Goal: Information Seeking & Learning: Learn about a topic

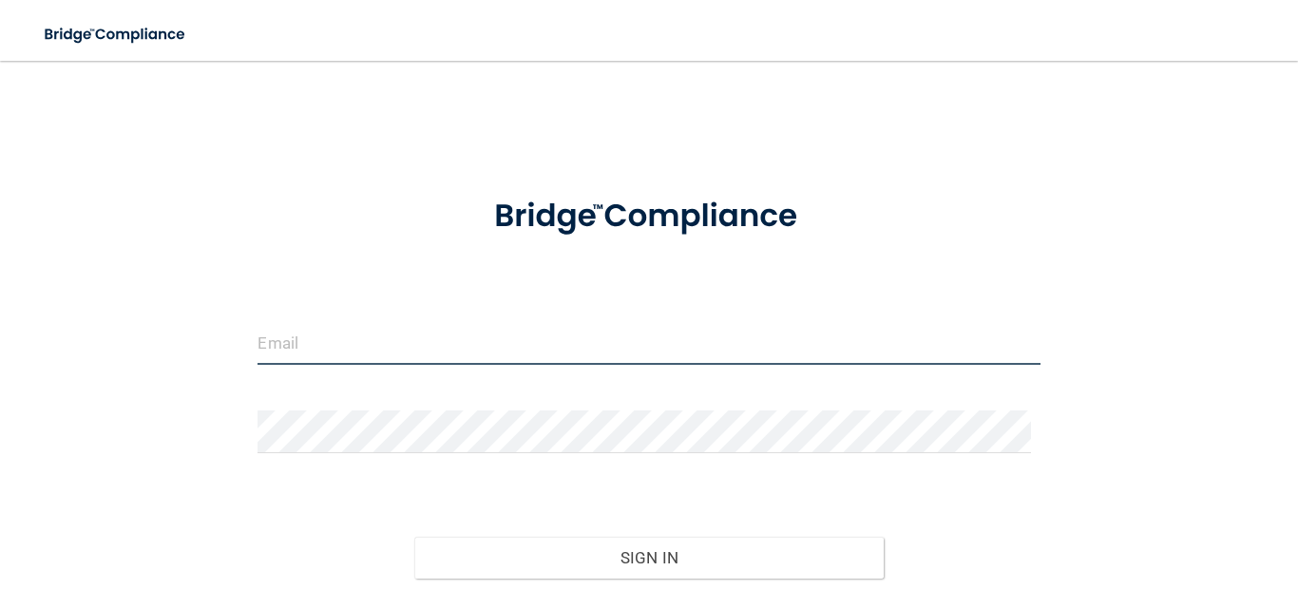
click at [275, 347] on input "email" at bounding box center [648, 343] width 782 height 43
type input "[EMAIL_ADDRESS][PERSON_NAME][DOMAIN_NAME]"
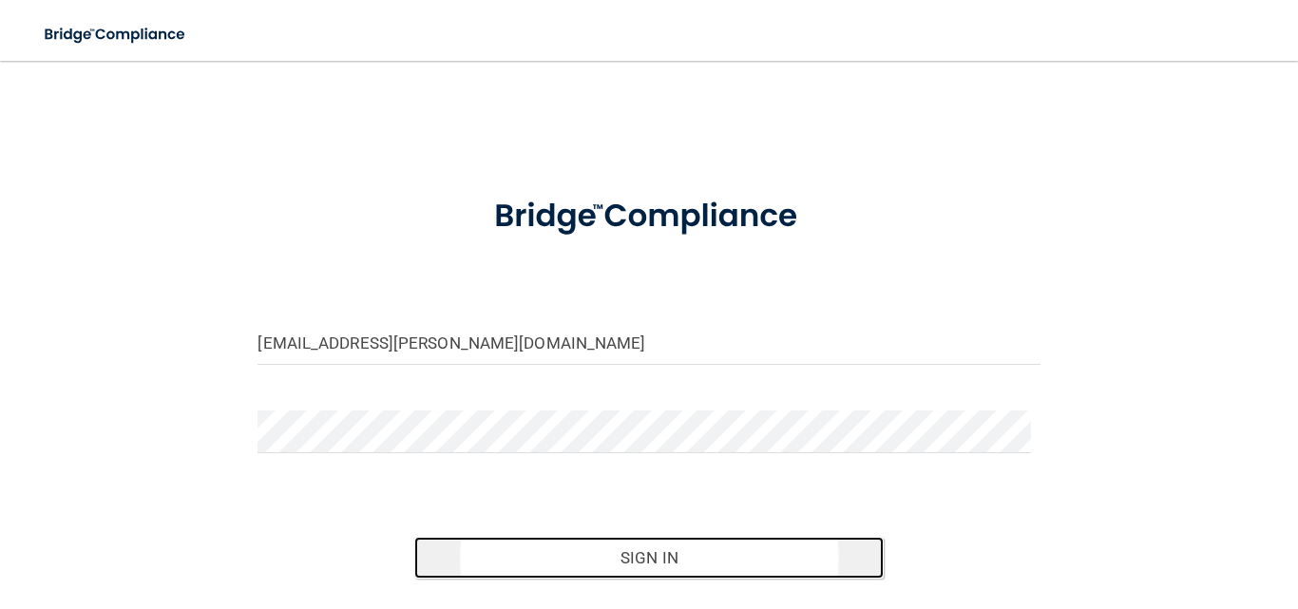
click at [680, 563] on button "Sign In" at bounding box center [648, 558] width 469 height 42
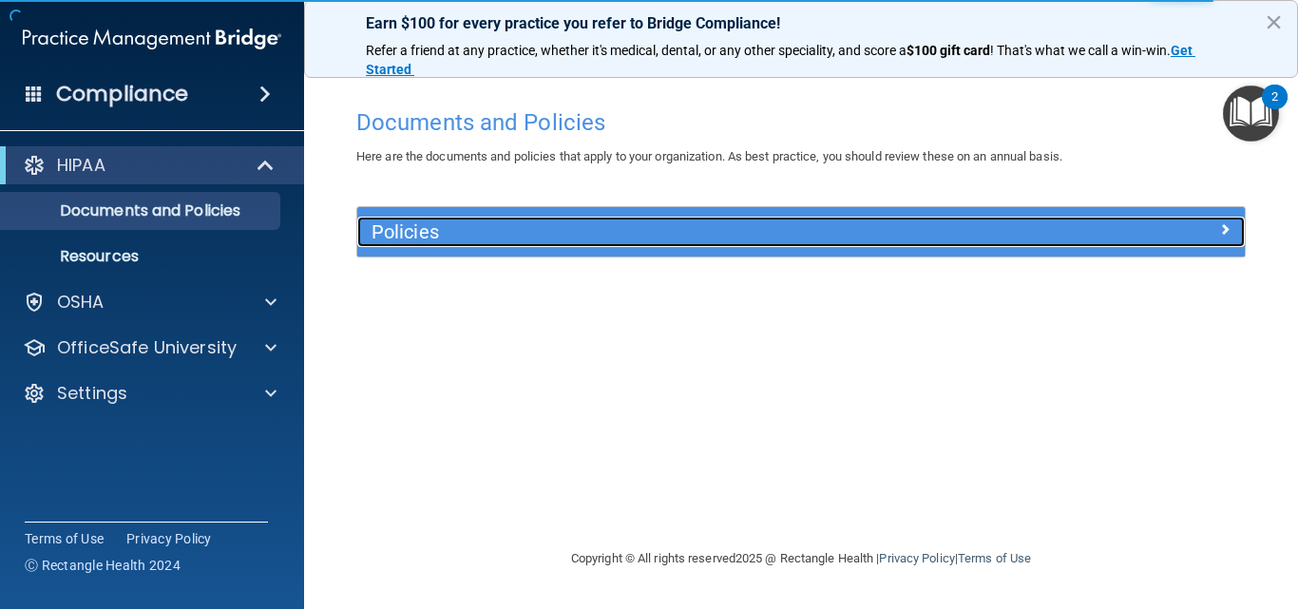
click at [1222, 224] on span at bounding box center [1224, 229] width 11 height 23
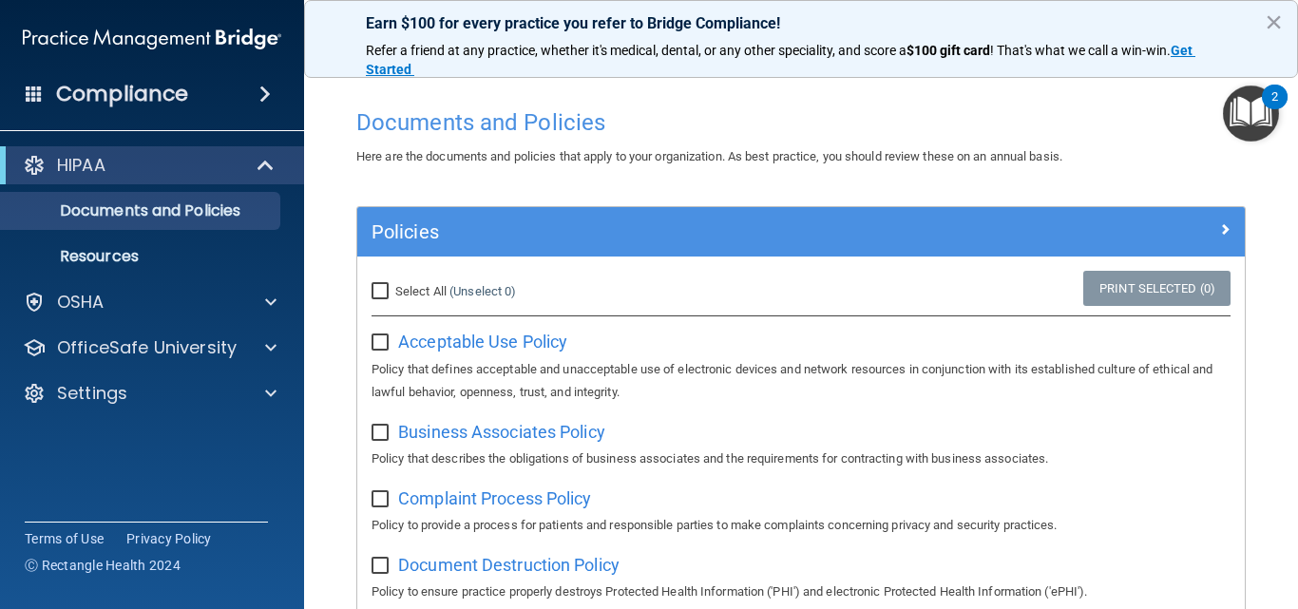
click at [1261, 103] on img "Open Resource Center, 2 new notifications" at bounding box center [1251, 113] width 56 height 56
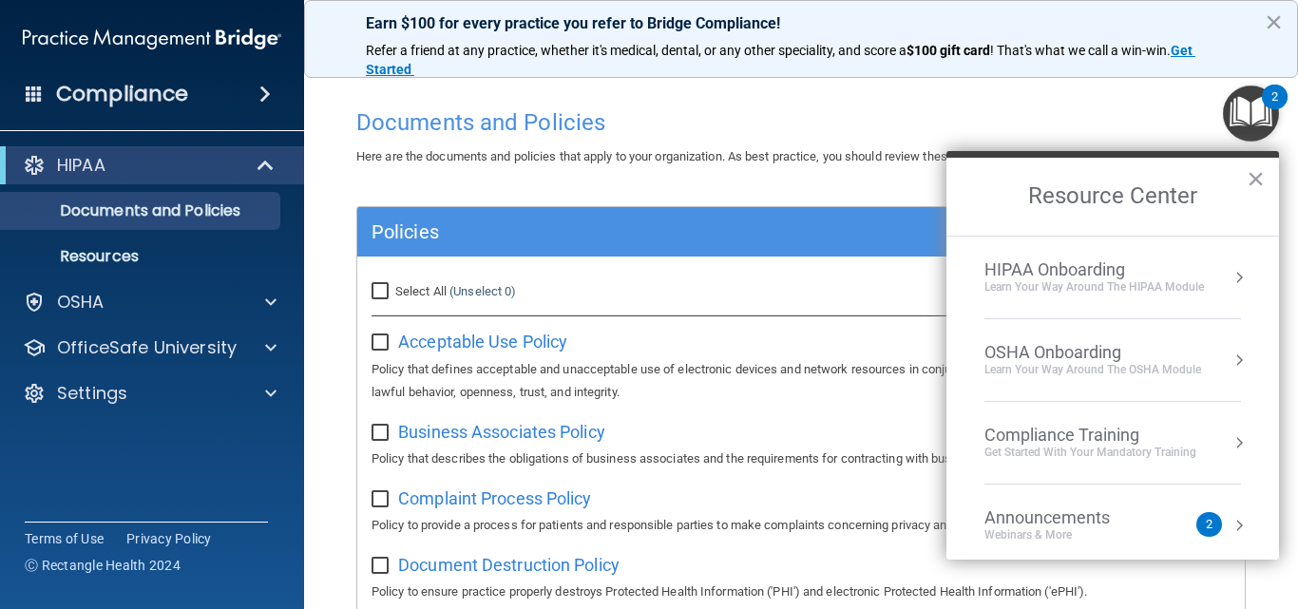
click at [1229, 445] on button "Resource Center" at bounding box center [1238, 442] width 19 height 19
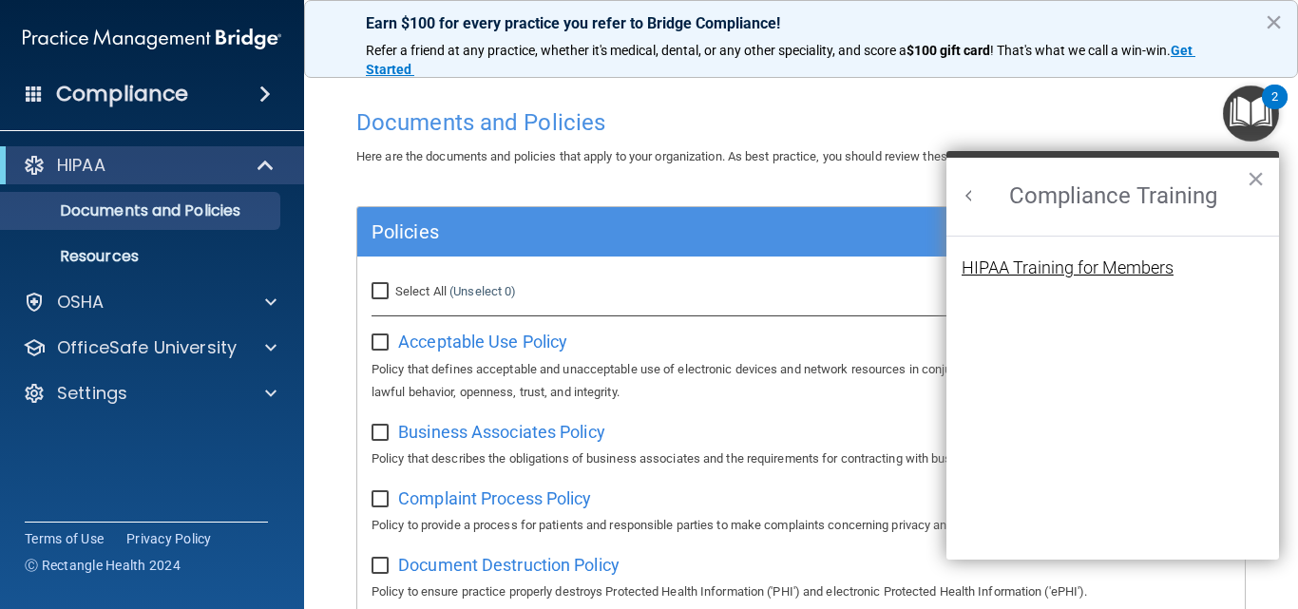
click at [1041, 260] on div "HIPAA Training for Members" at bounding box center [1067, 267] width 212 height 17
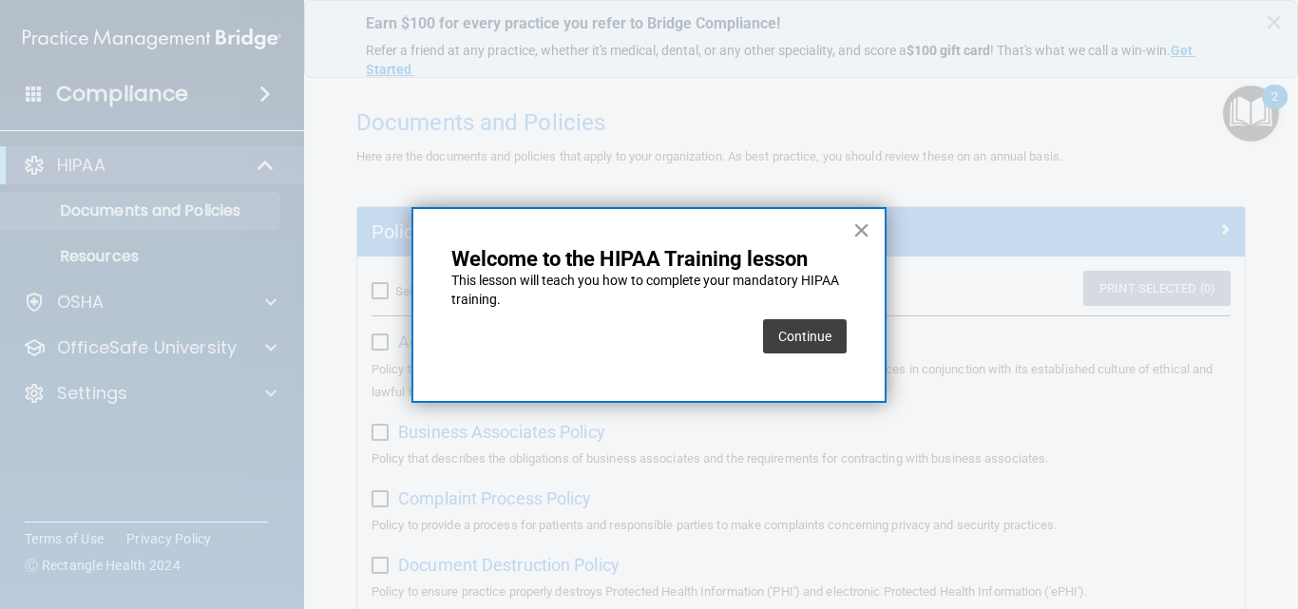
click at [856, 225] on button "×" at bounding box center [861, 230] width 18 height 30
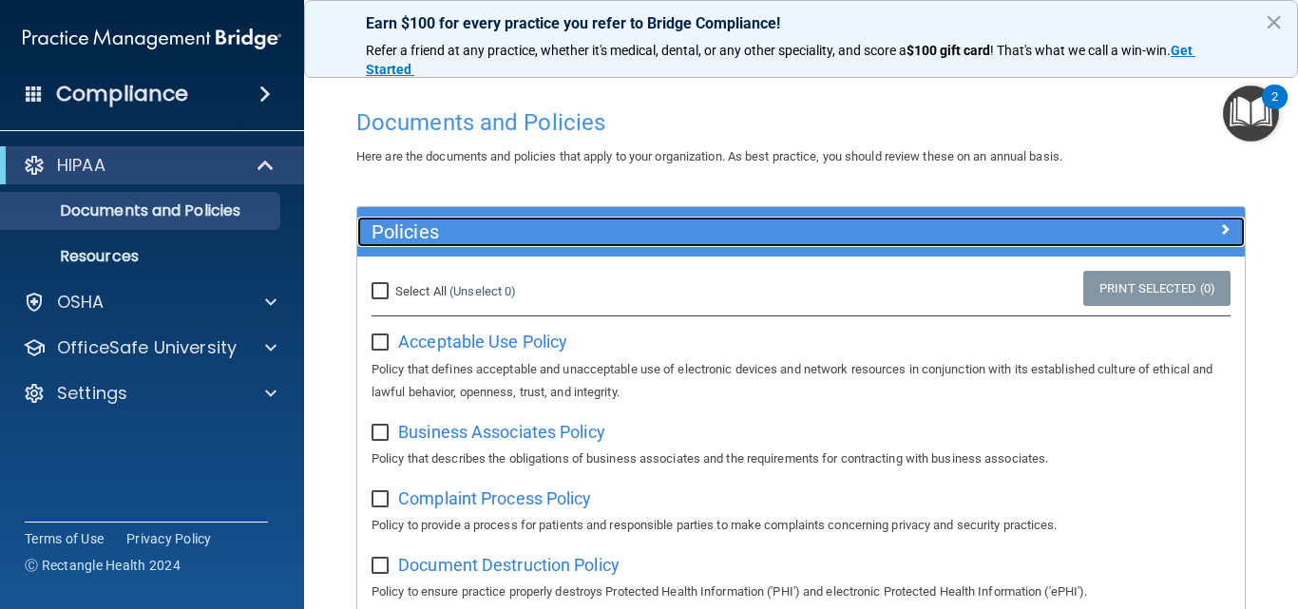
click at [1219, 227] on span at bounding box center [1224, 229] width 11 height 23
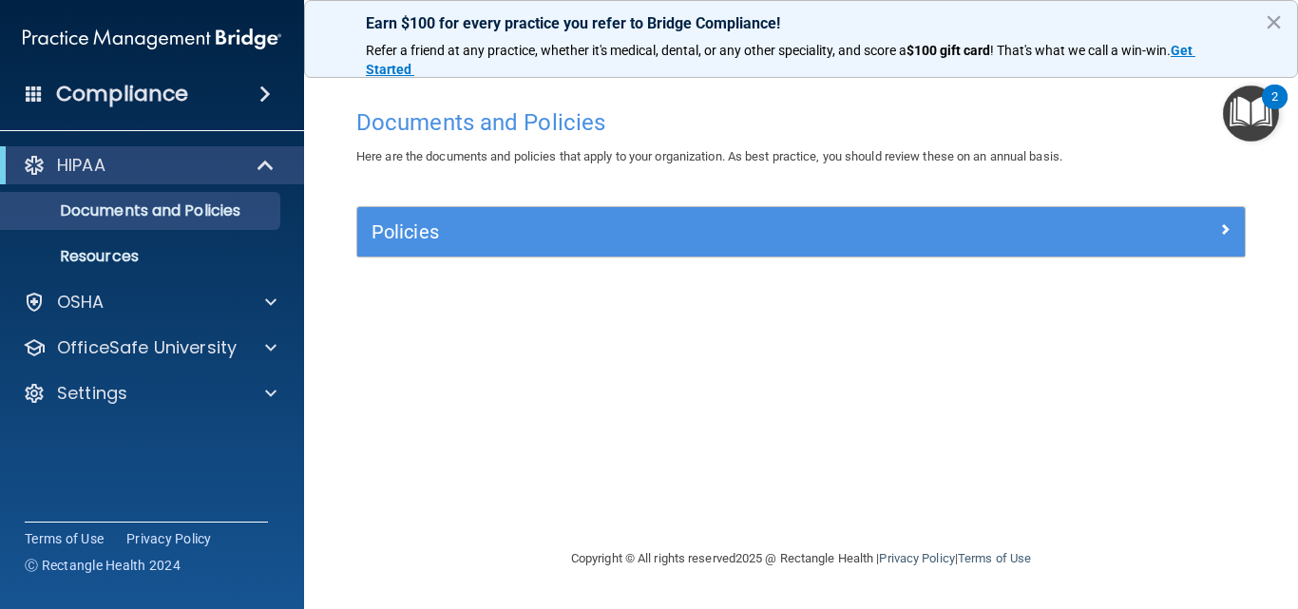
click at [1269, 102] on div "2" at bounding box center [1275, 97] width 26 height 25
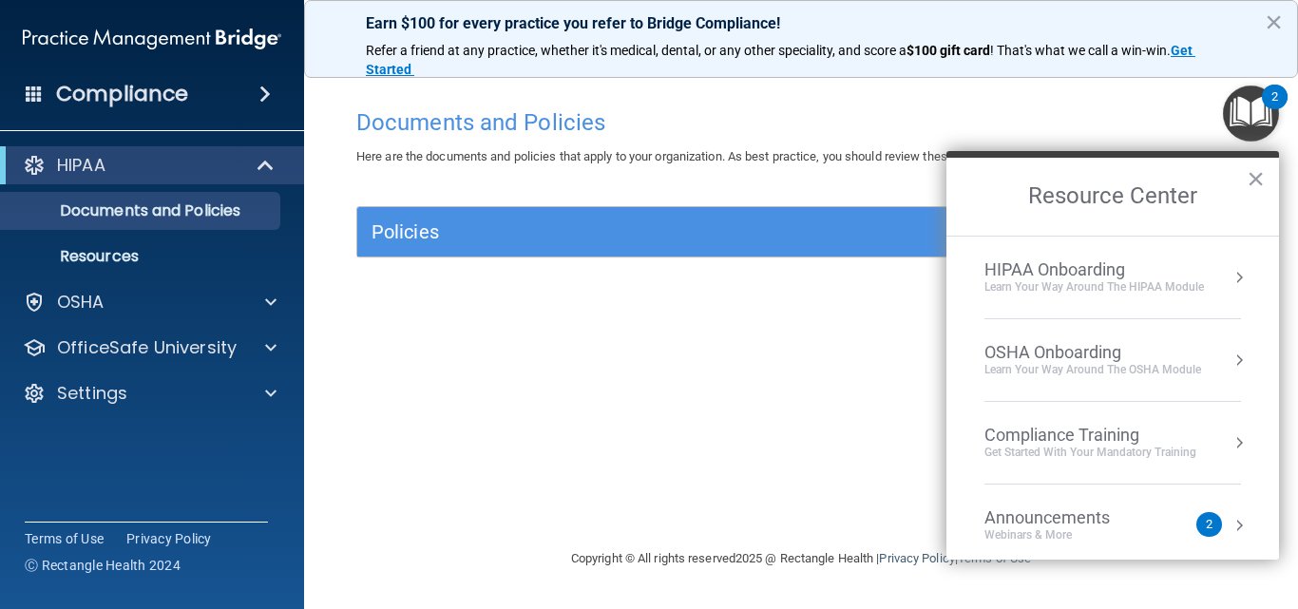
click at [1229, 441] on button "Resource Center" at bounding box center [1238, 442] width 19 height 19
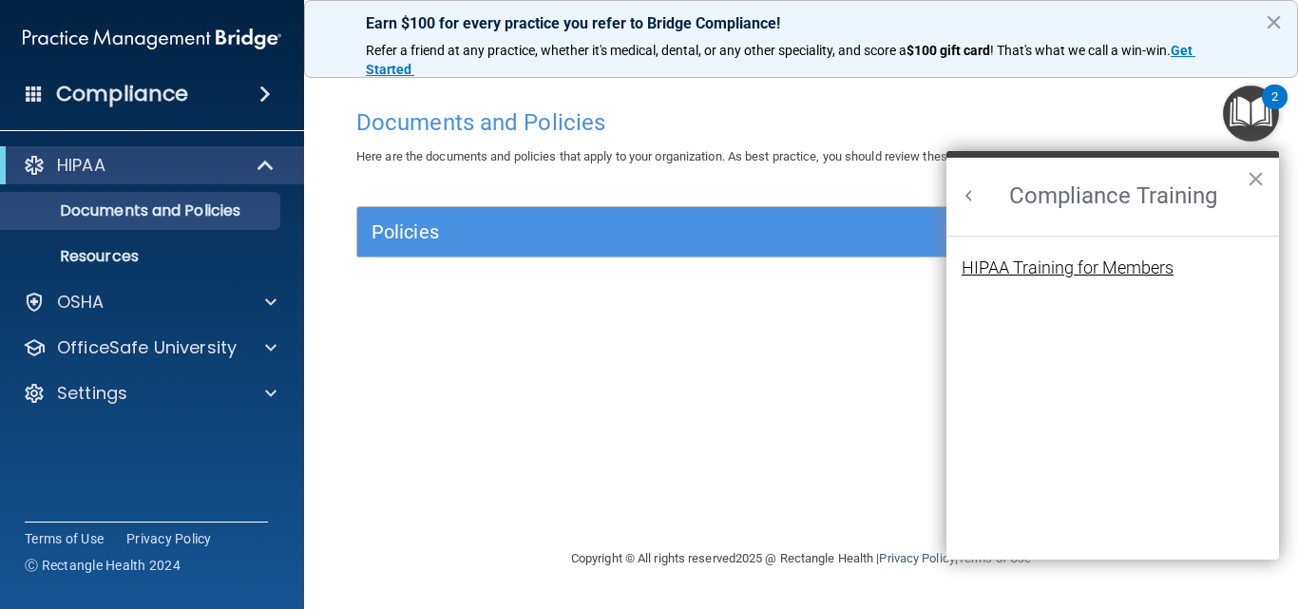
click at [1092, 267] on div "HIPAA Training for Members" at bounding box center [1067, 267] width 212 height 17
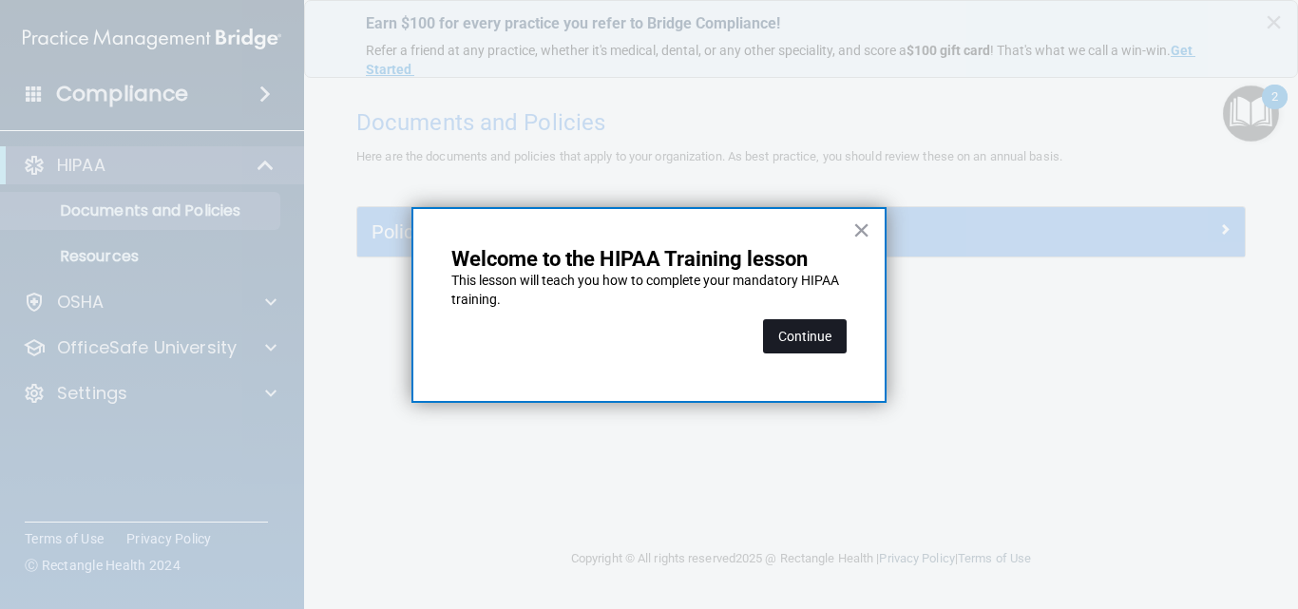
click at [819, 329] on button "Continue" at bounding box center [805, 336] width 84 height 34
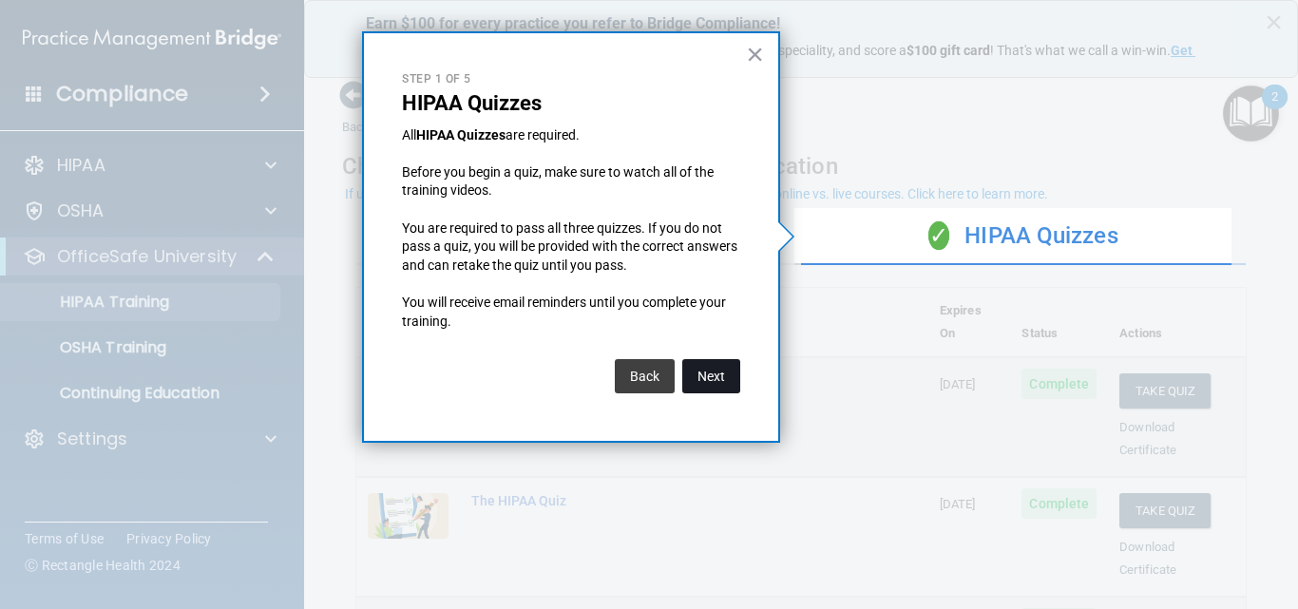
click at [717, 378] on button "Next" at bounding box center [711, 376] width 58 height 34
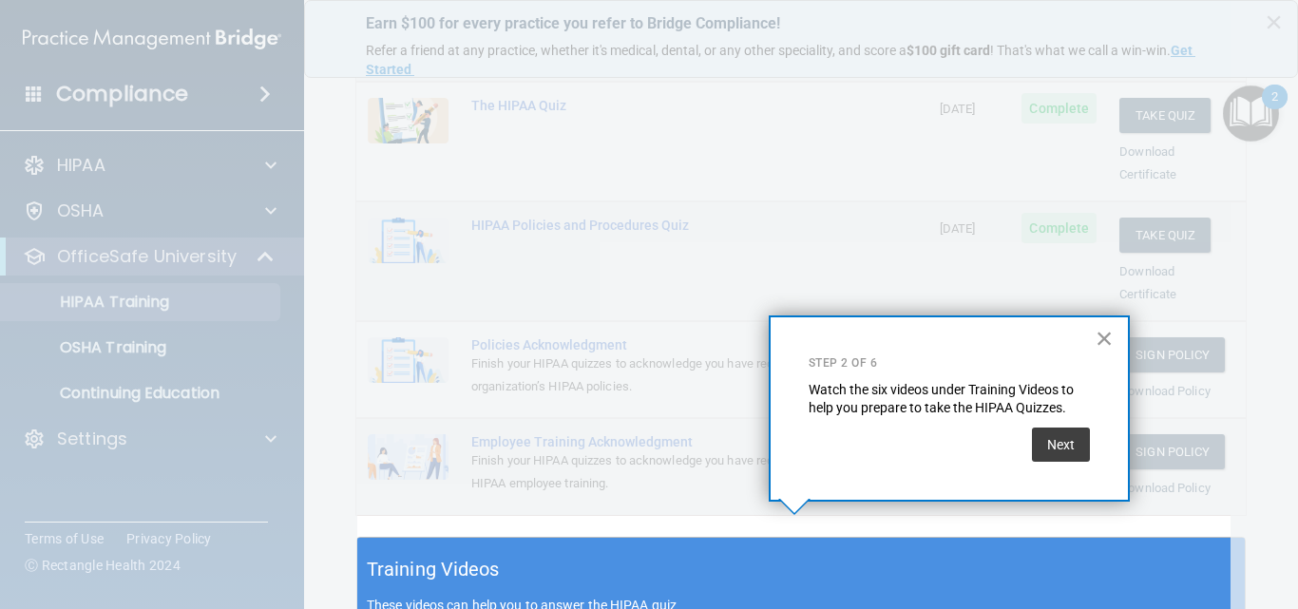
click at [1110, 333] on button "×" at bounding box center [1104, 338] width 18 height 30
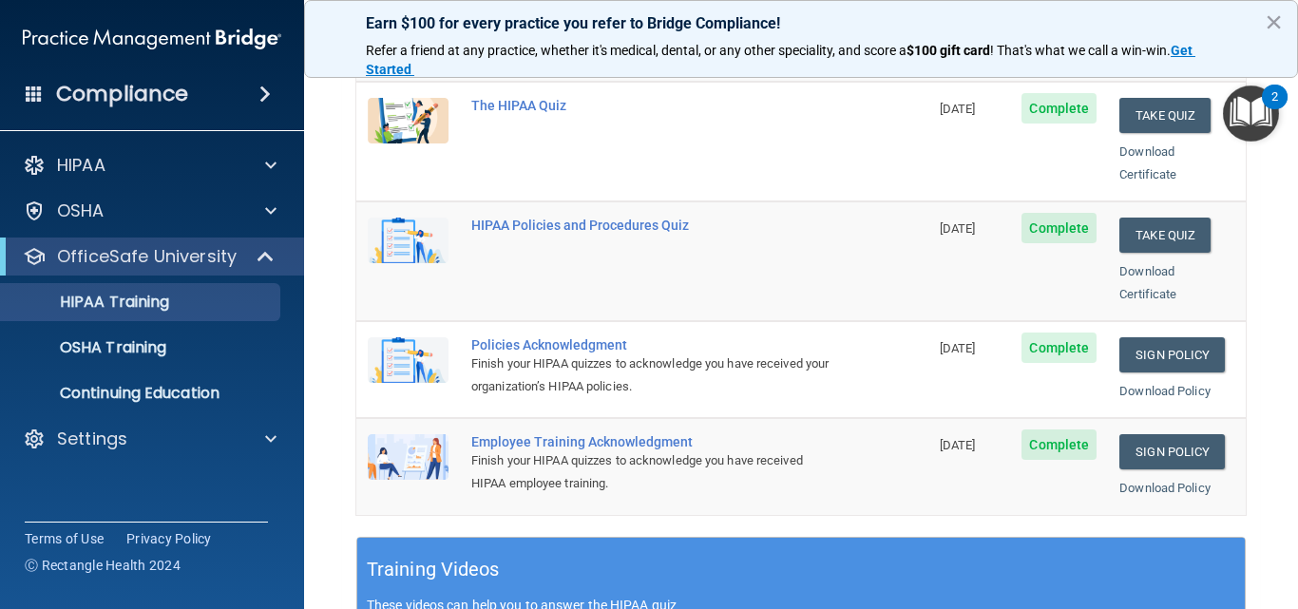
click at [546, 352] on div "Finish your HIPAA quizzes to acknowledge you have received your organization’s …" at bounding box center [652, 375] width 362 height 46
click at [1160, 337] on link "Sign Policy" at bounding box center [1171, 354] width 105 height 35
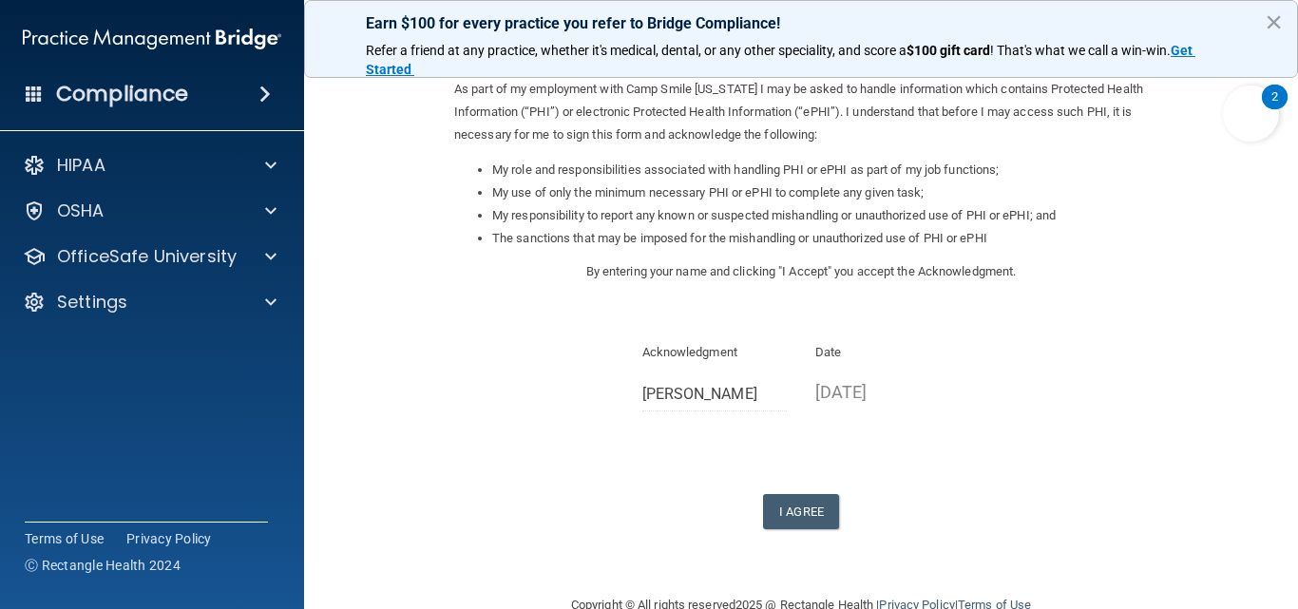
scroll to position [261, 0]
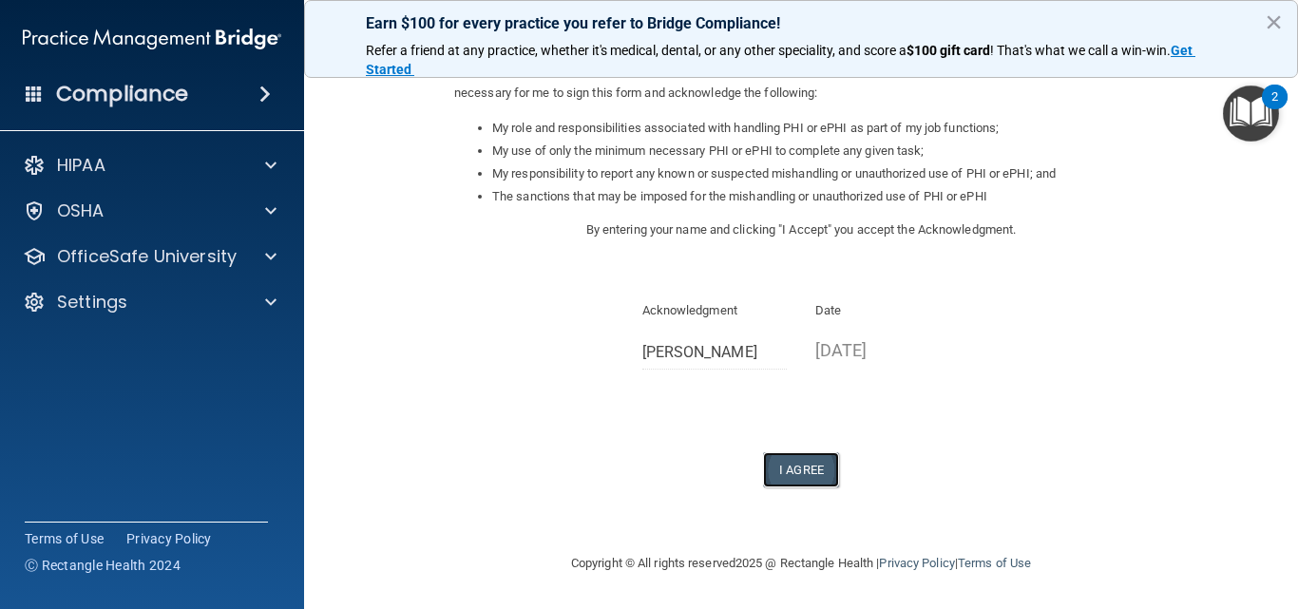
click at [802, 468] on button "I Agree" at bounding box center [801, 469] width 76 height 35
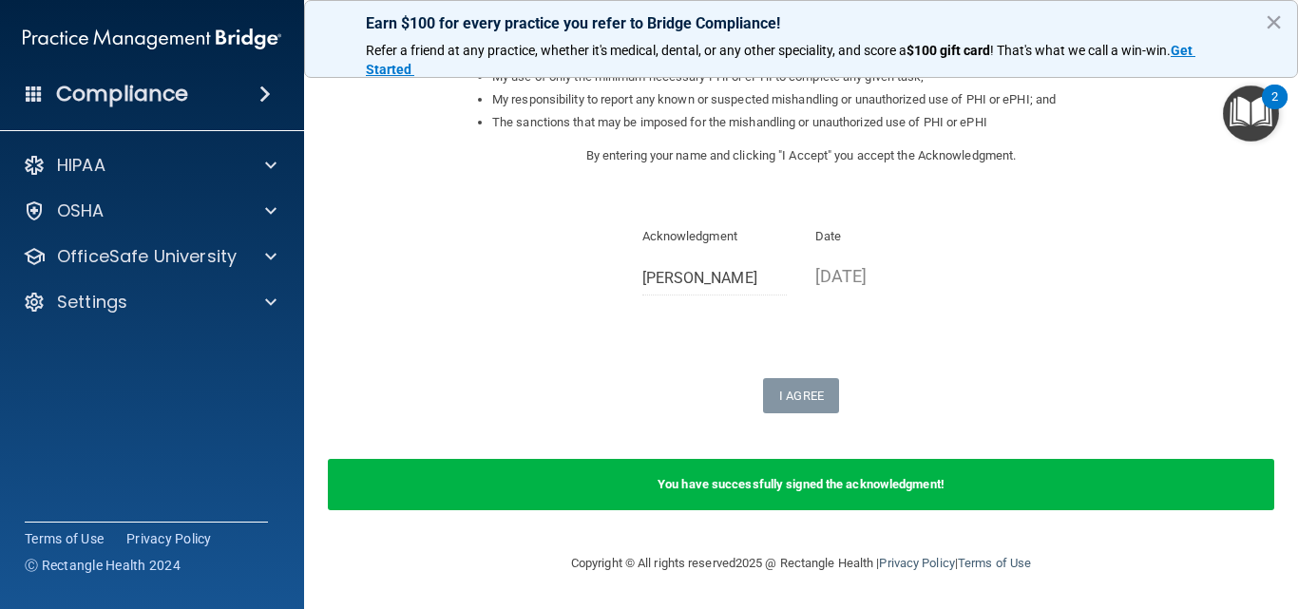
scroll to position [0, 0]
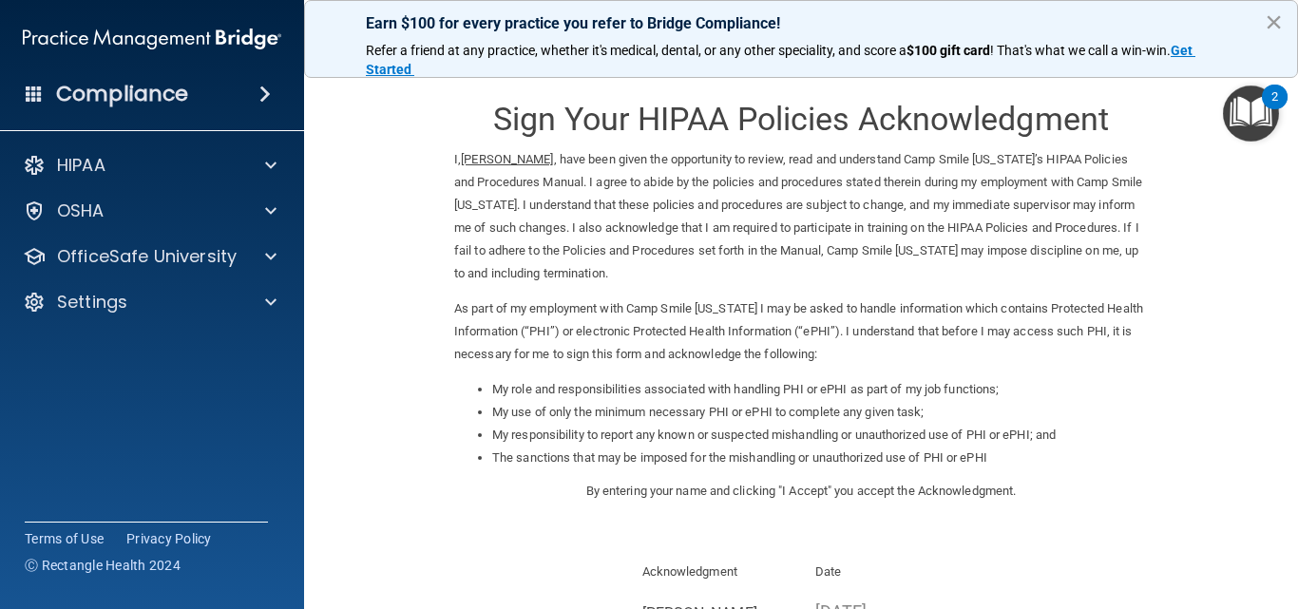
click at [1274, 23] on button "×" at bounding box center [1273, 22] width 18 height 30
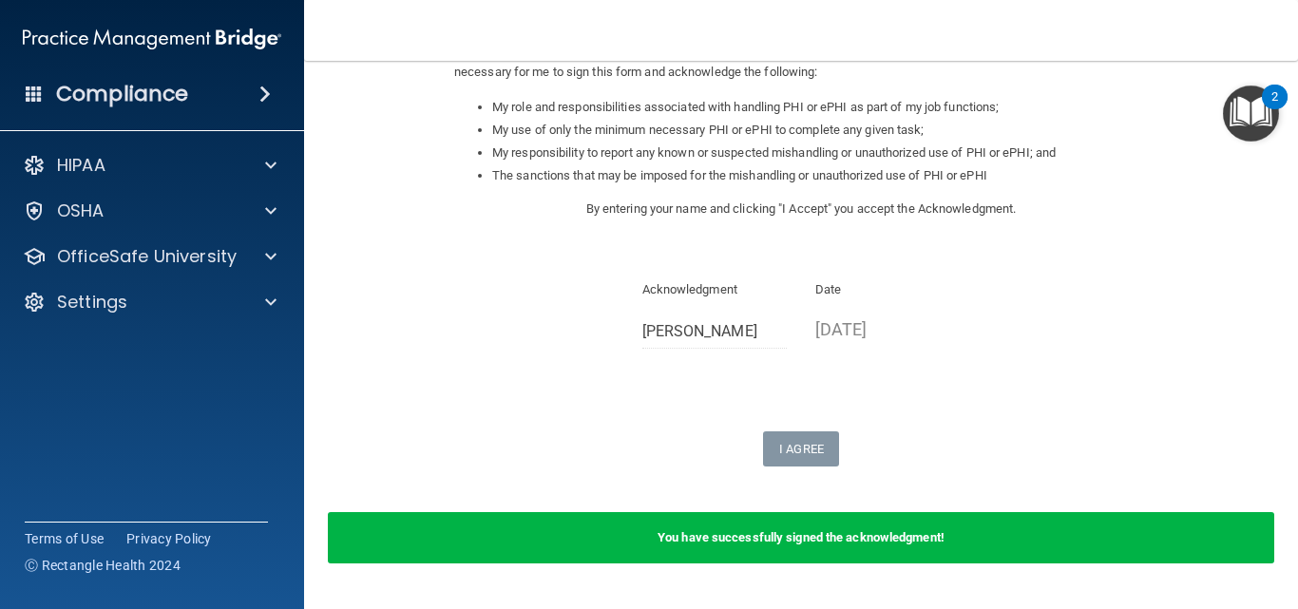
scroll to position [285, 0]
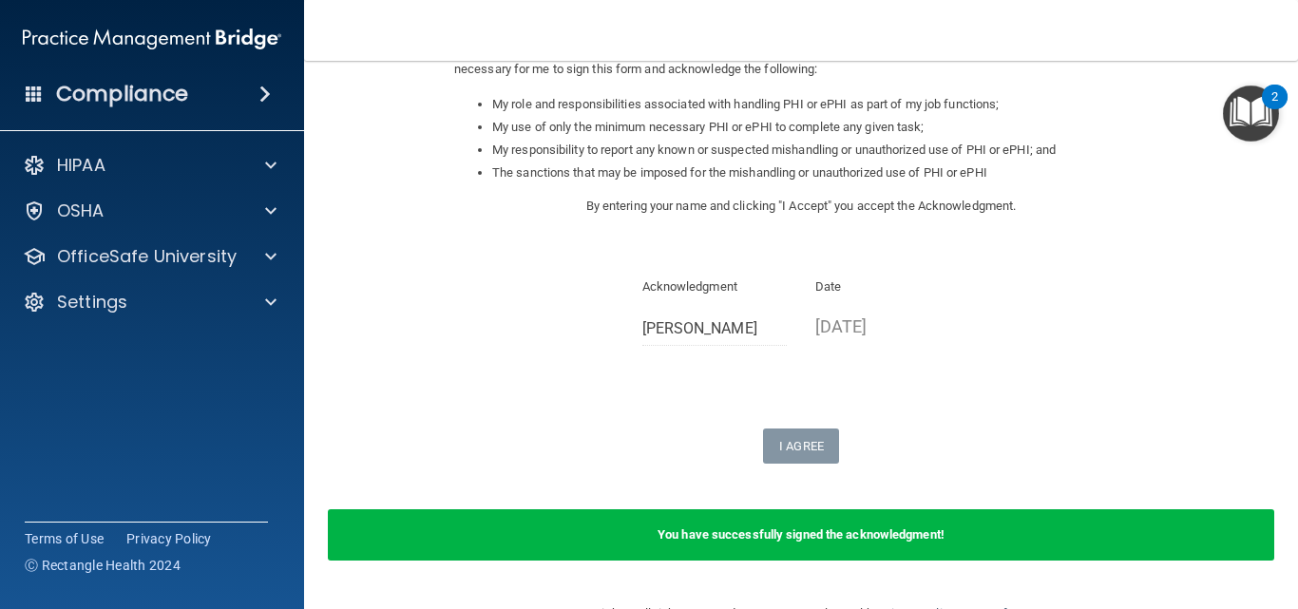
click at [1262, 108] on img "Open Resource Center, 2 new notifications" at bounding box center [1251, 113] width 56 height 56
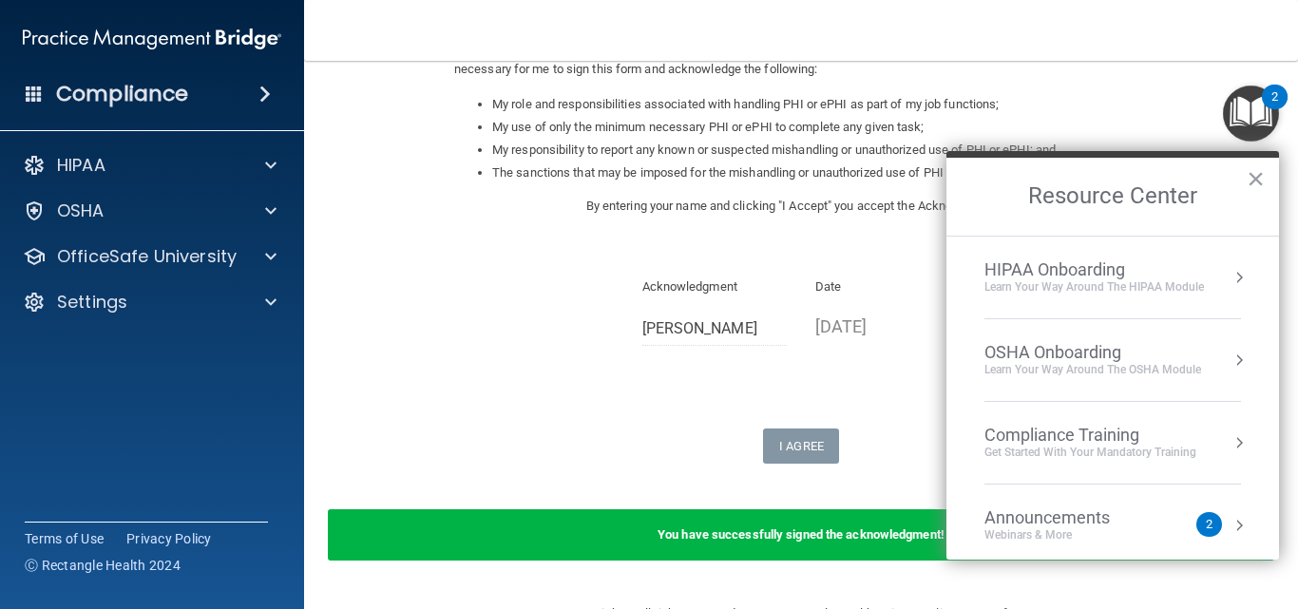
click at [1072, 442] on div "Compliance Training" at bounding box center [1090, 435] width 212 height 21
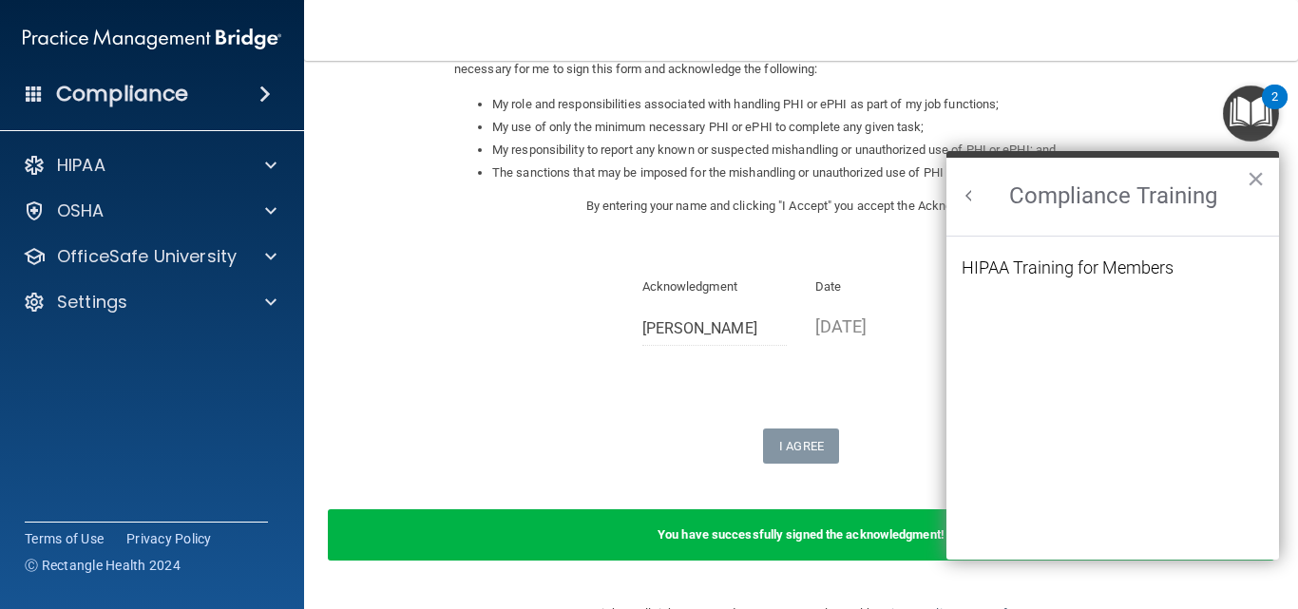
scroll to position [0, 0]
click at [1069, 271] on div "HIPAA Training for Members" at bounding box center [1067, 267] width 212 height 17
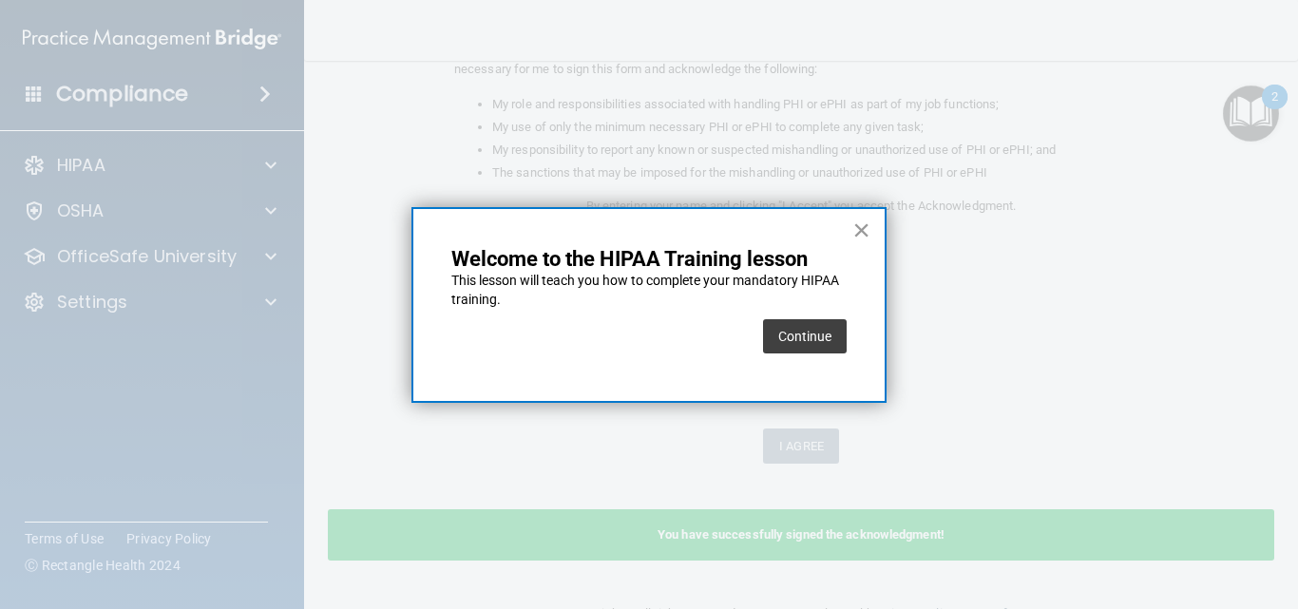
click at [864, 224] on button "×" at bounding box center [861, 230] width 18 height 30
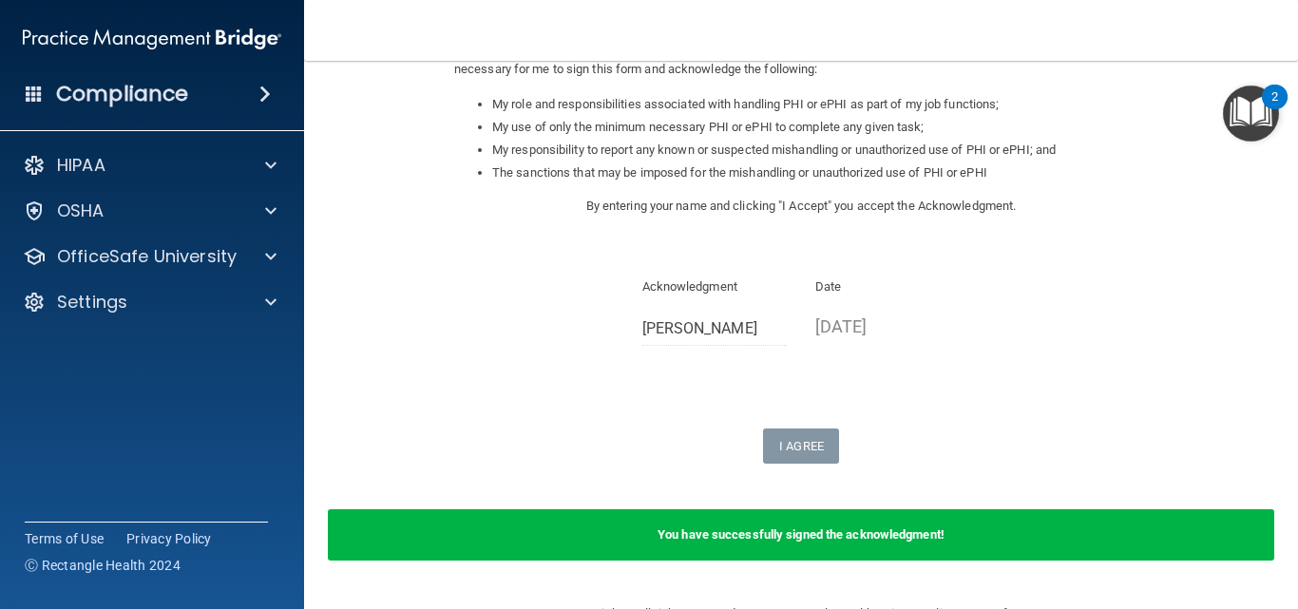
click at [1263, 99] on div "2" at bounding box center [1275, 97] width 26 height 25
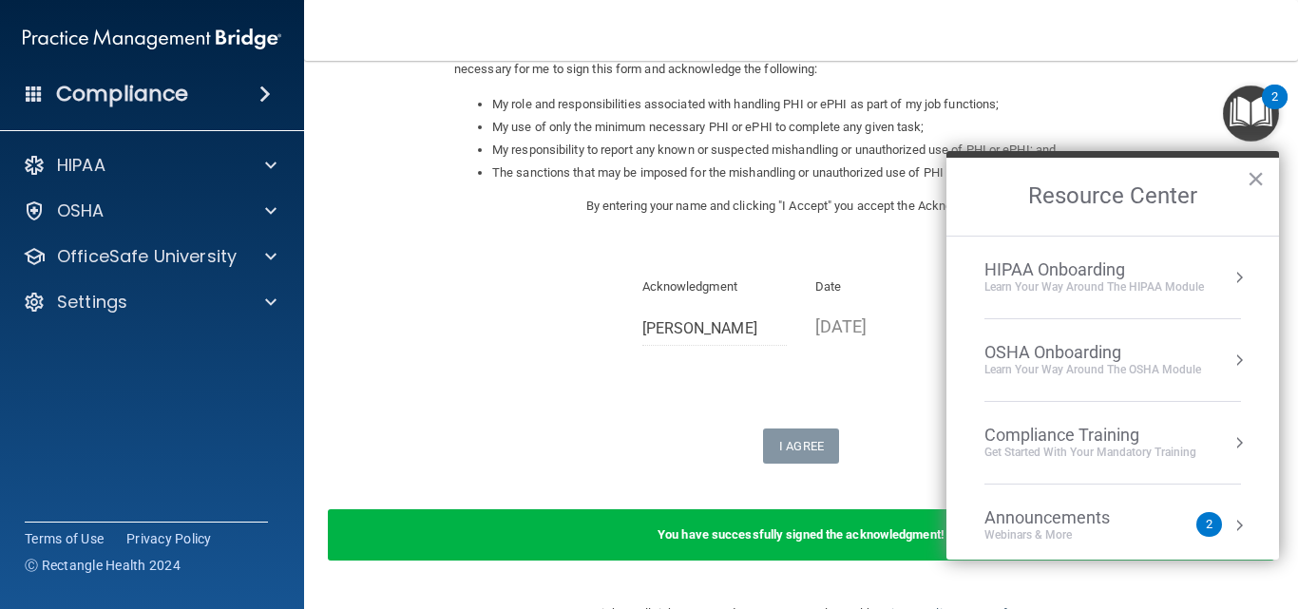
click at [1229, 448] on button "Resource Center" at bounding box center [1238, 442] width 19 height 19
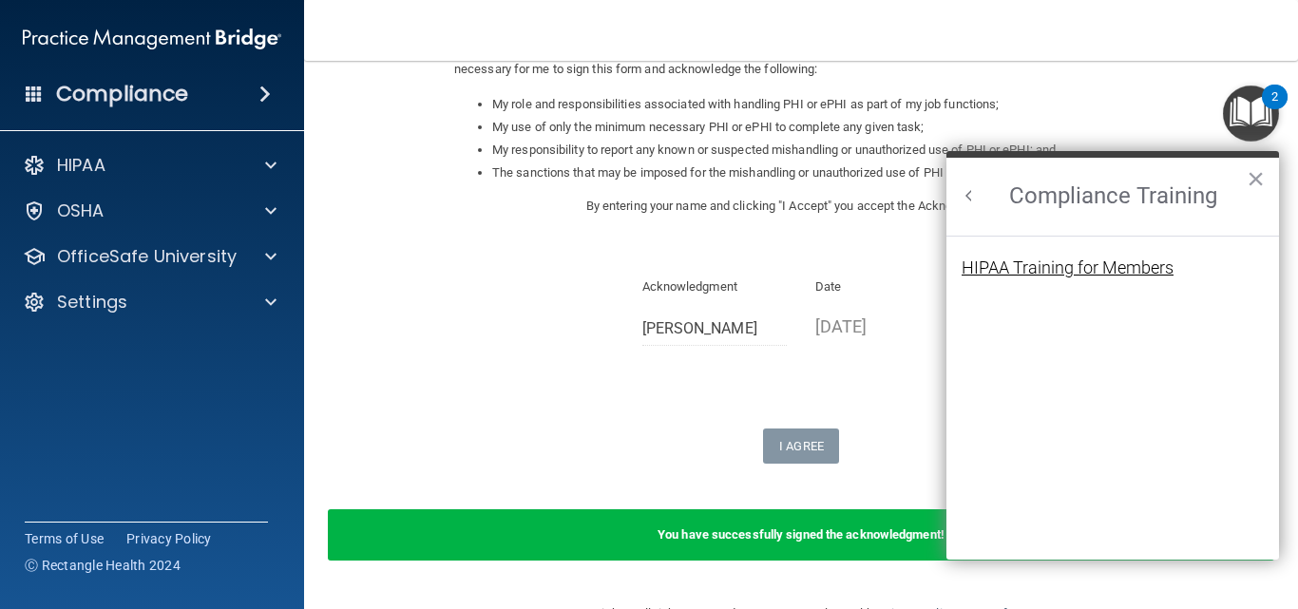
click at [1053, 263] on div "HIPAA Training for Members" at bounding box center [1067, 267] width 212 height 17
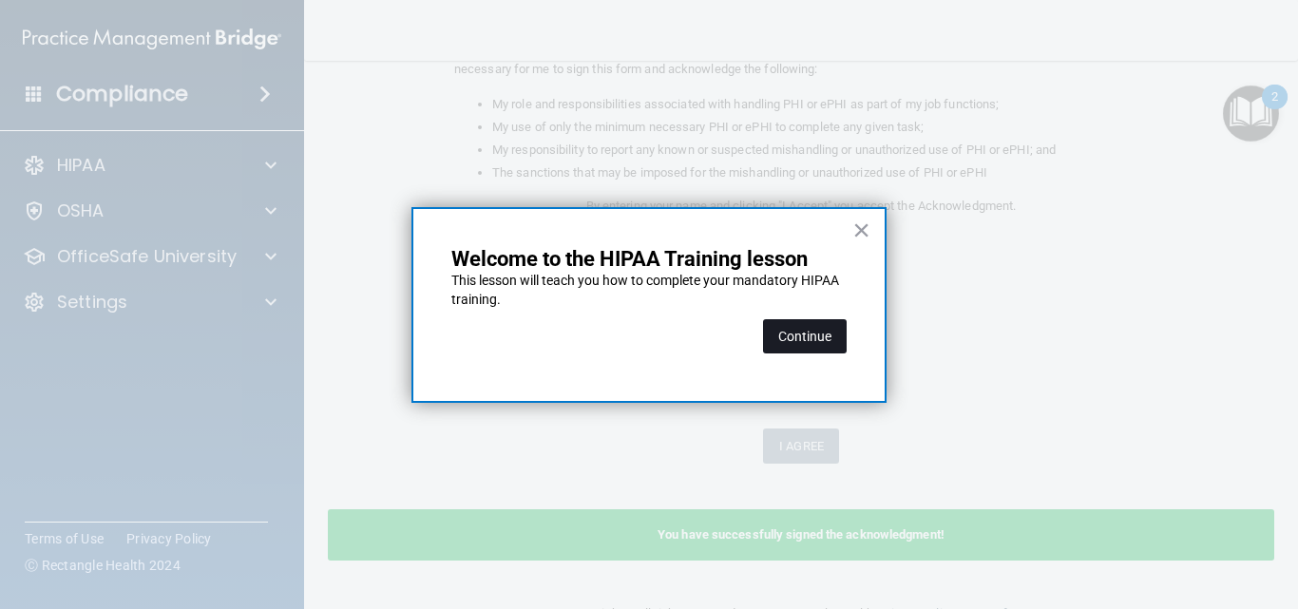
click at [816, 332] on button "Continue" at bounding box center [805, 336] width 84 height 34
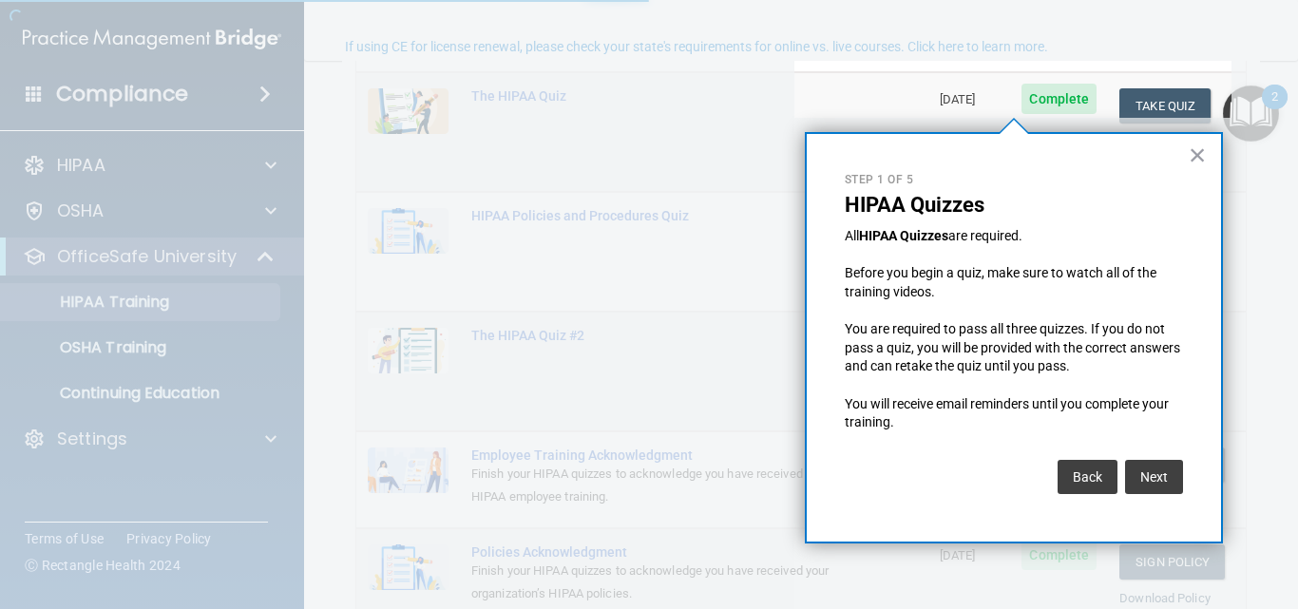
scroll to position [147, 0]
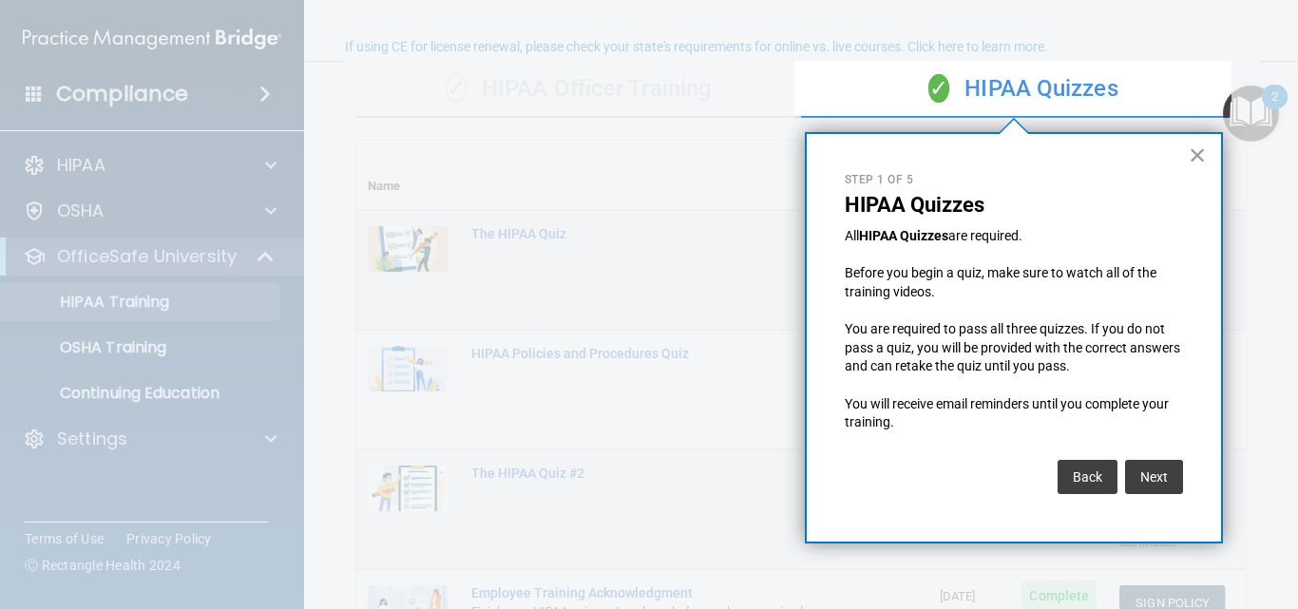
click at [1199, 148] on button "×" at bounding box center [1197, 155] width 18 height 30
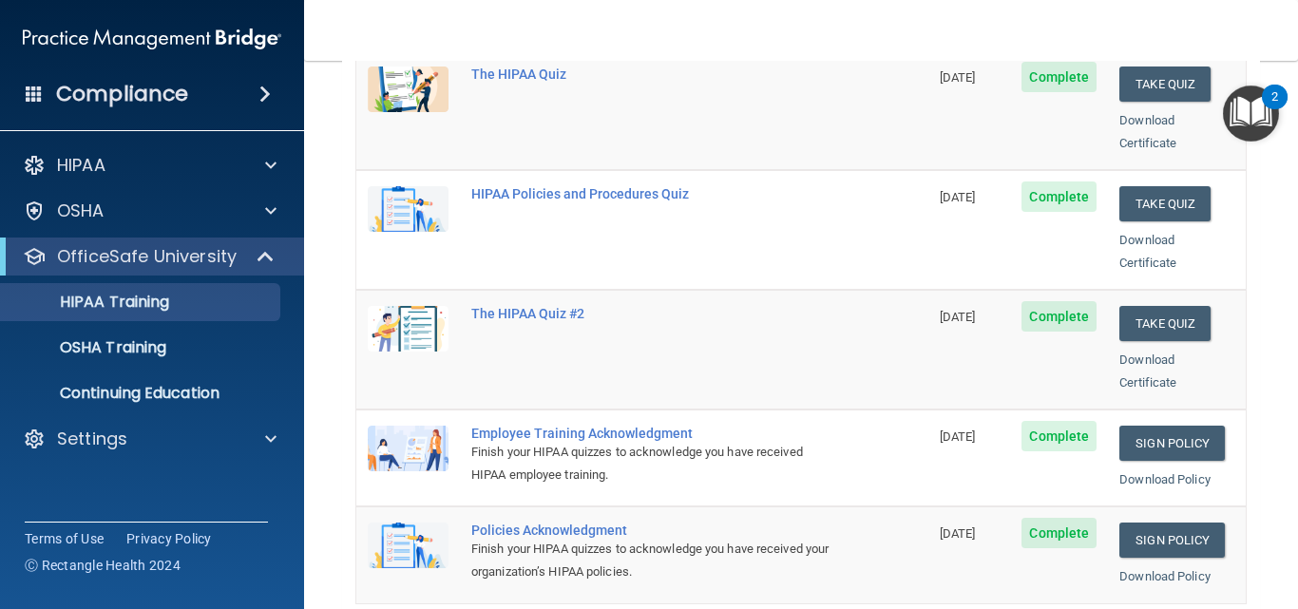
scroll to position [337, 0]
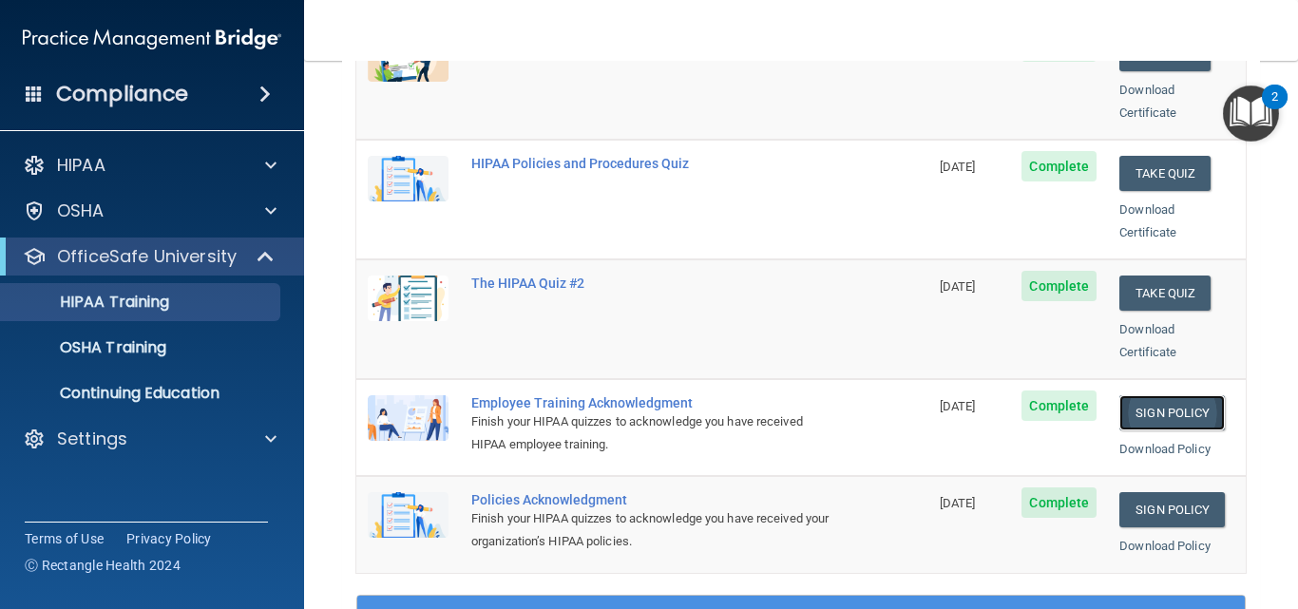
click at [1131, 395] on link "Sign Policy" at bounding box center [1171, 412] width 105 height 35
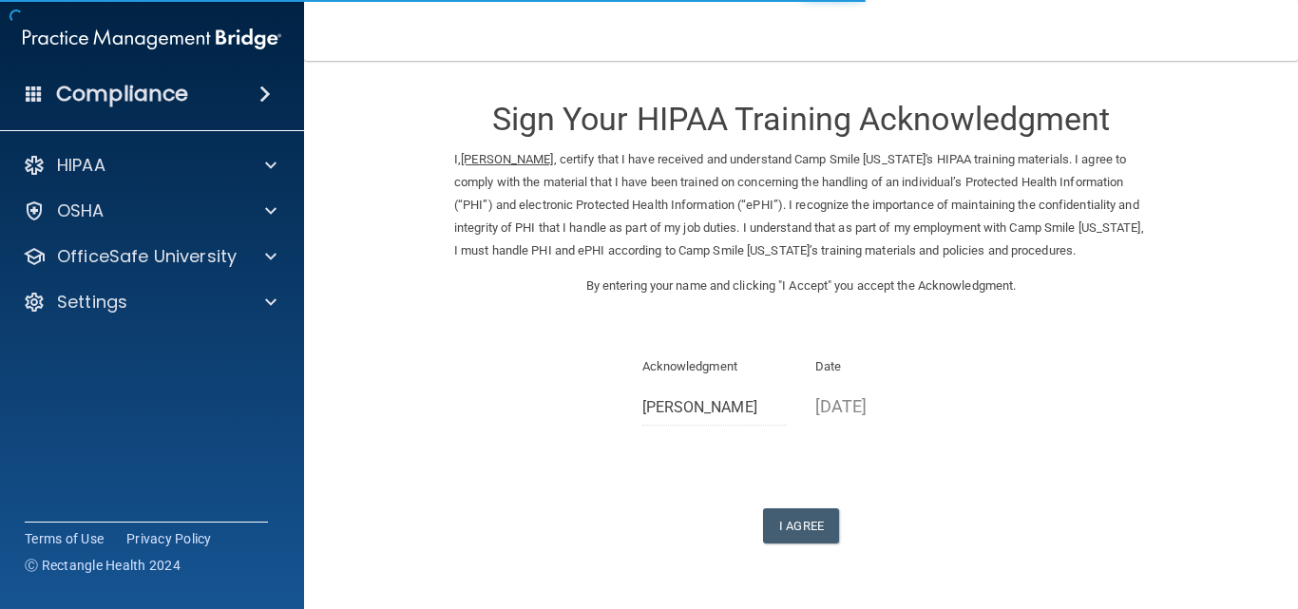
scroll to position [56, 0]
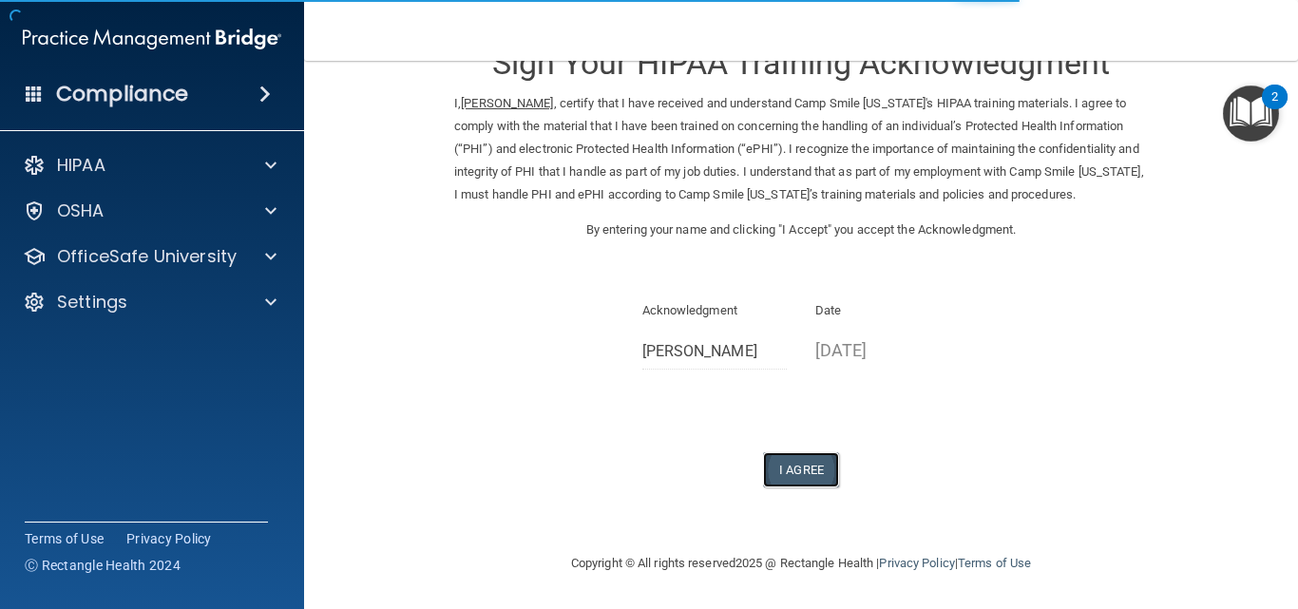
click at [801, 465] on button "I Agree" at bounding box center [801, 469] width 76 height 35
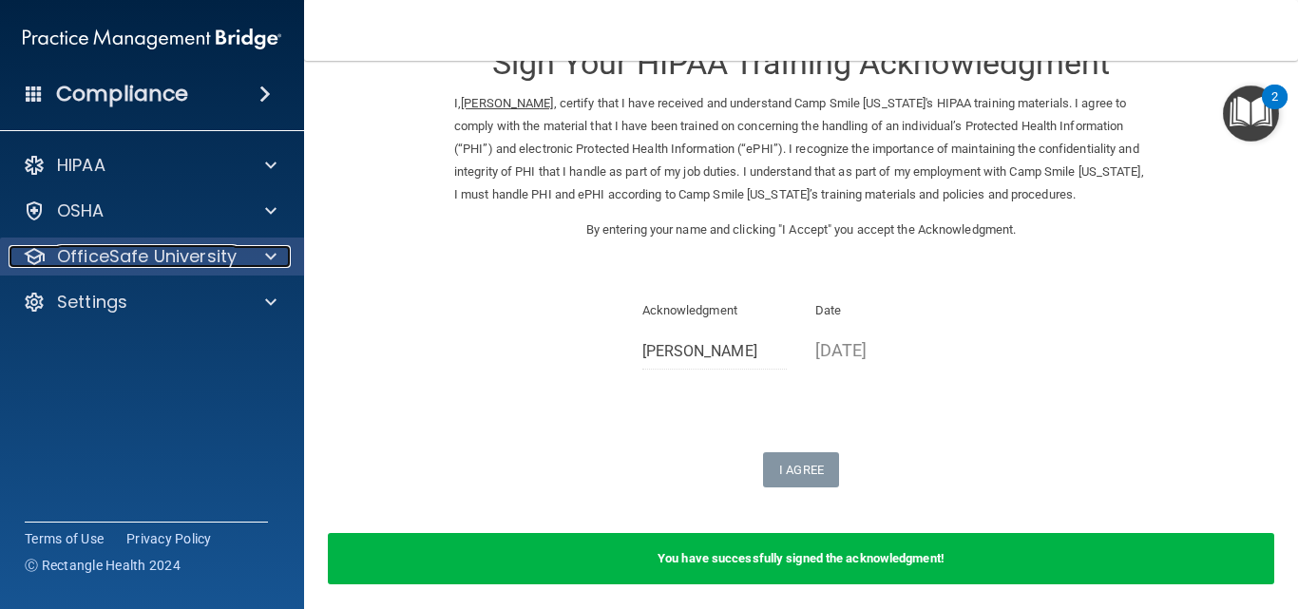
click at [264, 253] on div at bounding box center [267, 256] width 47 height 23
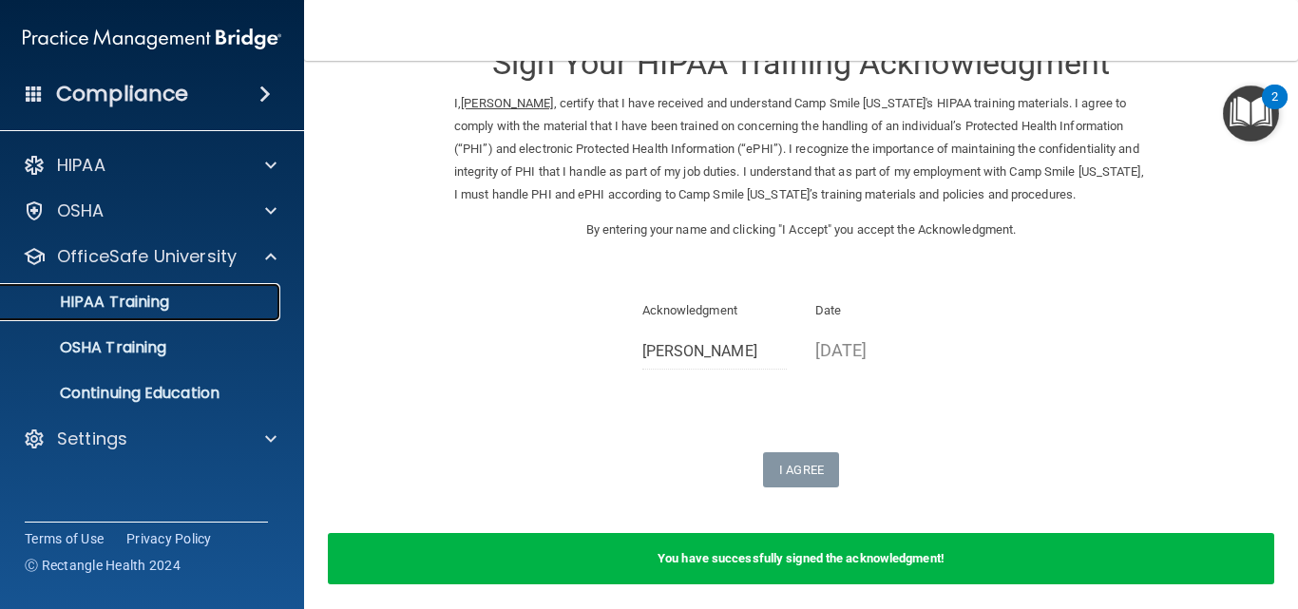
click at [159, 297] on p "HIPAA Training" at bounding box center [90, 302] width 157 height 19
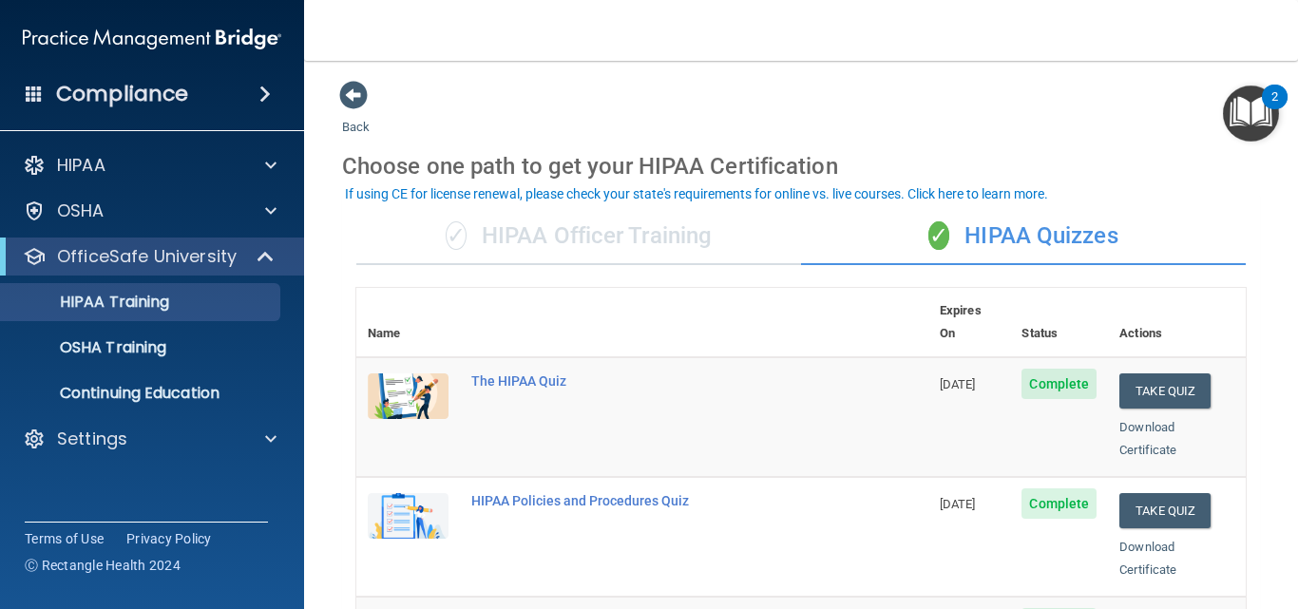
click at [571, 235] on div "✓ HIPAA Officer Training" at bounding box center [578, 236] width 445 height 57
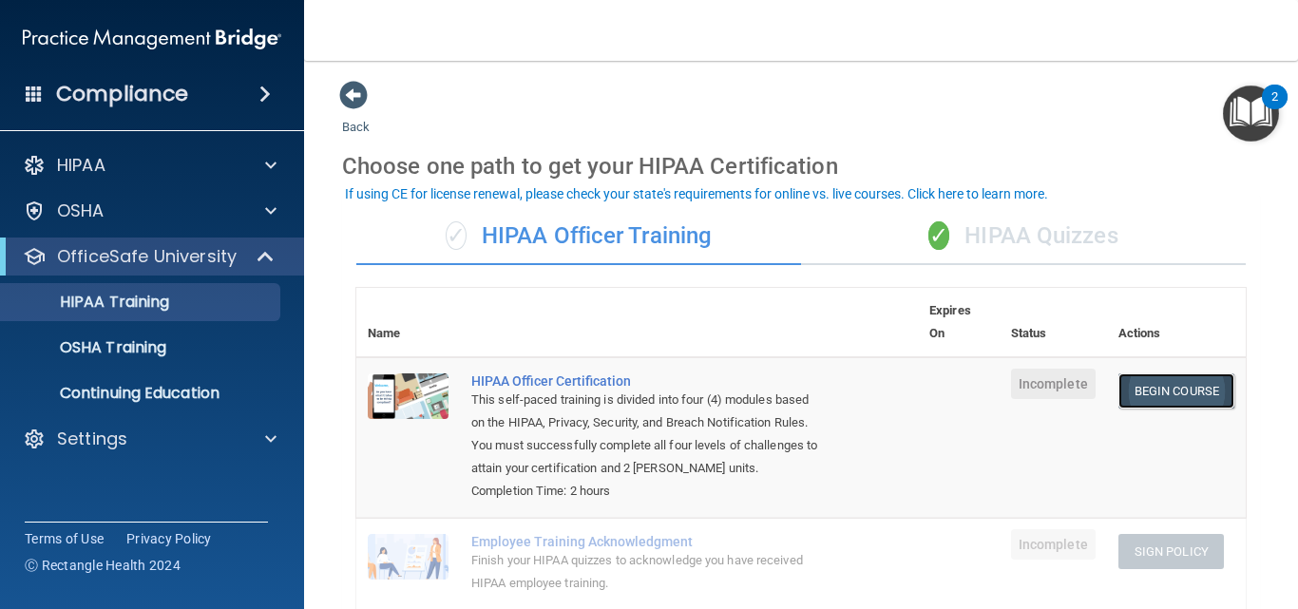
click at [1167, 385] on link "Begin Course" at bounding box center [1176, 390] width 116 height 35
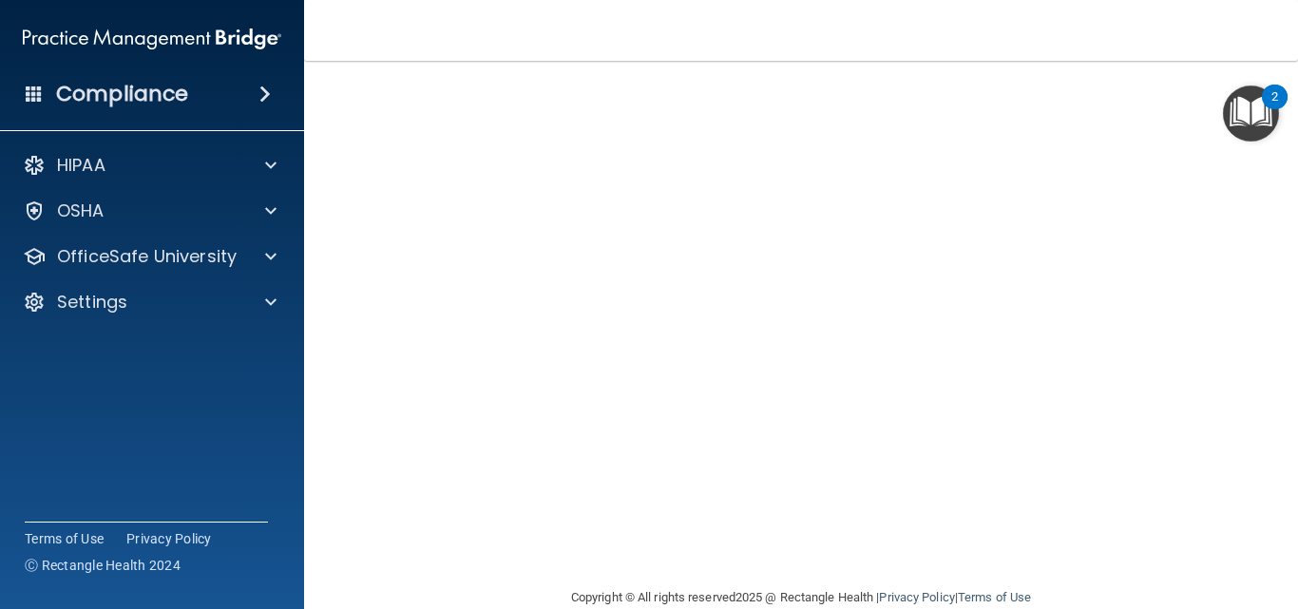
scroll to position [237, 0]
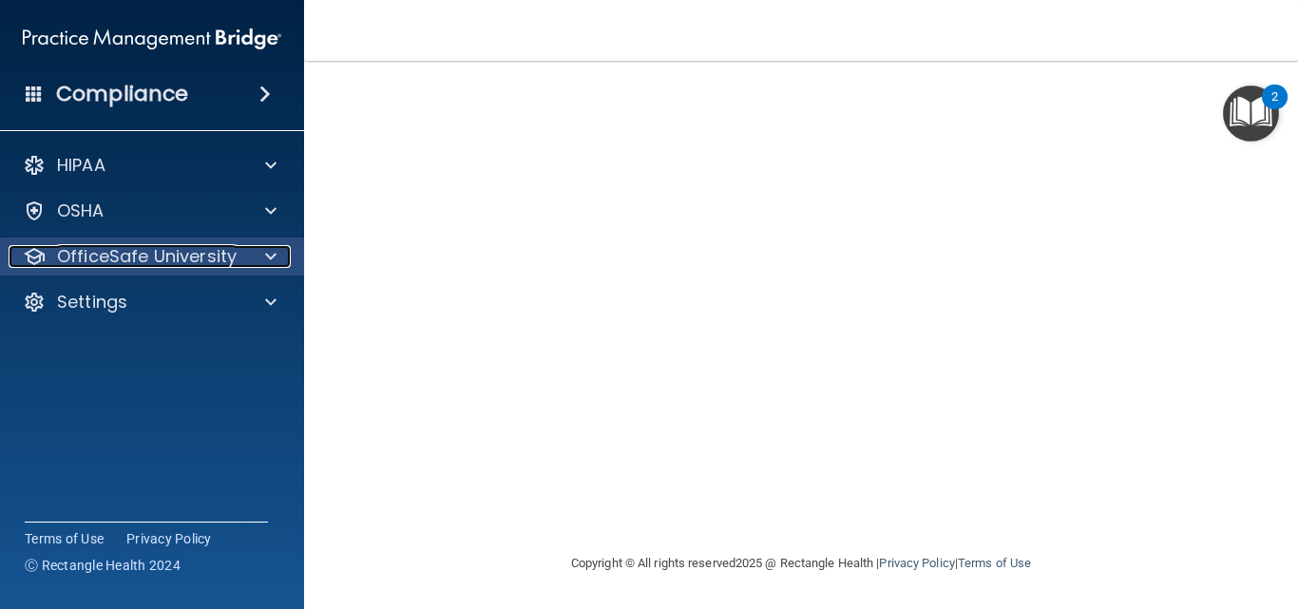
click at [267, 246] on span at bounding box center [270, 256] width 11 height 23
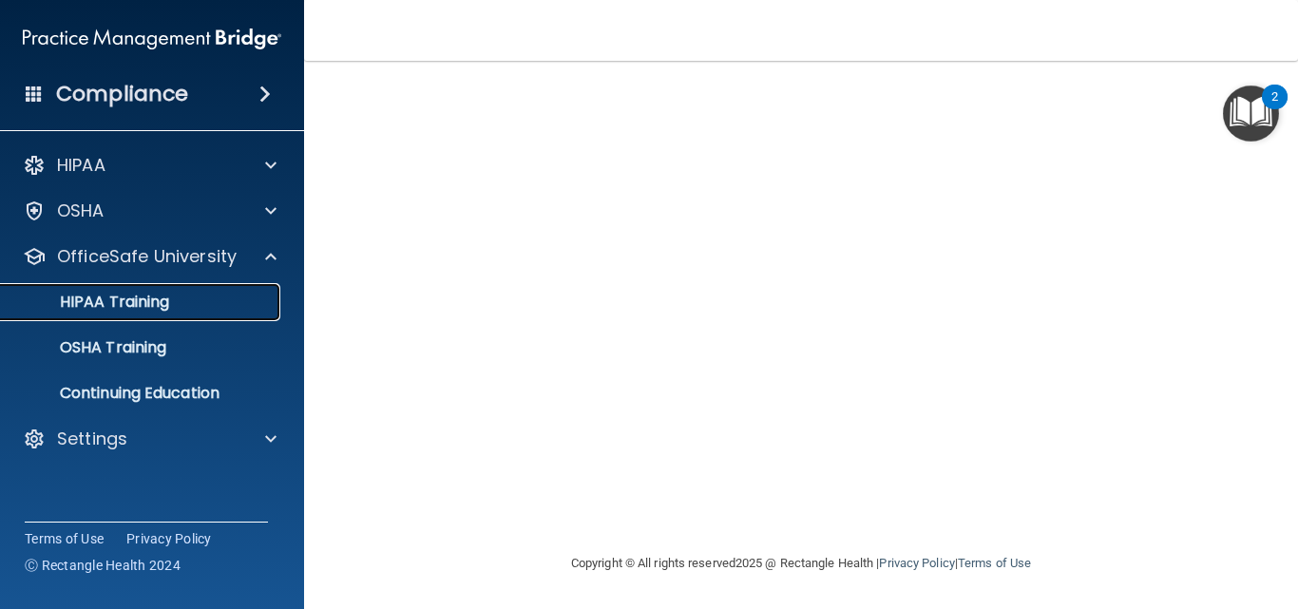
click at [161, 304] on p "HIPAA Training" at bounding box center [90, 302] width 157 height 19
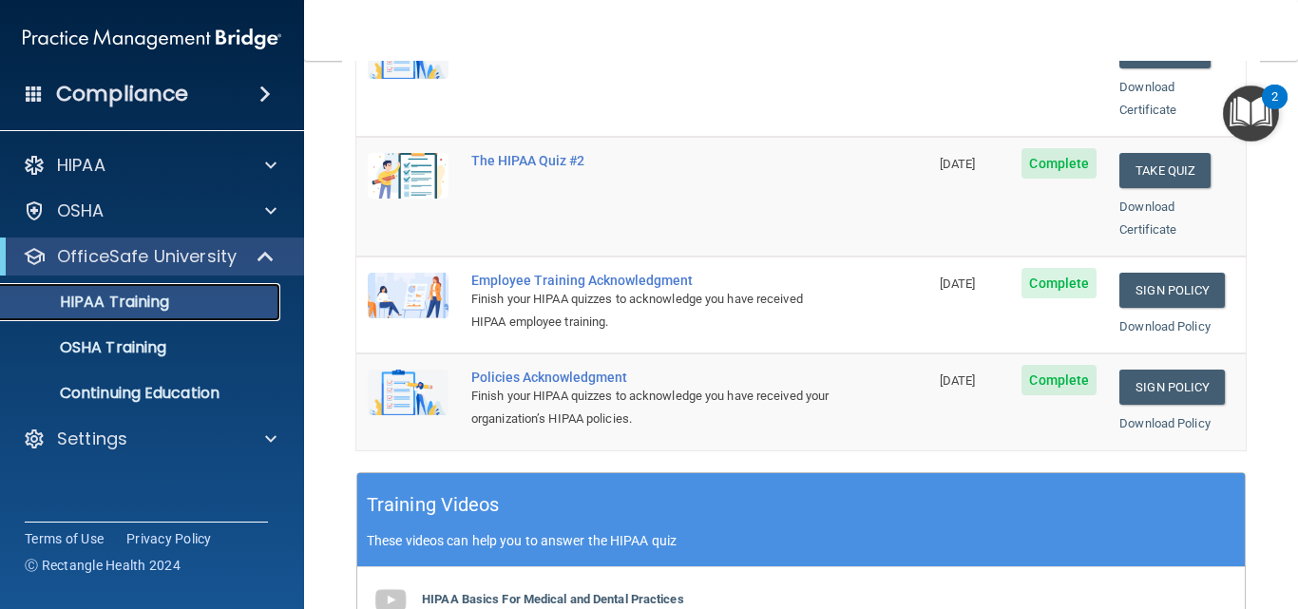
scroll to position [415, 0]
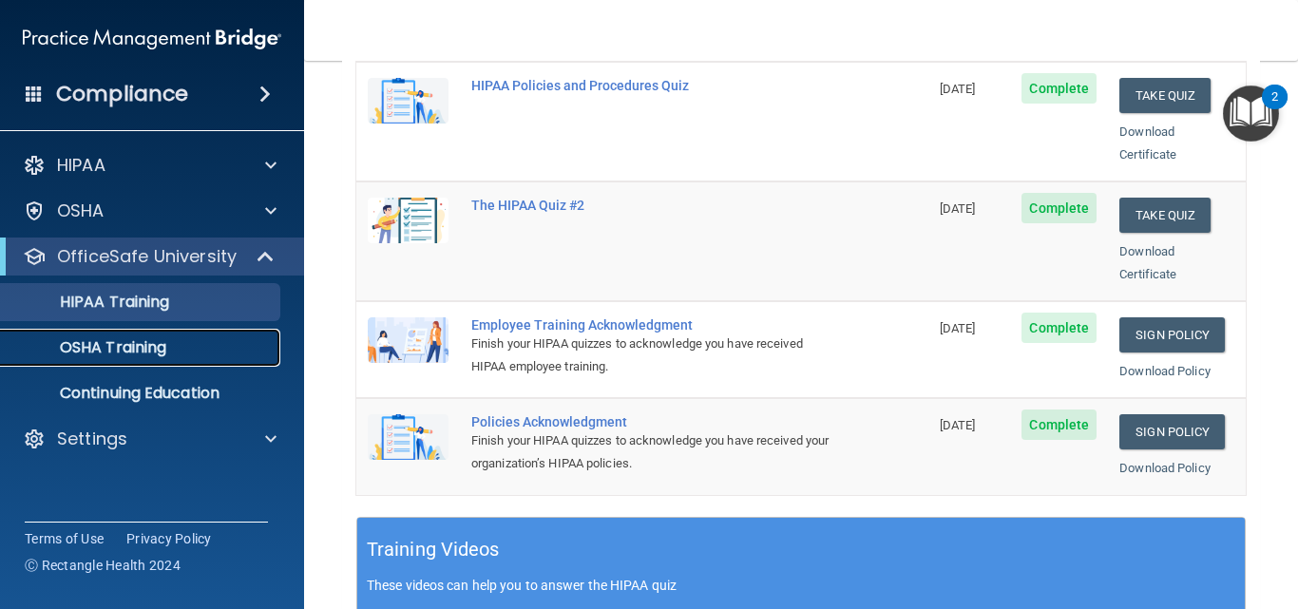
click at [92, 342] on p "OSHA Training" at bounding box center [89, 347] width 154 height 19
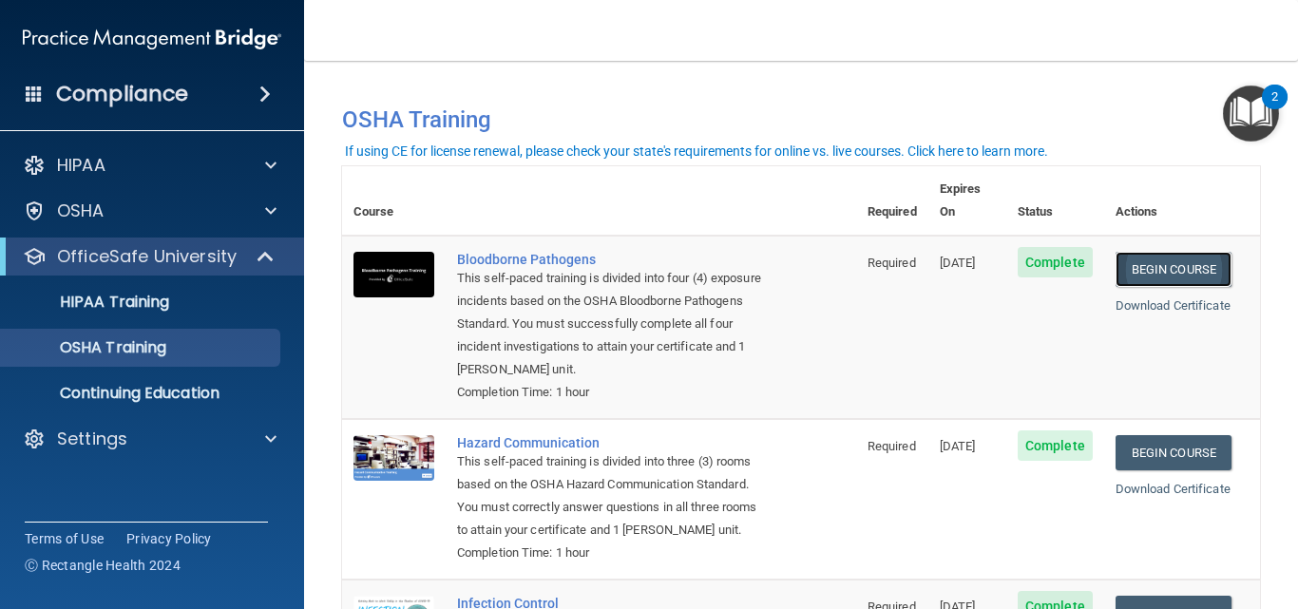
click at [1148, 252] on link "Begin Course" at bounding box center [1173, 269] width 116 height 35
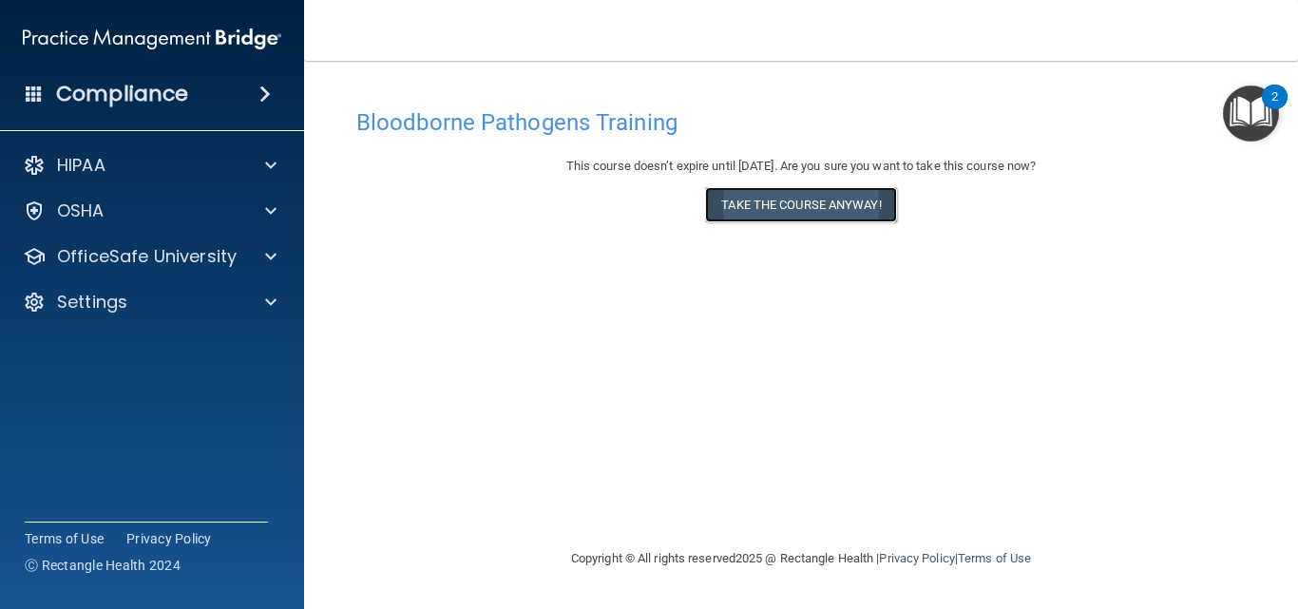
click at [791, 203] on button "Take the course anyway!" at bounding box center [800, 204] width 191 height 35
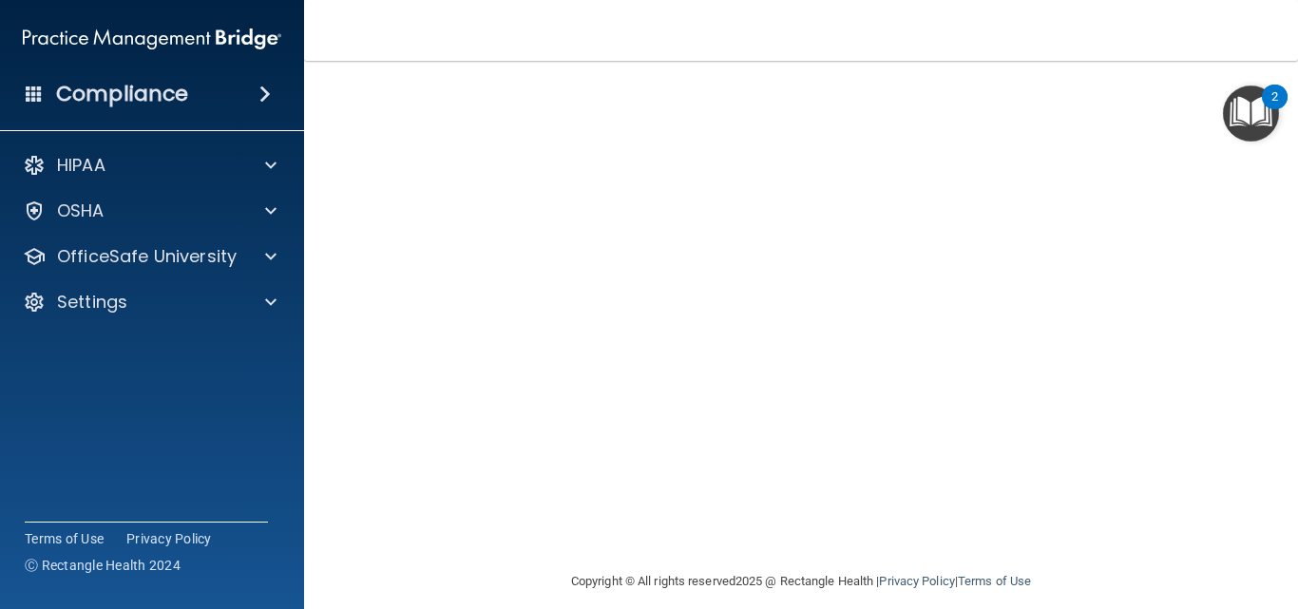
scroll to position [204, 0]
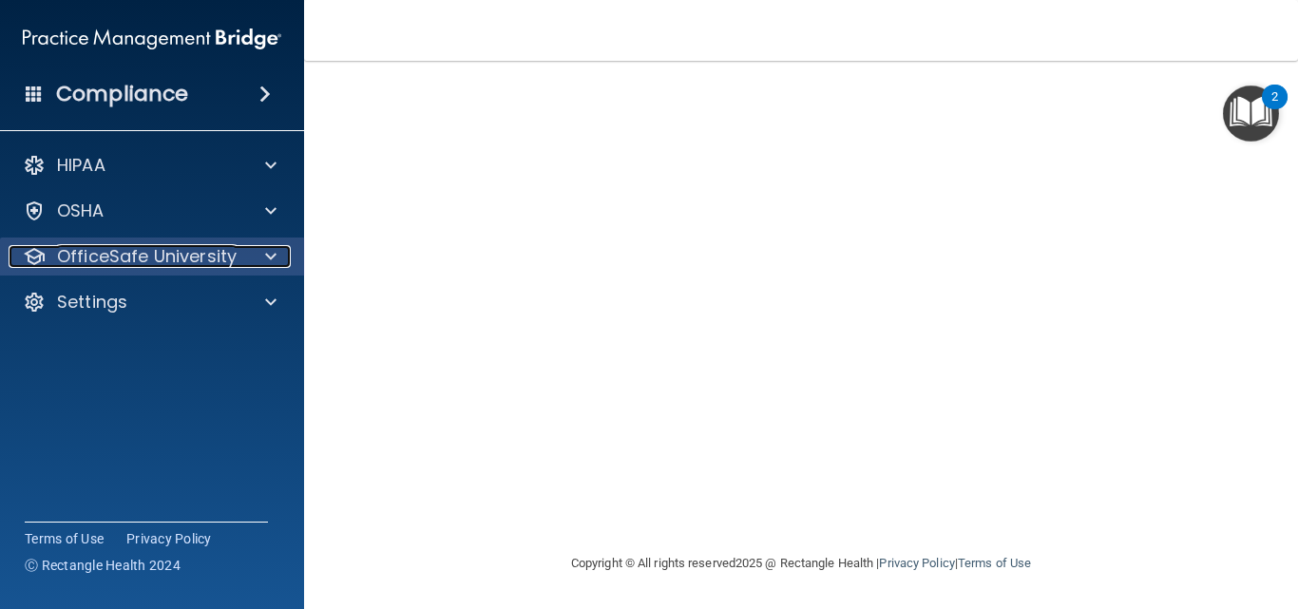
click at [264, 253] on div at bounding box center [267, 256] width 47 height 23
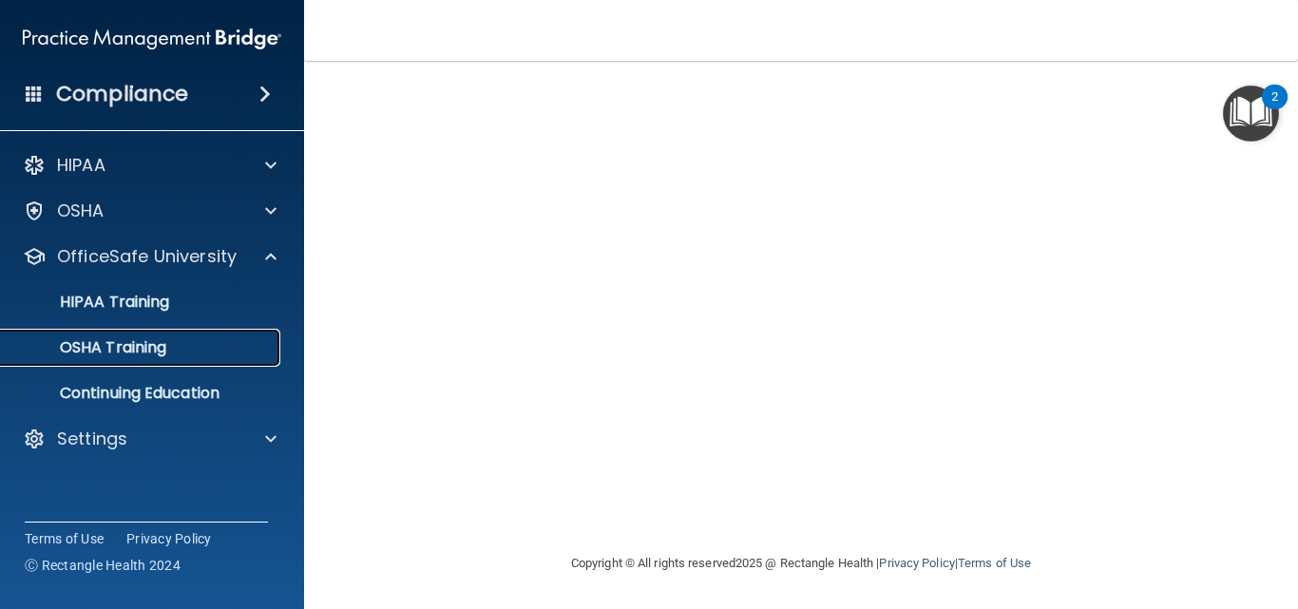
click at [157, 351] on p "OSHA Training" at bounding box center [89, 347] width 154 height 19
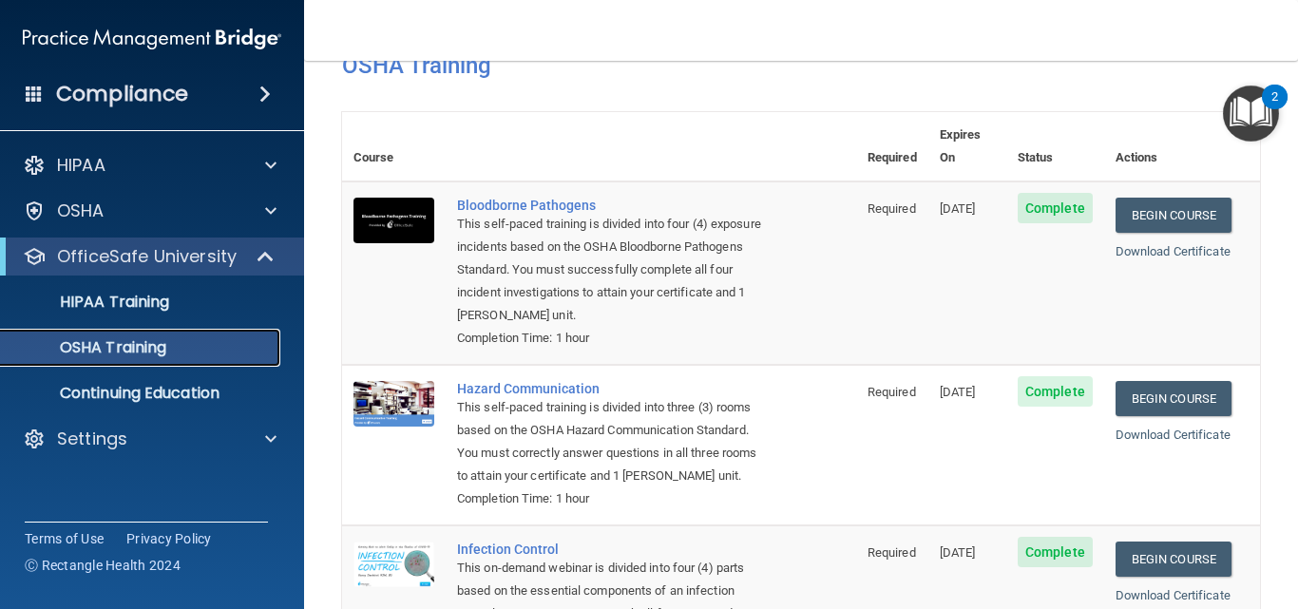
scroll to position [37, 0]
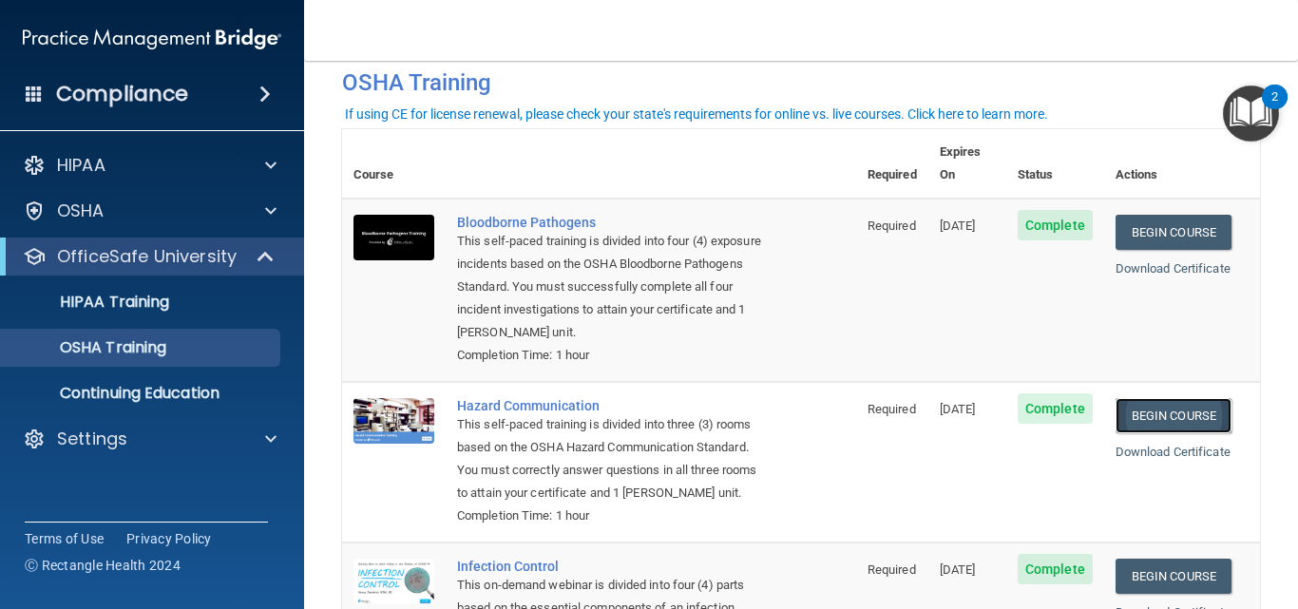
click at [1120, 398] on link "Begin Course" at bounding box center [1173, 415] width 116 height 35
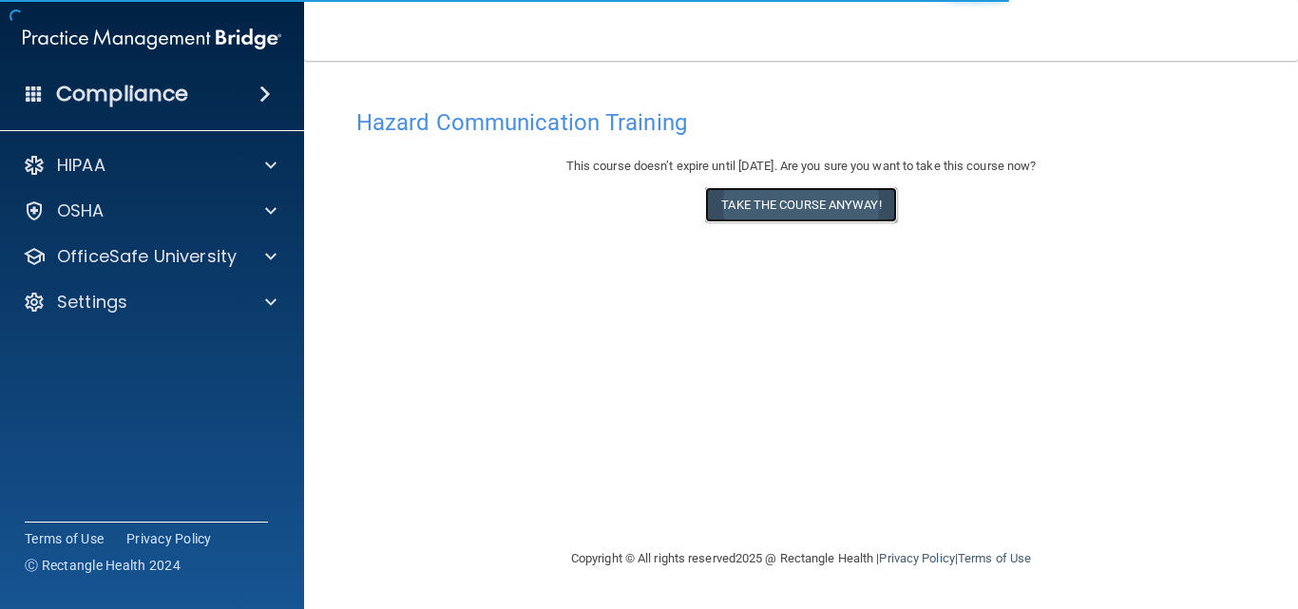
click at [825, 203] on button "Take the course anyway!" at bounding box center [800, 204] width 191 height 35
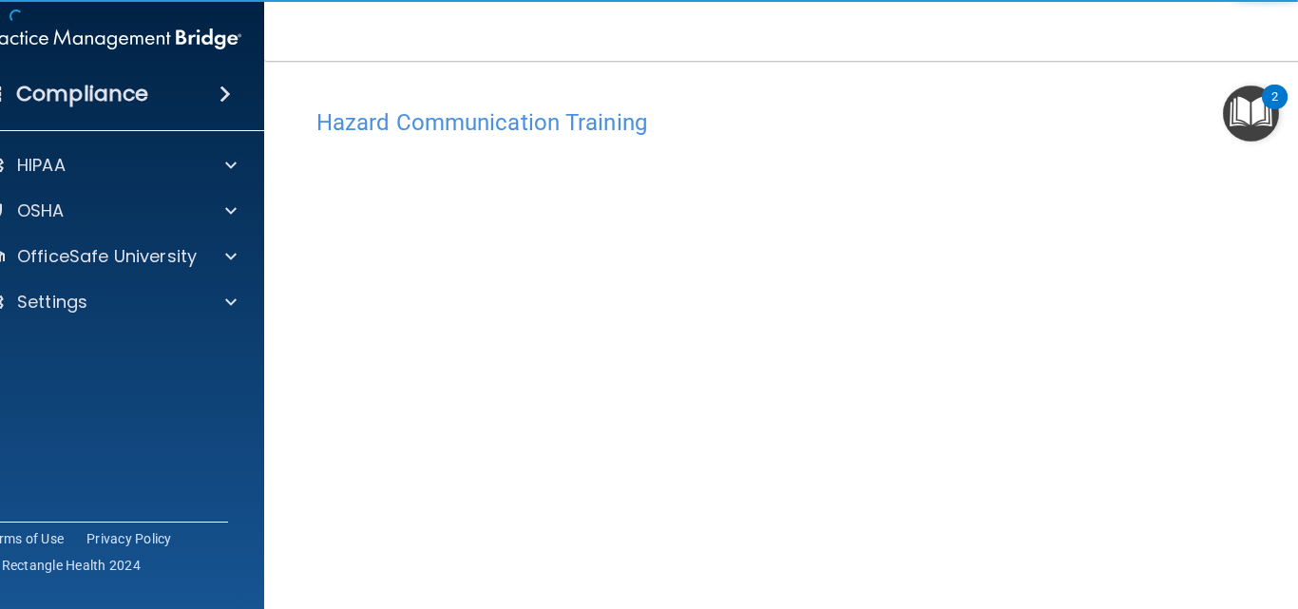
scroll to position [105, 0]
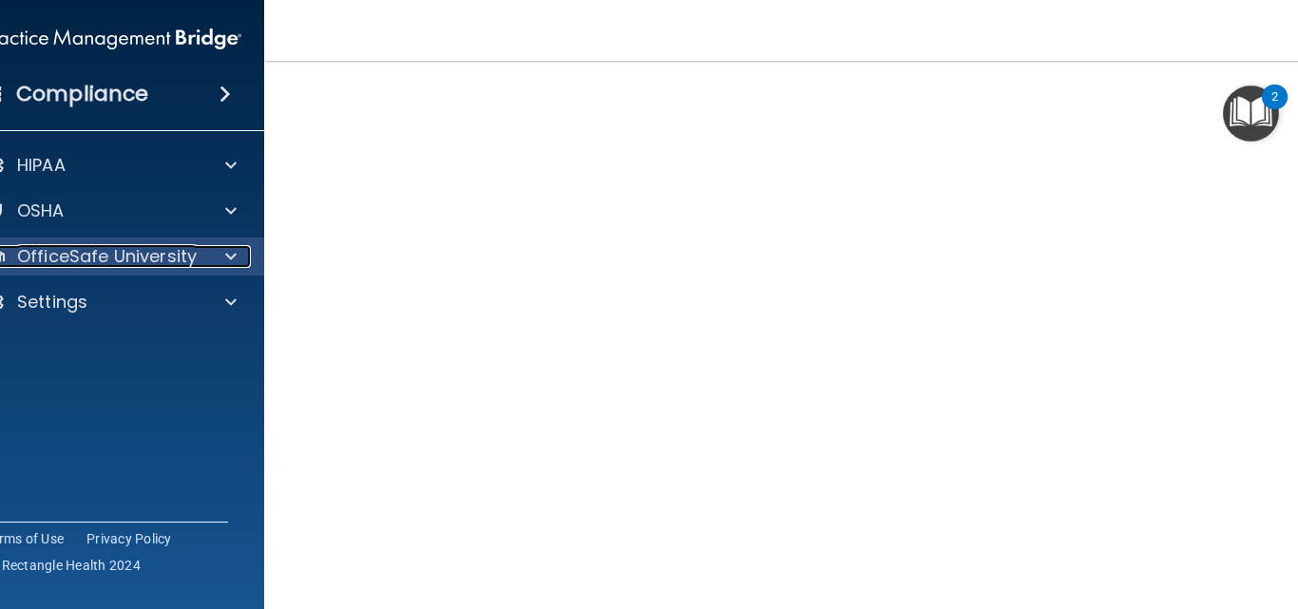
click at [225, 256] on span at bounding box center [230, 256] width 11 height 23
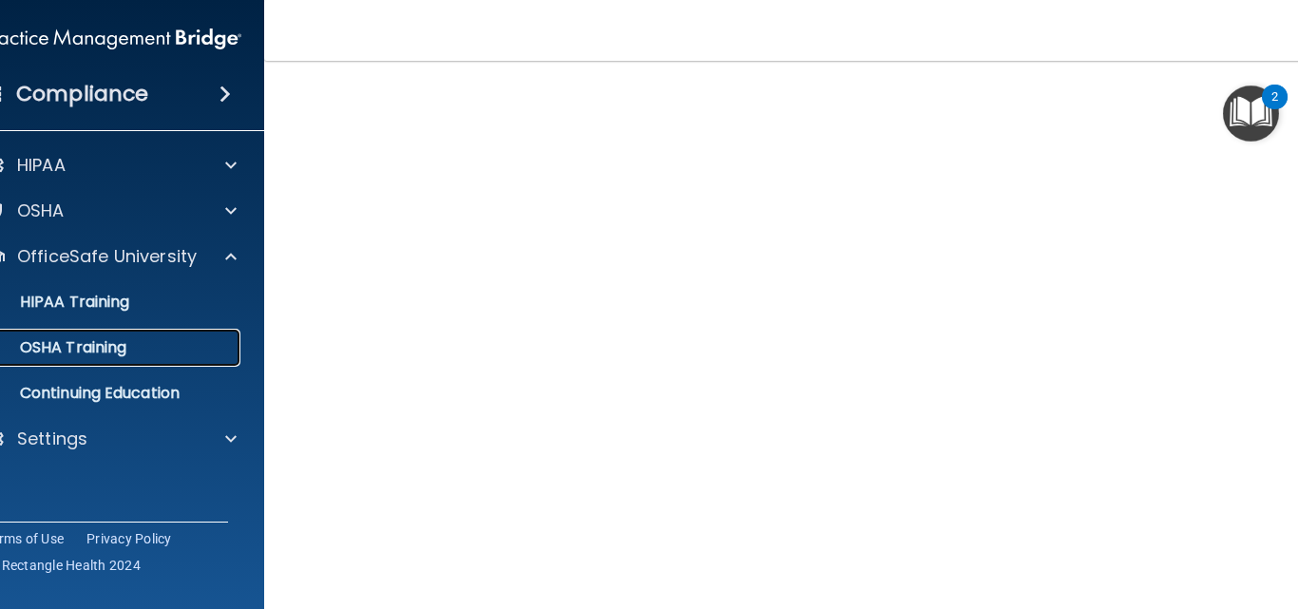
click at [104, 345] on p "OSHA Training" at bounding box center [49, 347] width 154 height 19
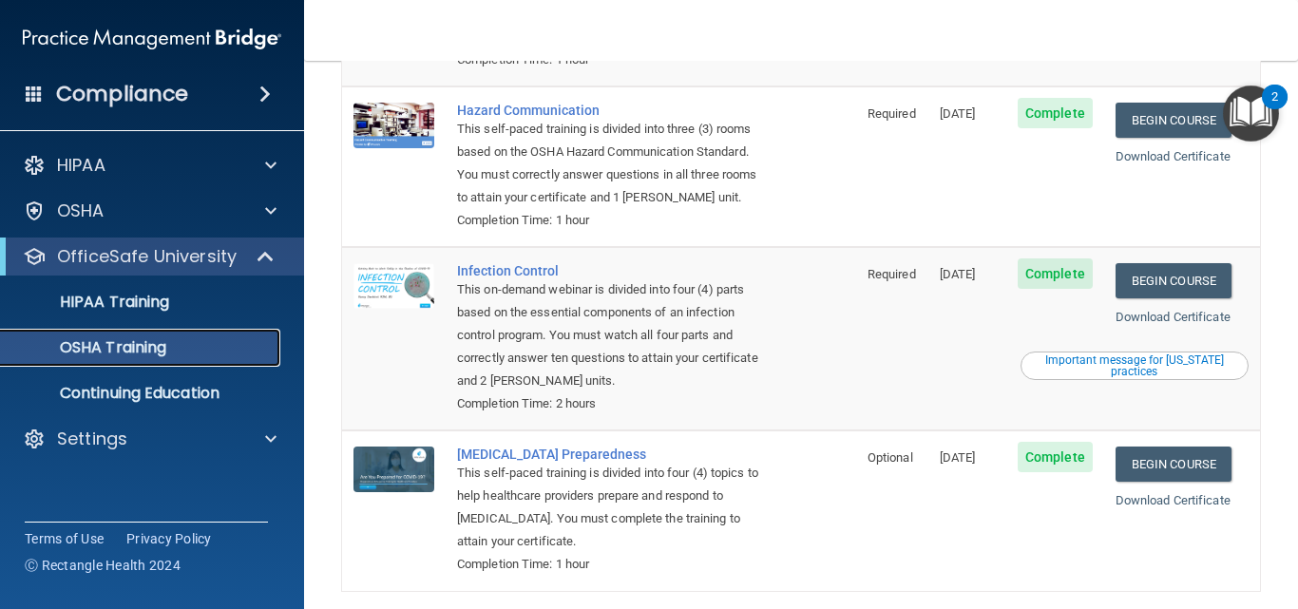
scroll to position [380, 0]
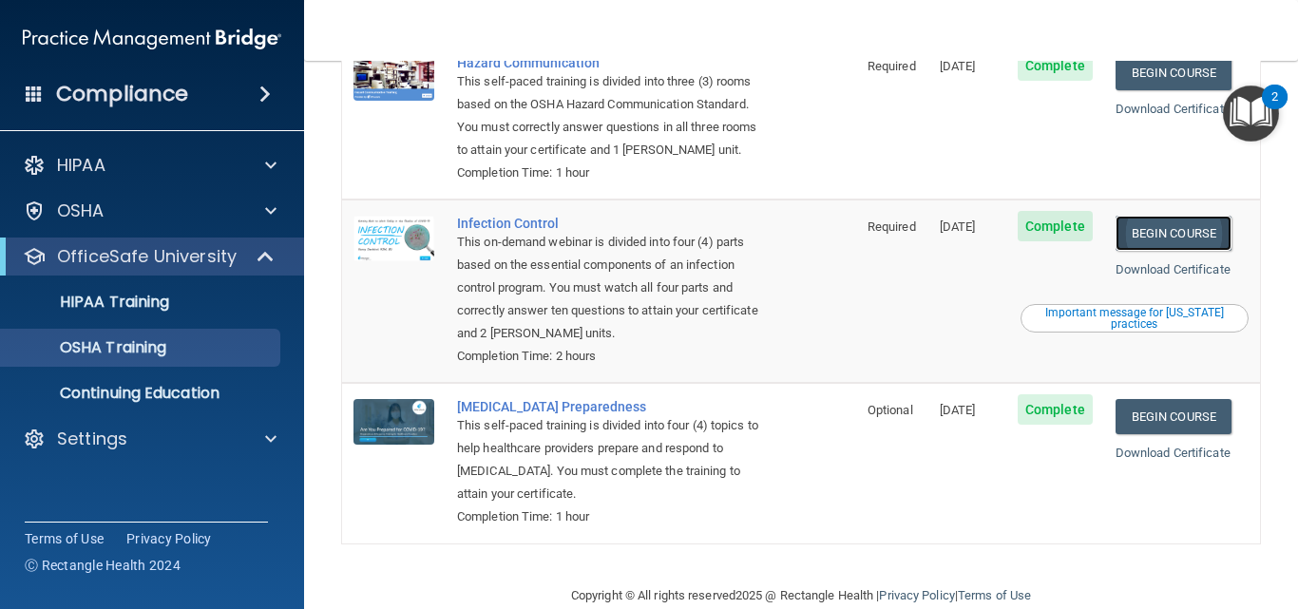
click at [1125, 235] on link "Begin Course" at bounding box center [1173, 233] width 116 height 35
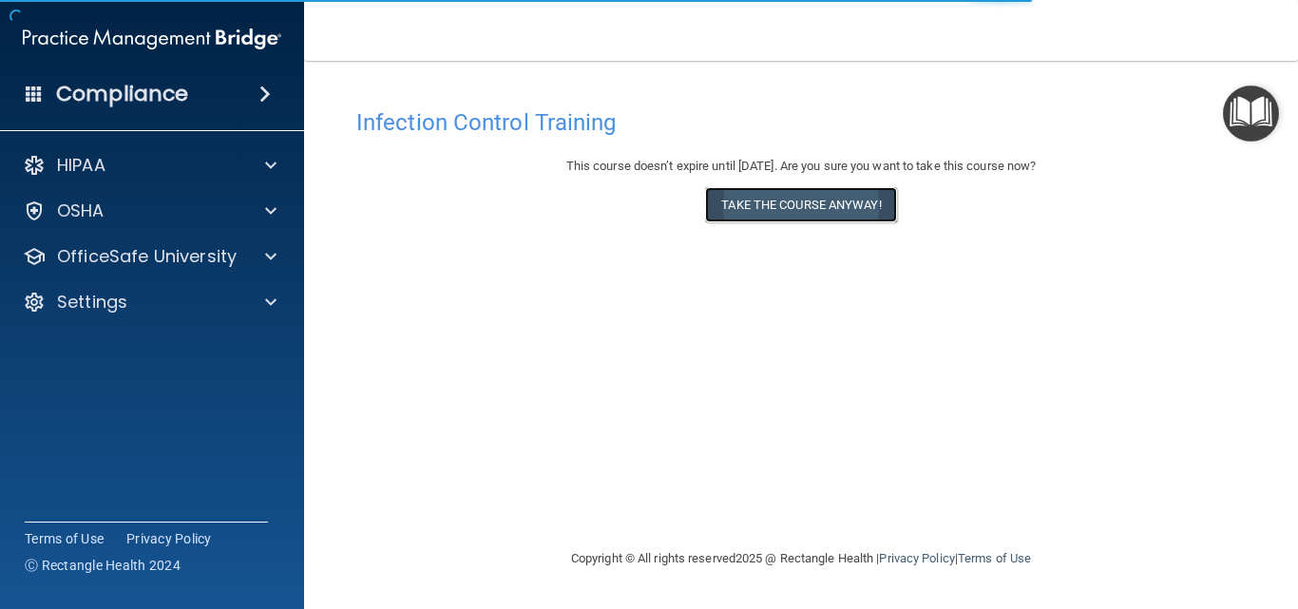
click at [857, 203] on button "Take the course anyway!" at bounding box center [800, 204] width 191 height 35
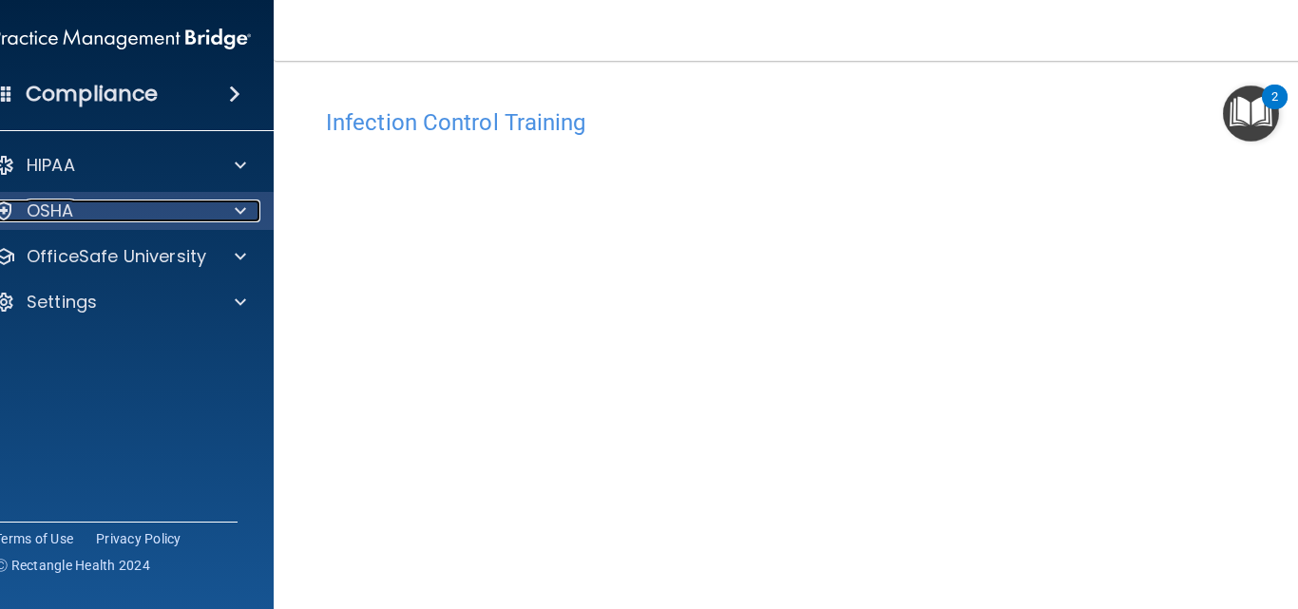
click at [235, 206] on span at bounding box center [240, 210] width 11 height 23
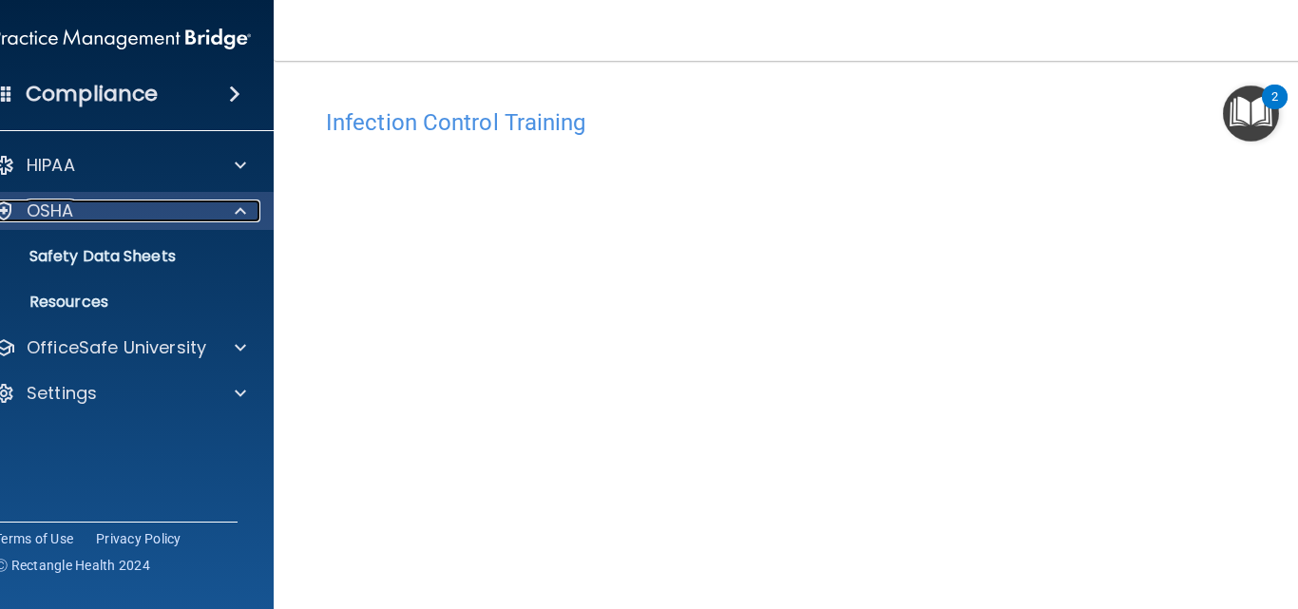
click at [235, 206] on span at bounding box center [240, 210] width 11 height 23
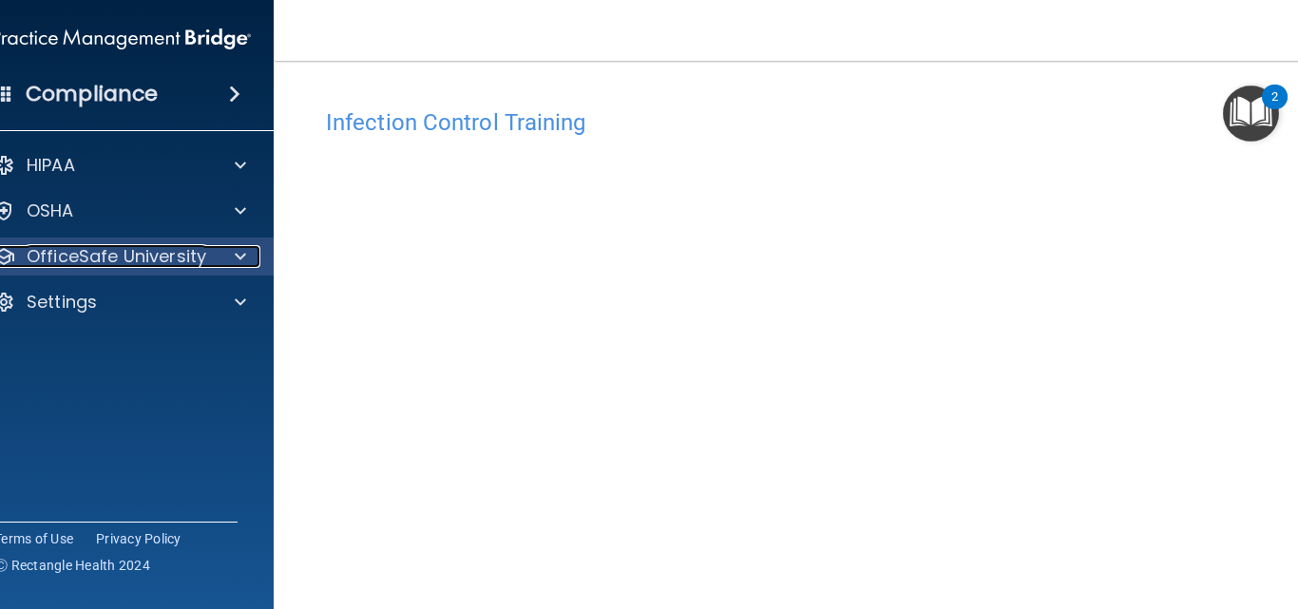
click at [235, 258] on span at bounding box center [240, 256] width 11 height 23
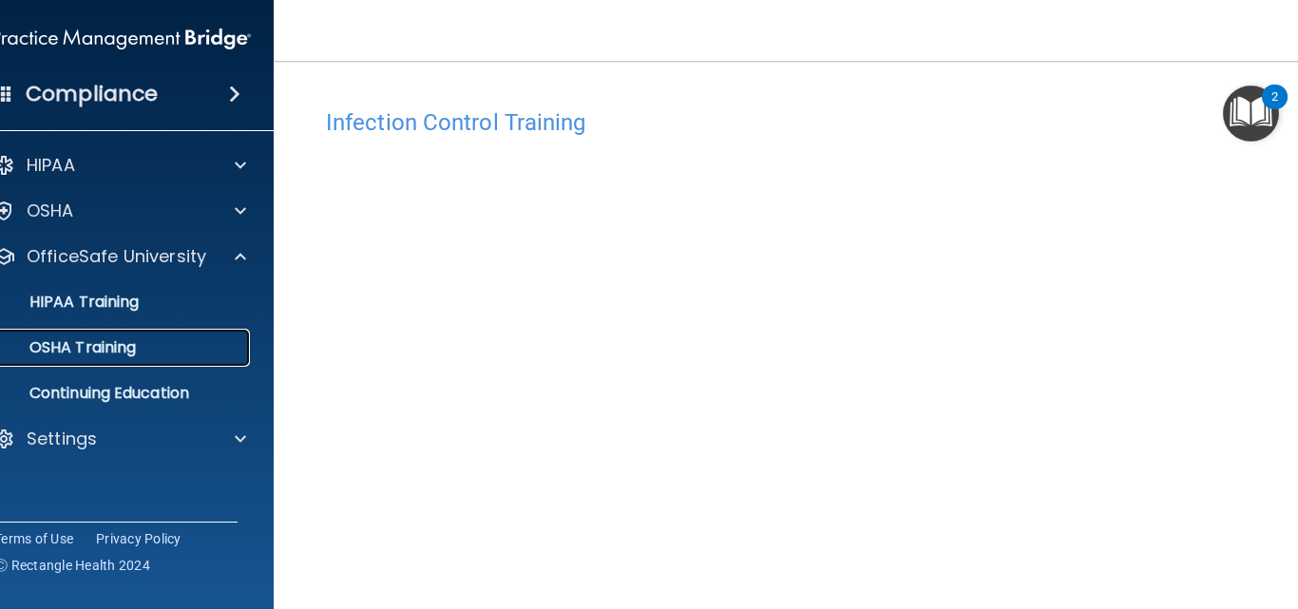
click at [122, 341] on p "OSHA Training" at bounding box center [59, 347] width 154 height 19
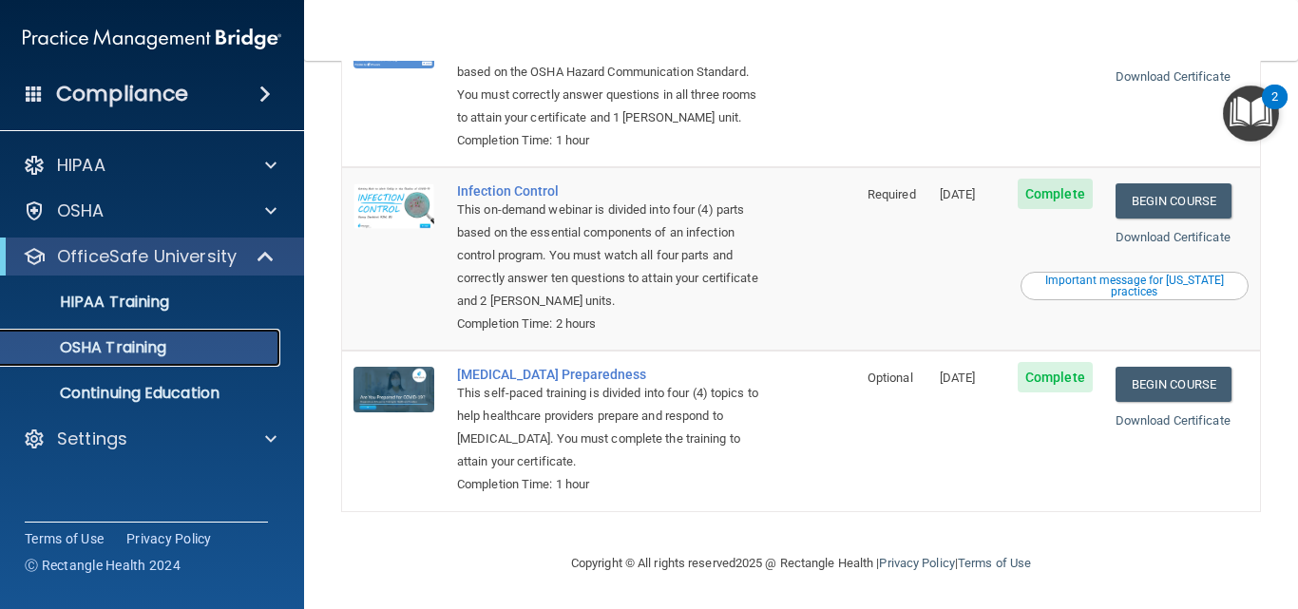
scroll to position [417, 0]
click at [1052, 379] on span "Complete" at bounding box center [1054, 377] width 75 height 30
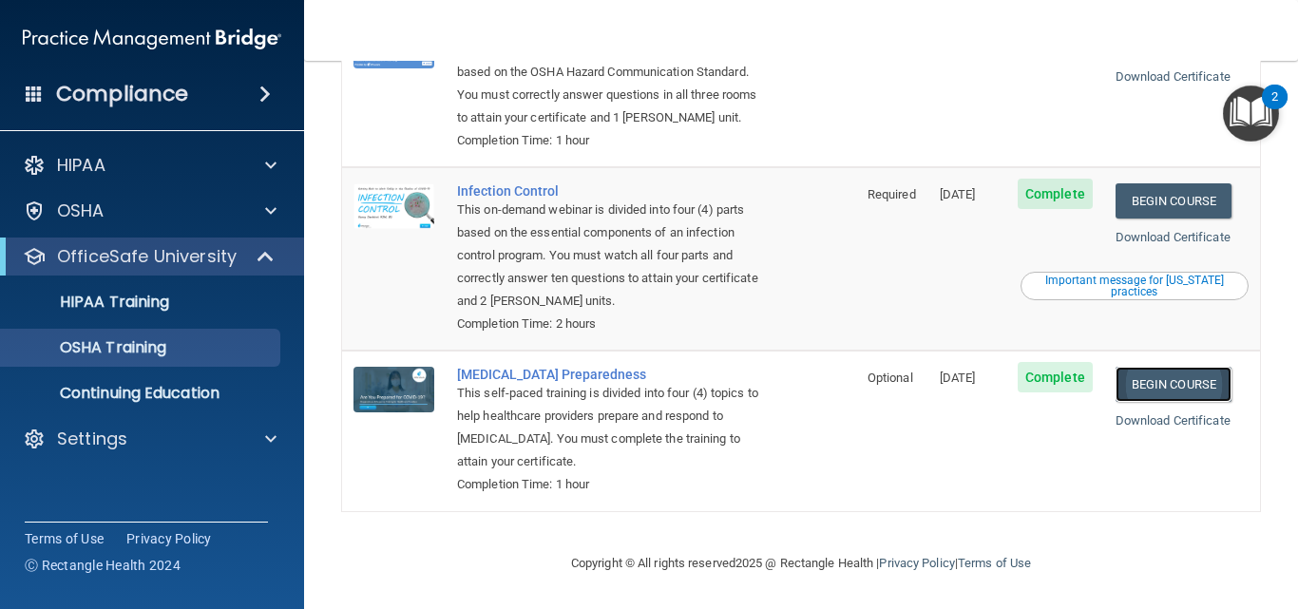
click at [1139, 391] on link "Begin Course" at bounding box center [1173, 384] width 116 height 35
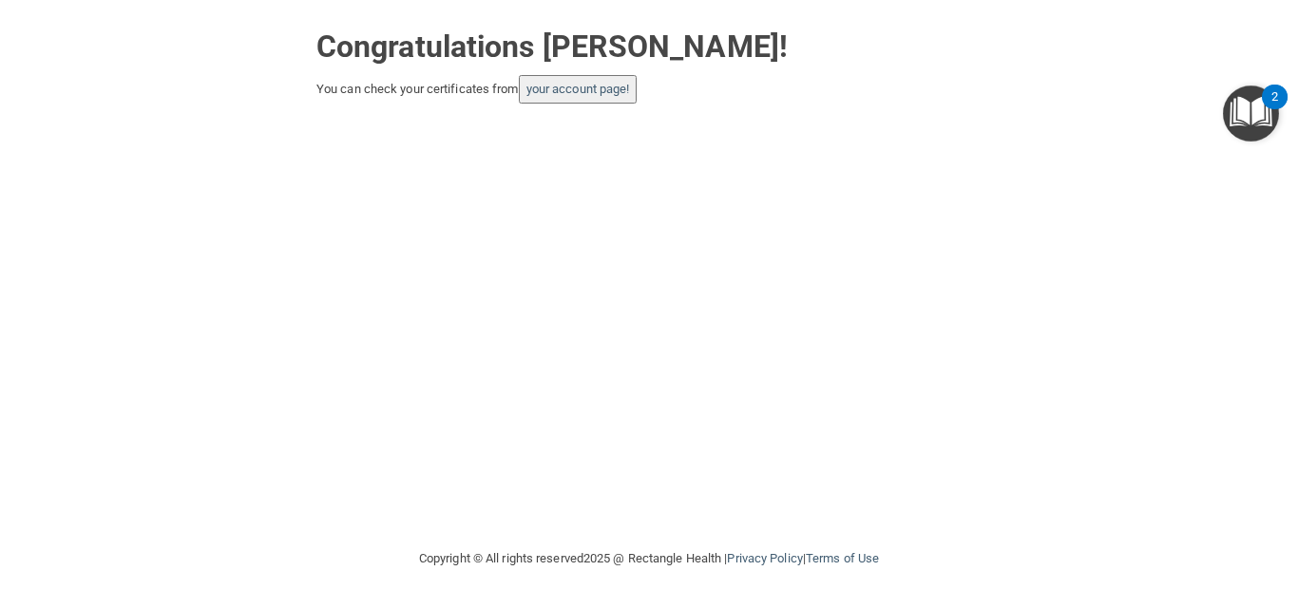
click at [954, 408] on div "Congratulations [PERSON_NAME]! You can check your certificates from your accoun…" at bounding box center [649, 273] width 1222 height 509
click at [1259, 104] on img "Open Resource Center, 2 new notifications" at bounding box center [1251, 113] width 56 height 56
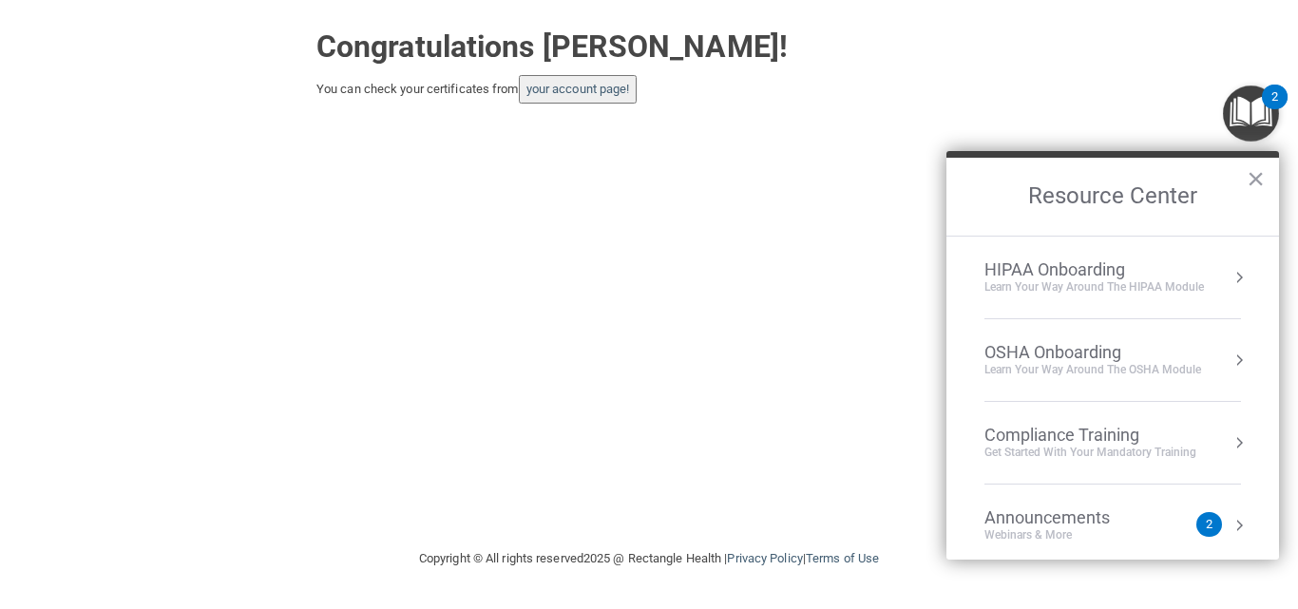
click at [1229, 359] on button "Resource Center" at bounding box center [1238, 360] width 19 height 19
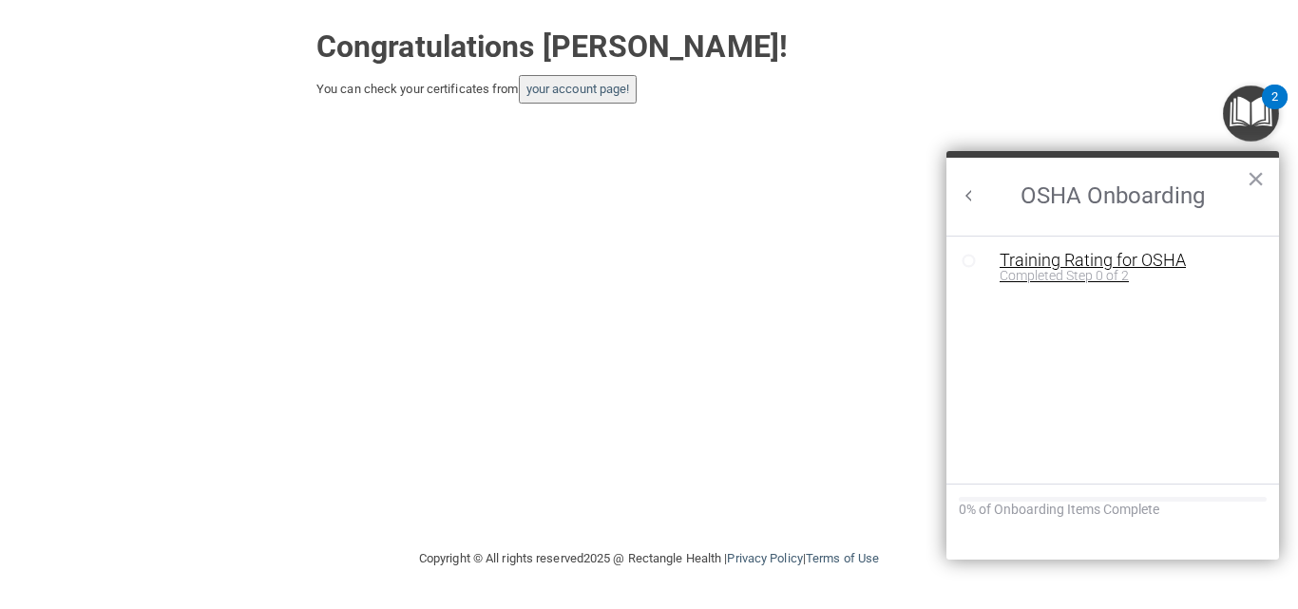
click at [1044, 270] on div "Completed Step 0 of 2" at bounding box center [1126, 275] width 255 height 13
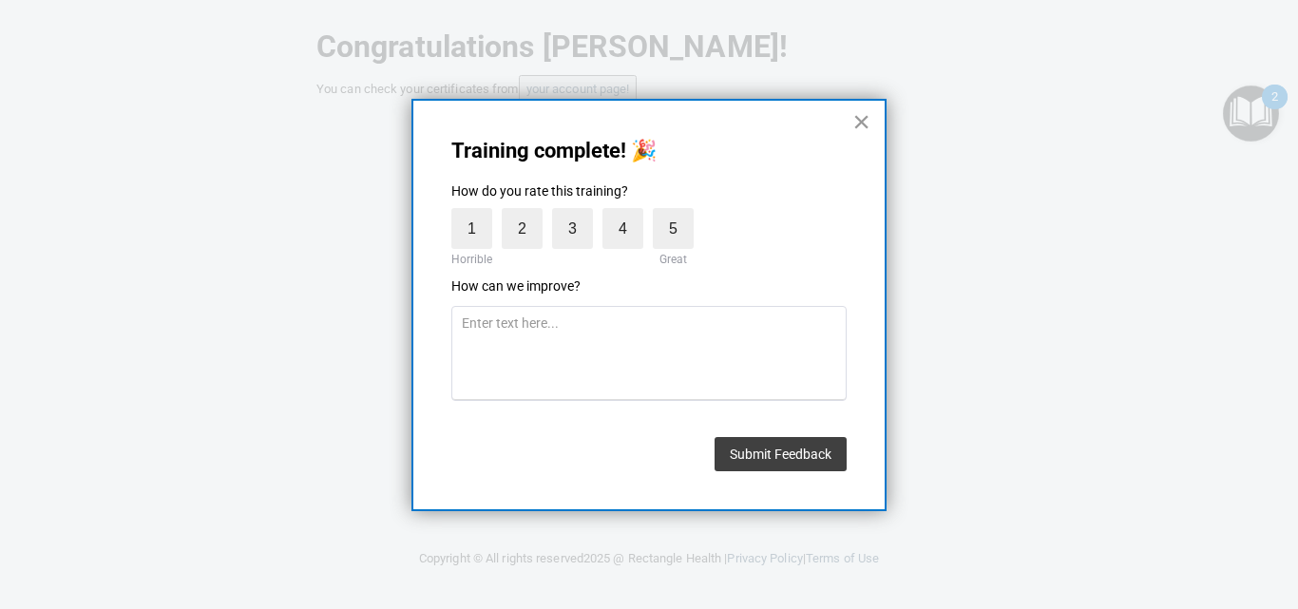
click at [869, 120] on button "×" at bounding box center [861, 121] width 18 height 30
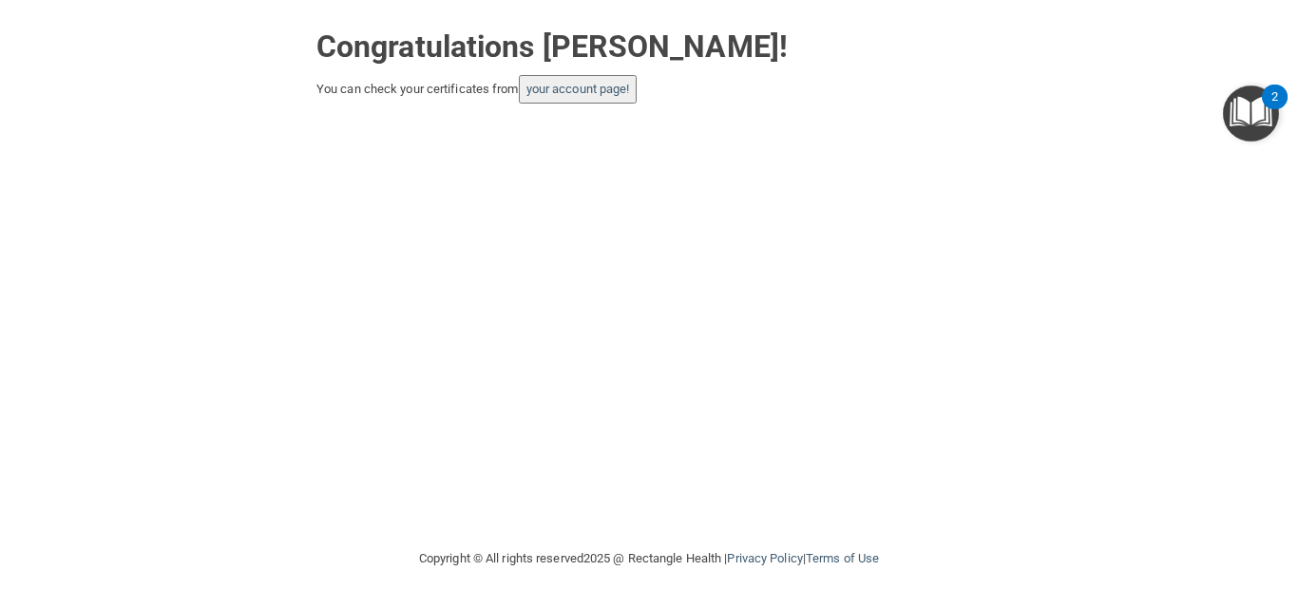
click at [1255, 104] on img "Open Resource Center, 2 new notifications" at bounding box center [1251, 113] width 56 height 56
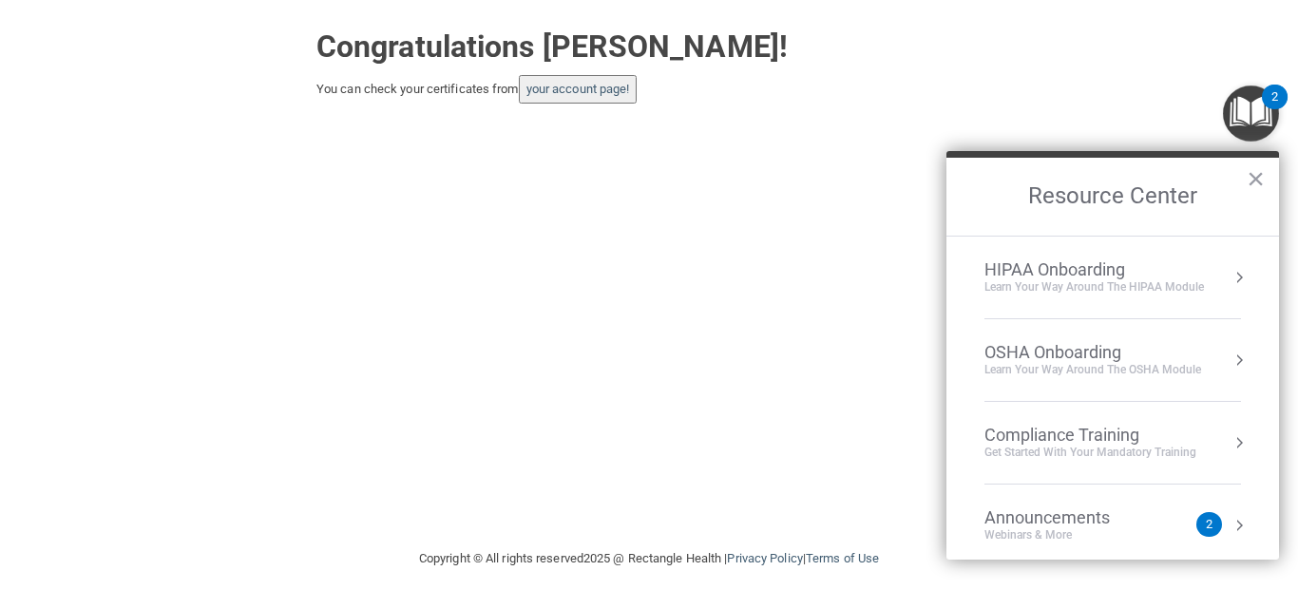
click at [1214, 273] on div "HIPAA Onboarding Learn Your Way around the HIPAA module" at bounding box center [1112, 277] width 256 height 36
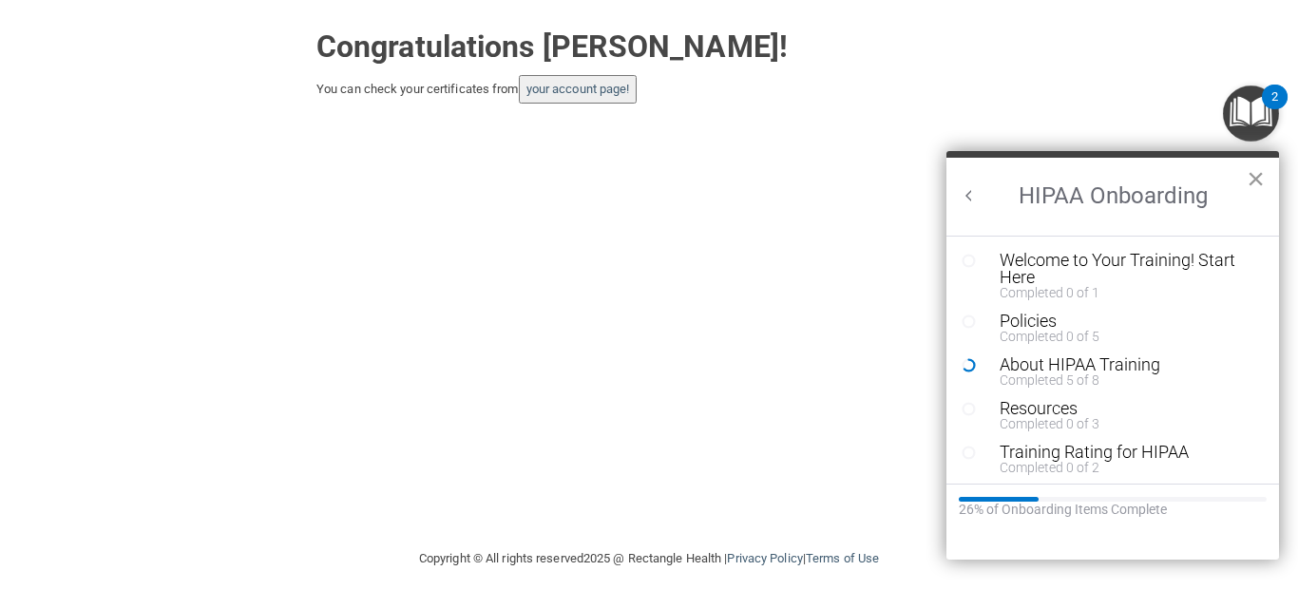
click at [1249, 175] on button "×" at bounding box center [1255, 178] width 18 height 30
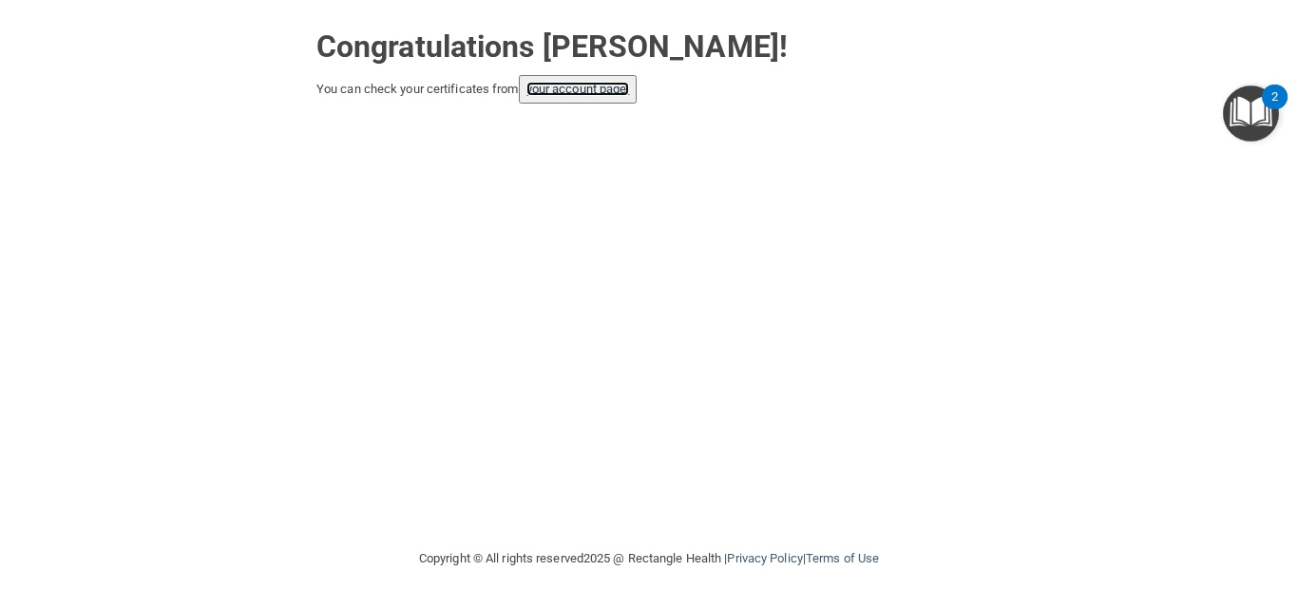
click at [597, 85] on link "your account page!" at bounding box center [578, 89] width 104 height 14
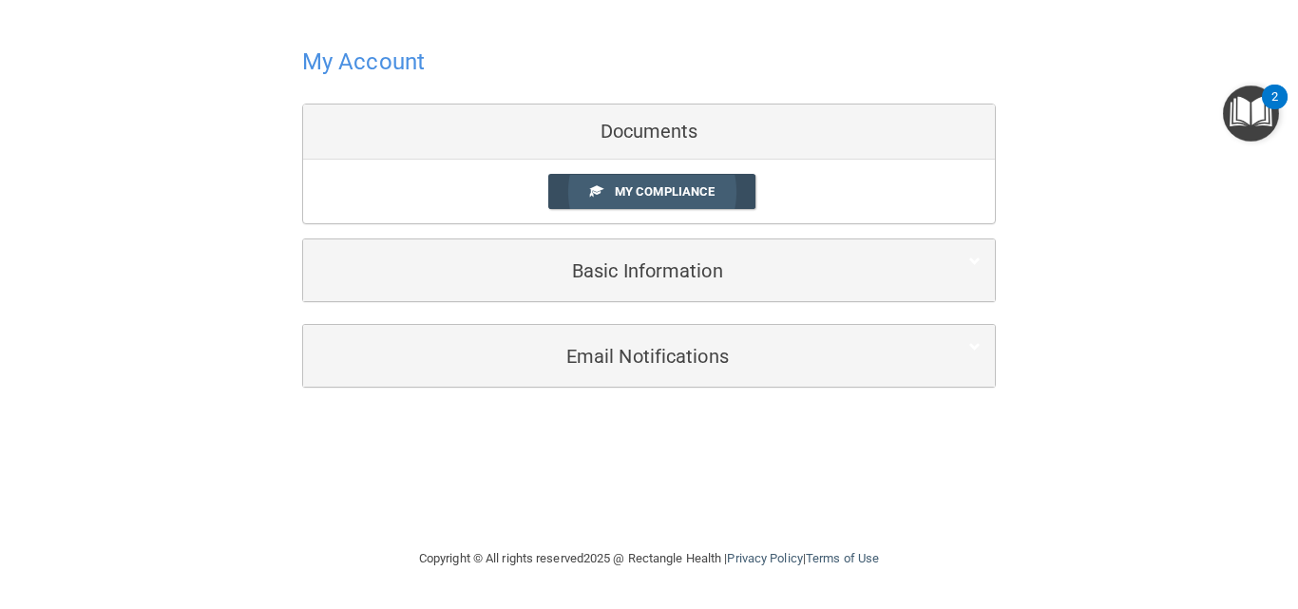
click at [634, 186] on span "My Compliance" at bounding box center [665, 191] width 100 height 14
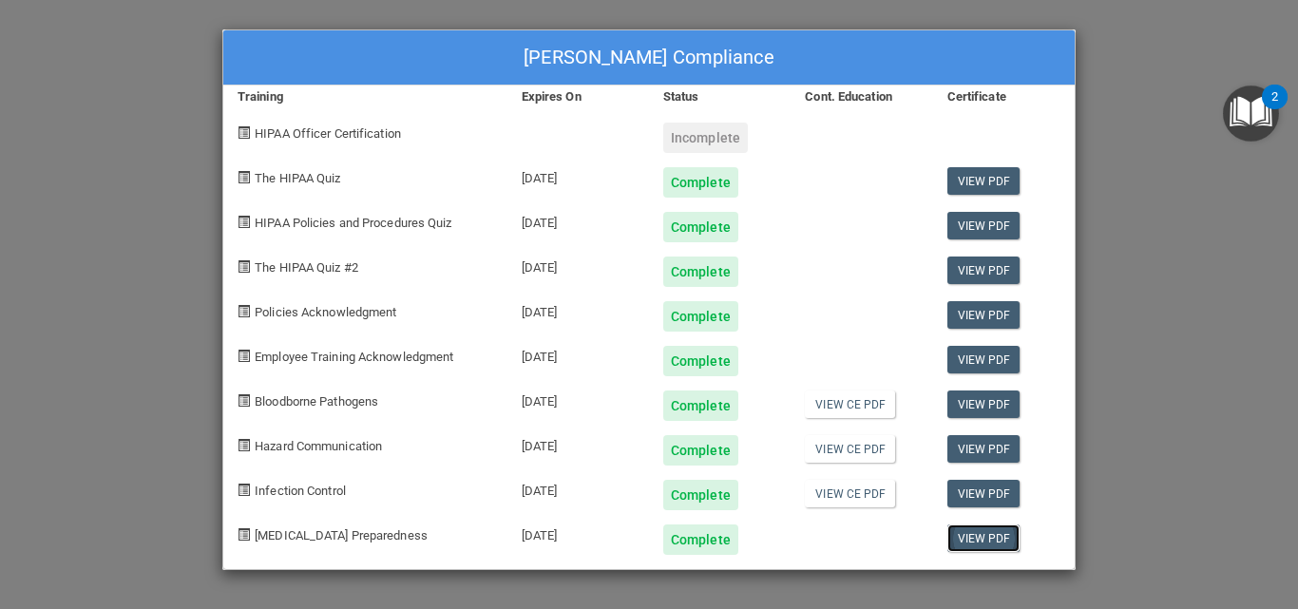
click at [963, 539] on link "View PDF" at bounding box center [983, 538] width 73 height 28
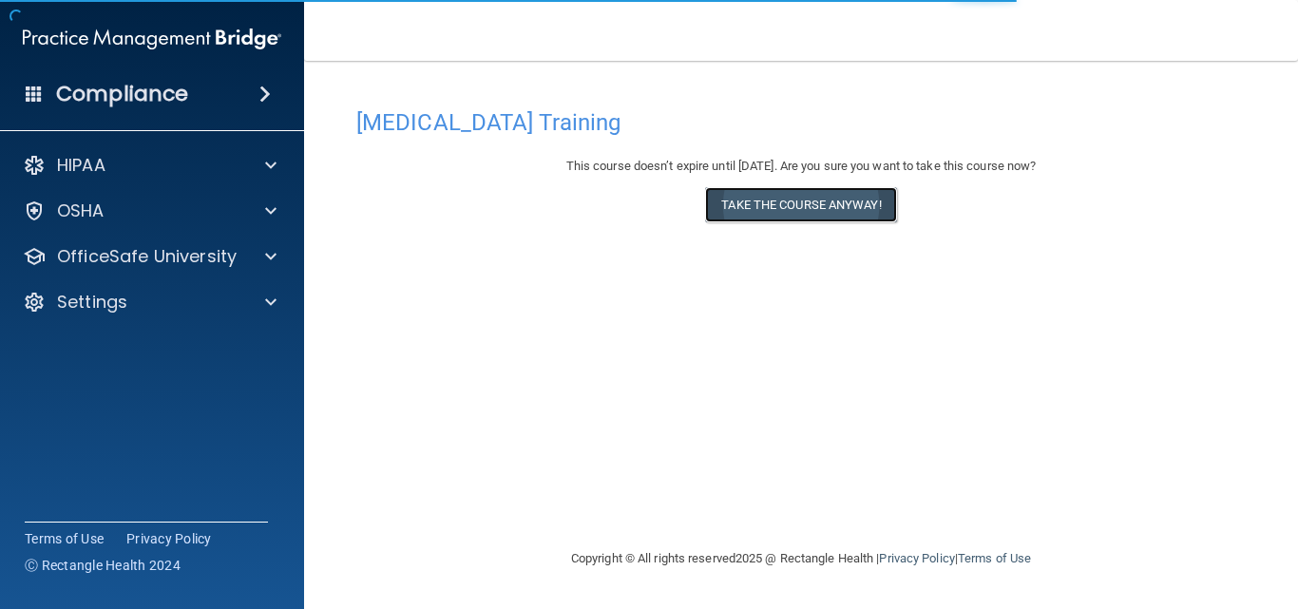
click at [787, 196] on button "Take the course anyway!" at bounding box center [800, 204] width 191 height 35
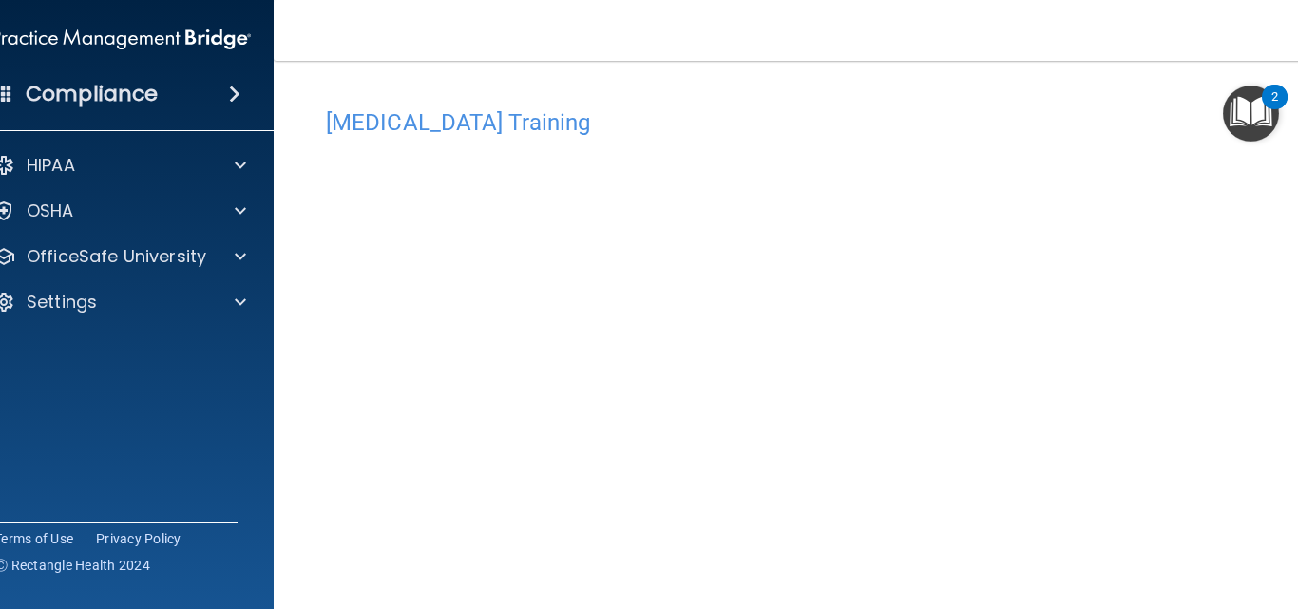
scroll to position [62, 0]
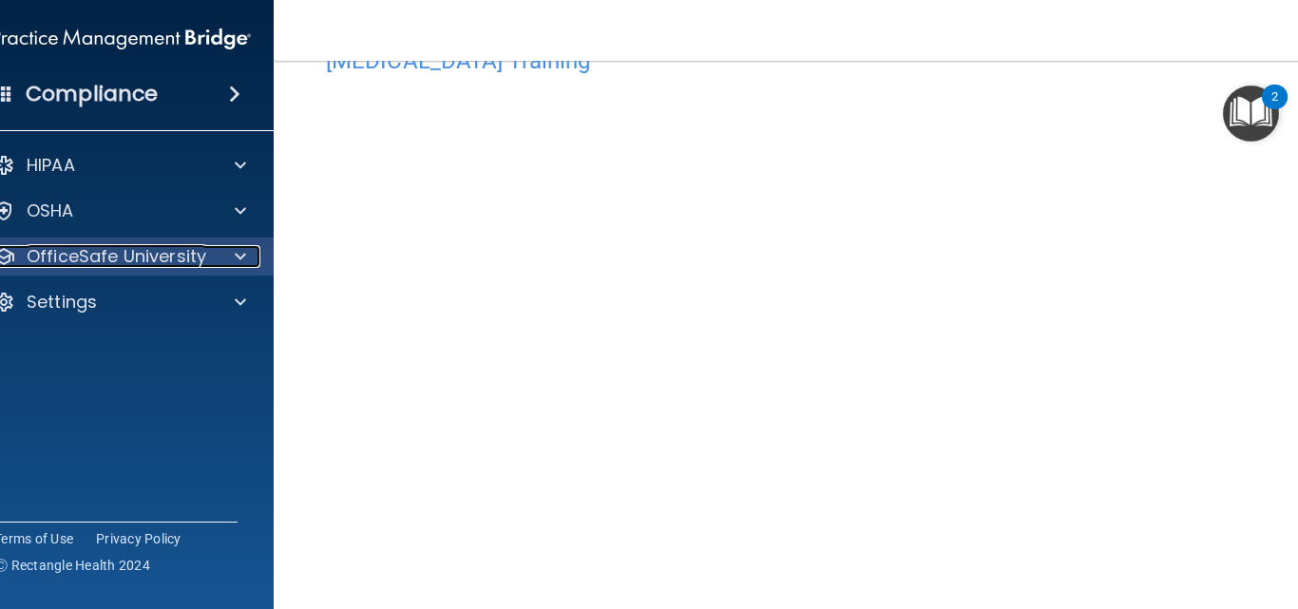
click at [235, 253] on span at bounding box center [240, 256] width 11 height 23
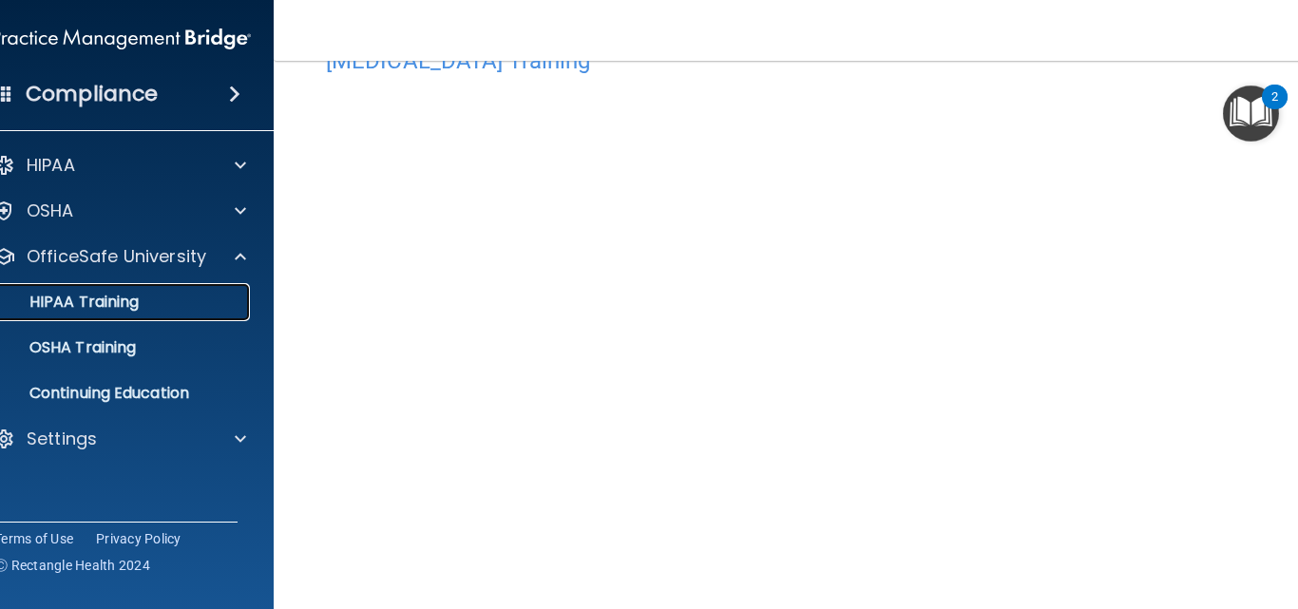
click at [119, 300] on p "HIPAA Training" at bounding box center [60, 302] width 157 height 19
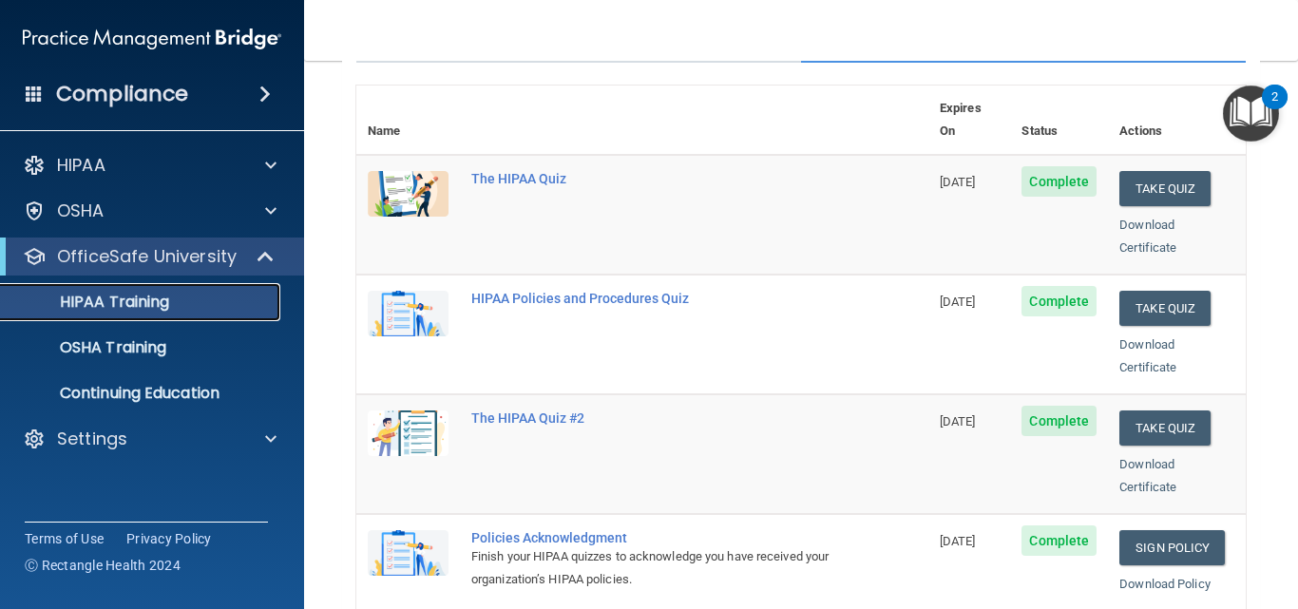
scroll to position [157, 0]
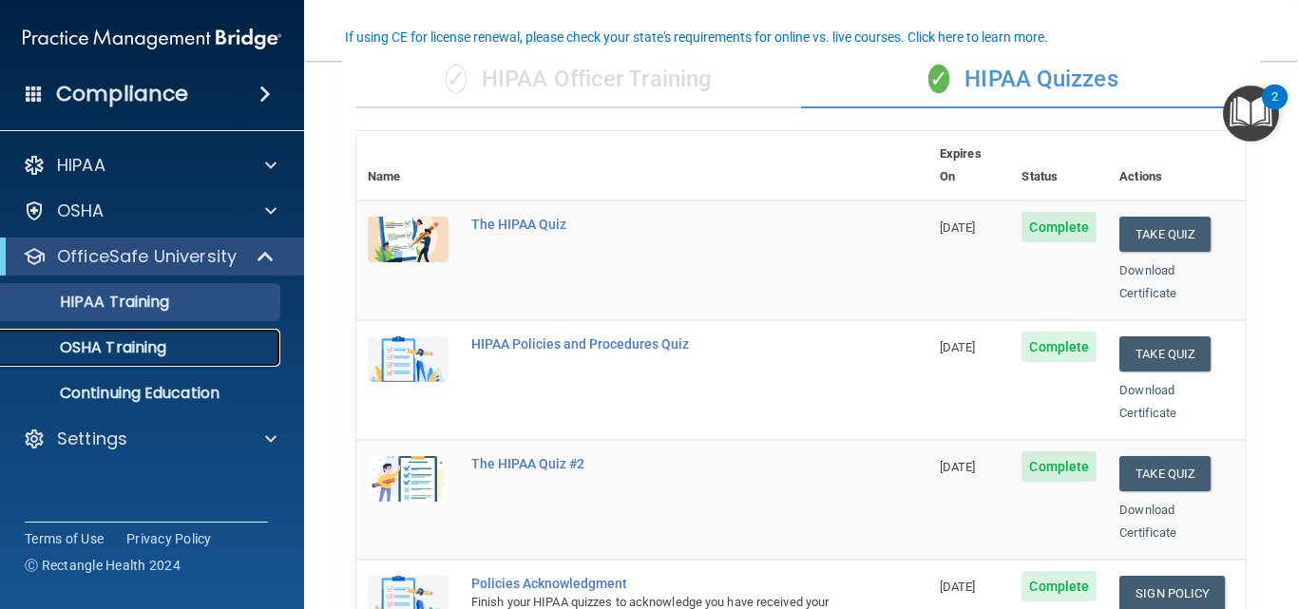
click at [94, 347] on p "OSHA Training" at bounding box center [89, 347] width 154 height 19
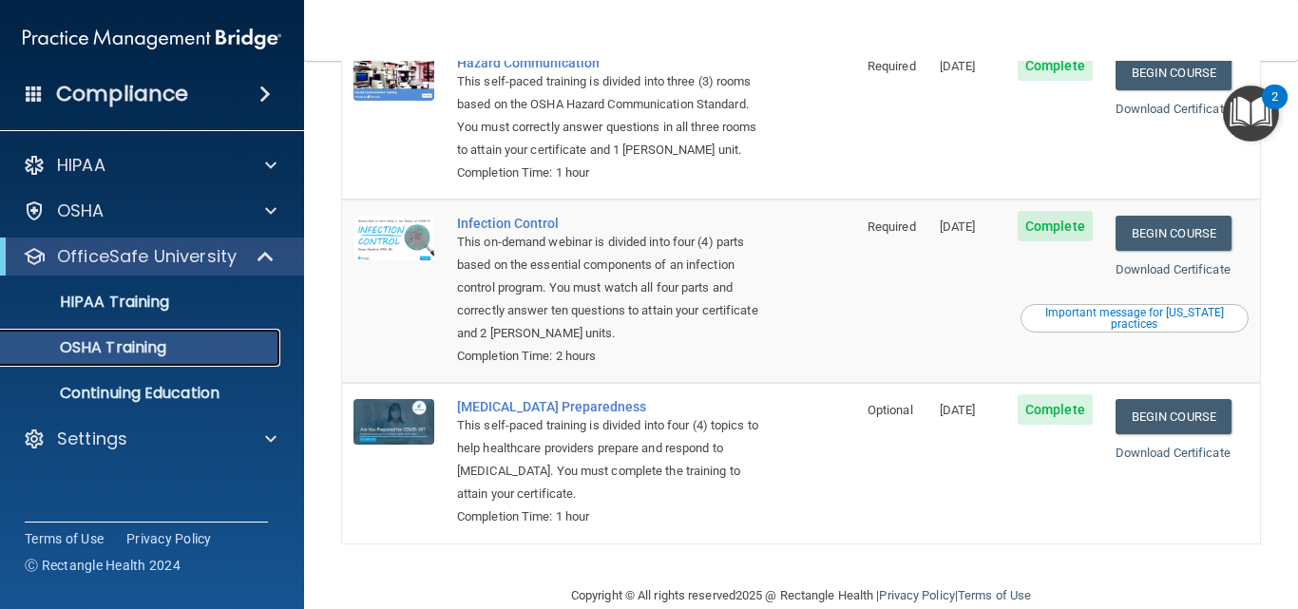
scroll to position [417, 0]
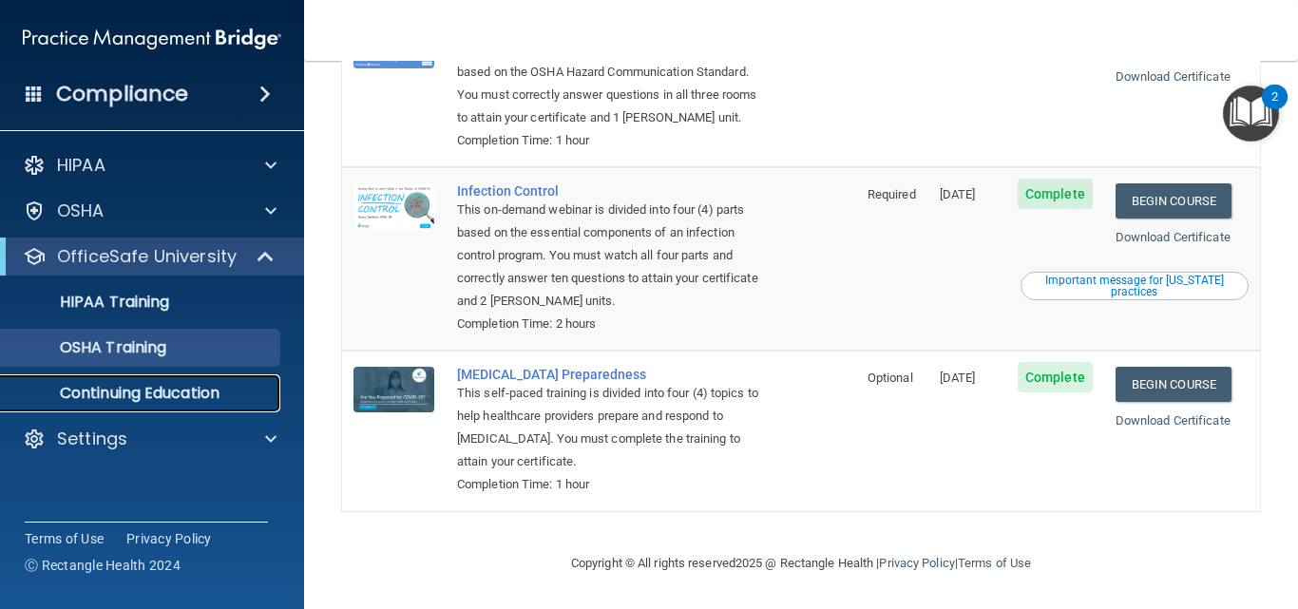
click at [84, 386] on p "Continuing Education" at bounding box center [141, 393] width 259 height 19
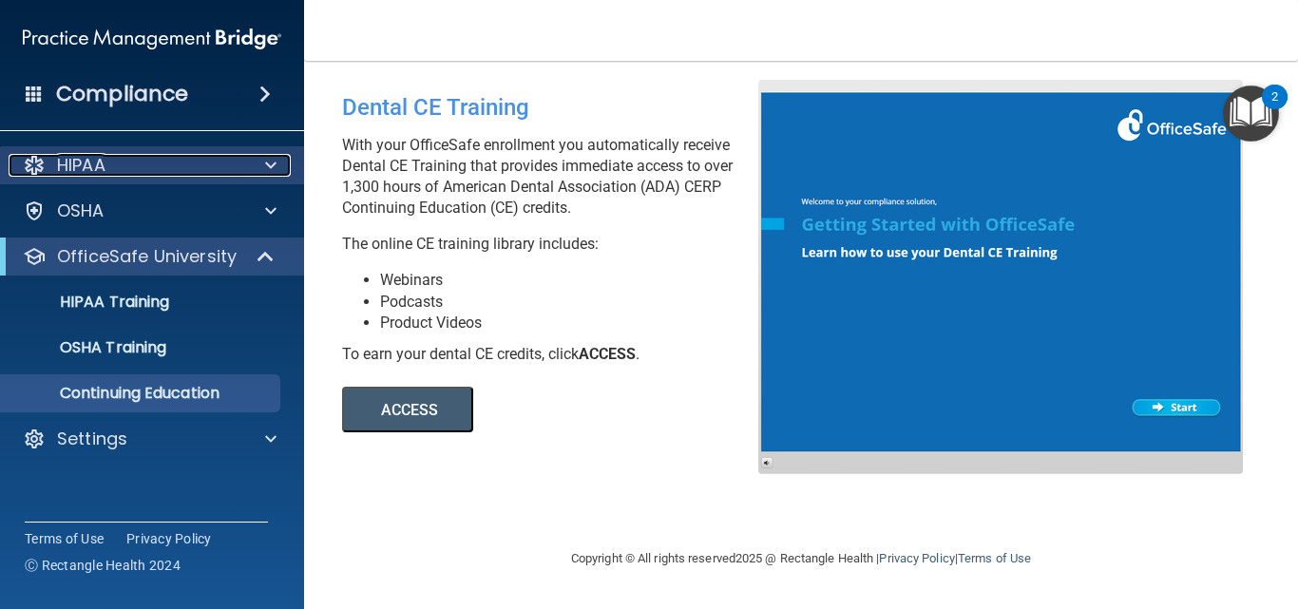
click at [268, 161] on span at bounding box center [270, 165] width 11 height 23
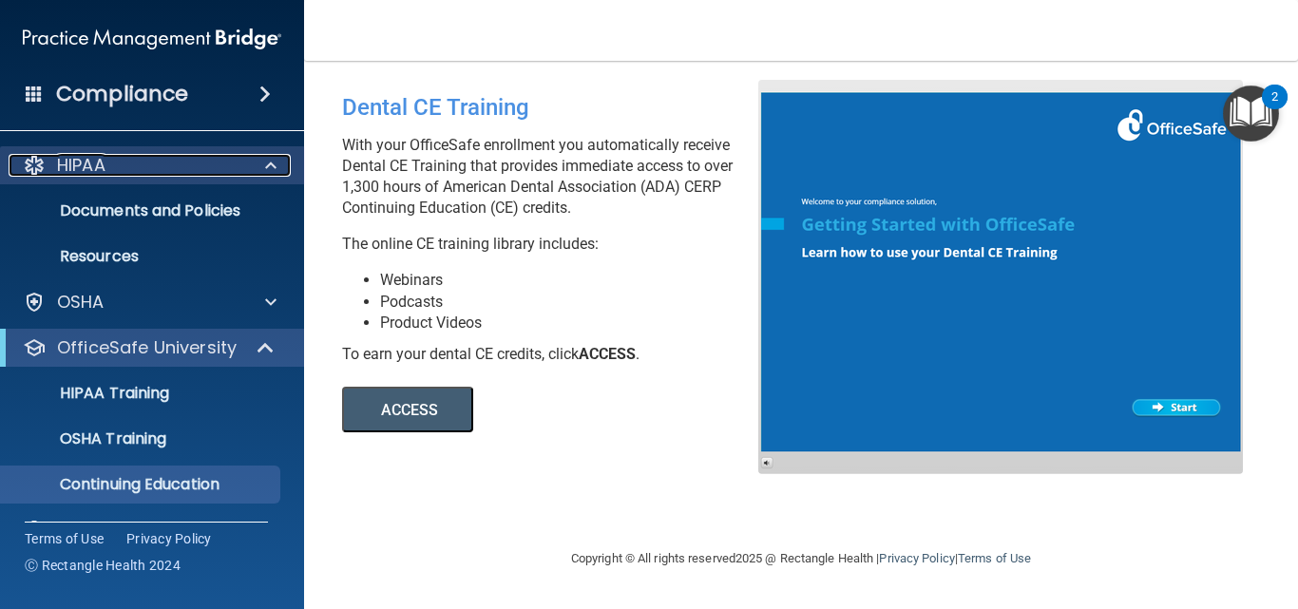
click at [268, 161] on span at bounding box center [270, 165] width 11 height 23
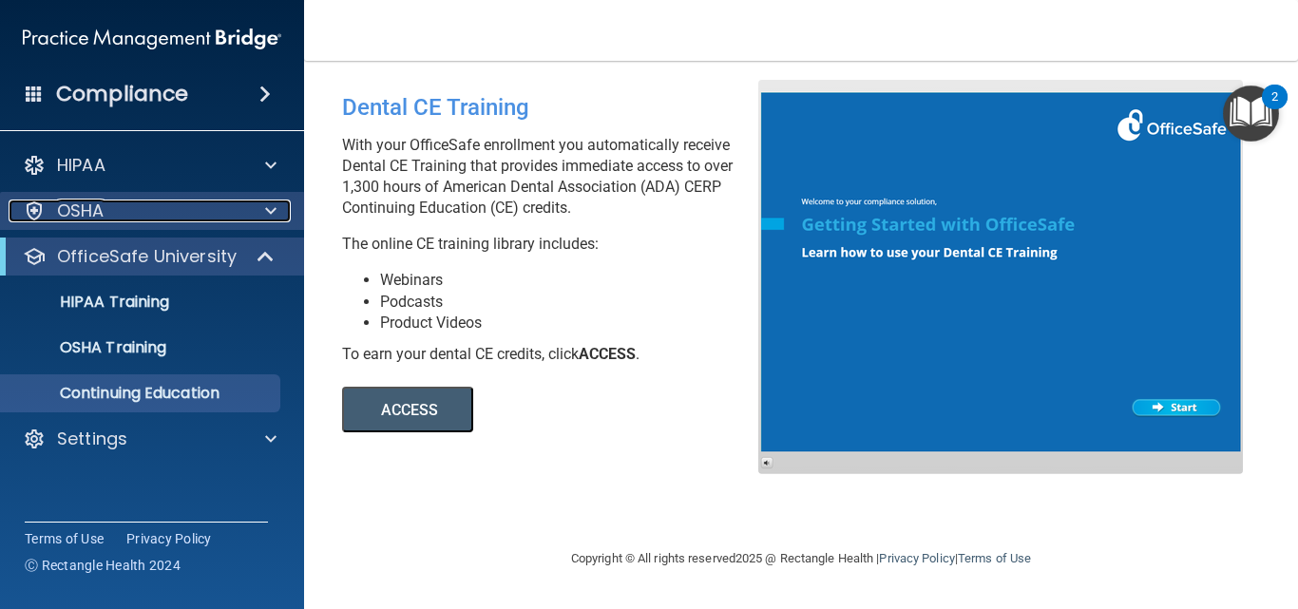
click at [273, 206] on span at bounding box center [270, 210] width 11 height 23
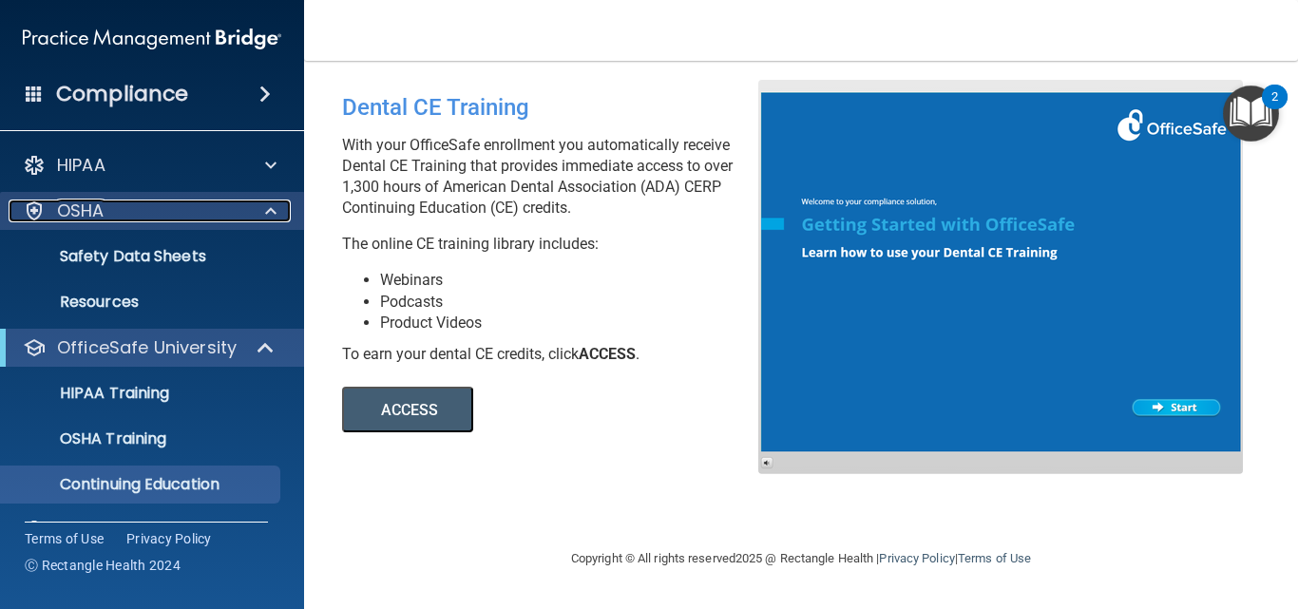
click at [273, 206] on span at bounding box center [270, 210] width 11 height 23
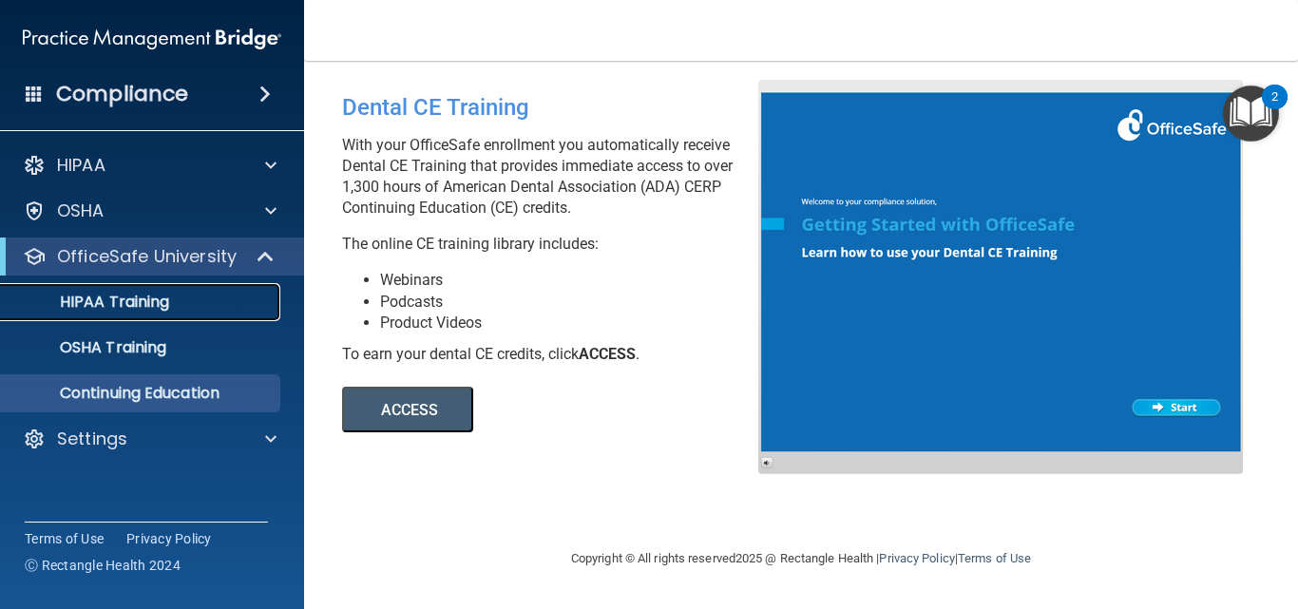
click at [169, 295] on p "HIPAA Training" at bounding box center [90, 302] width 157 height 19
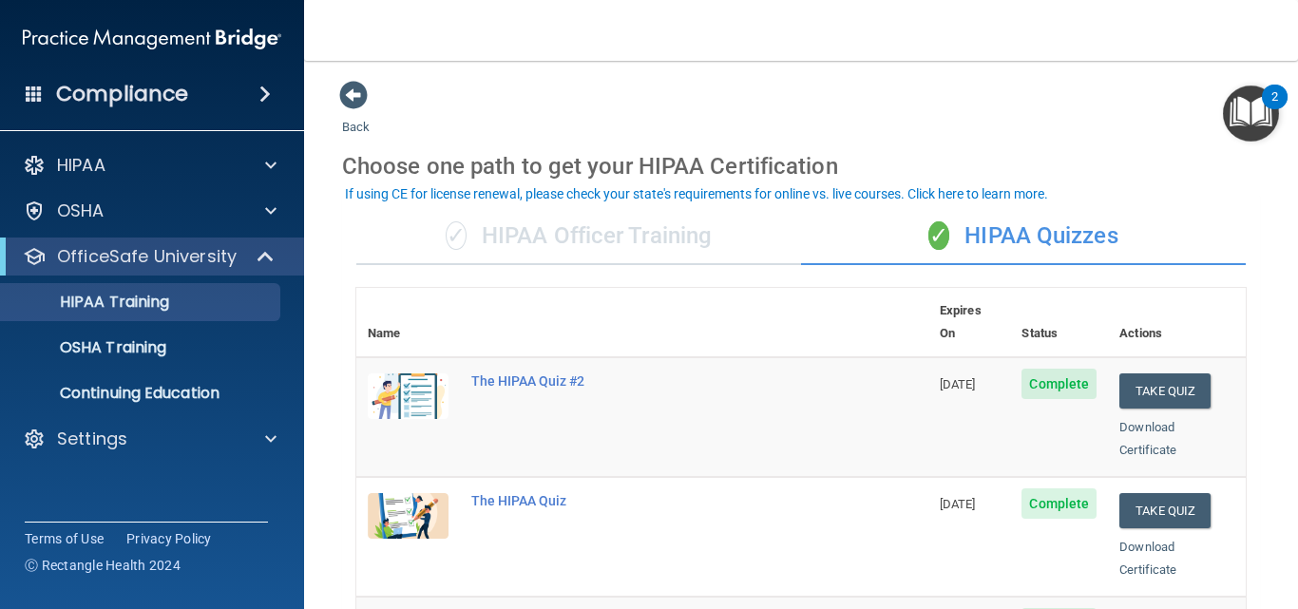
click at [630, 241] on div "✓ HIPAA Officer Training" at bounding box center [578, 236] width 445 height 57
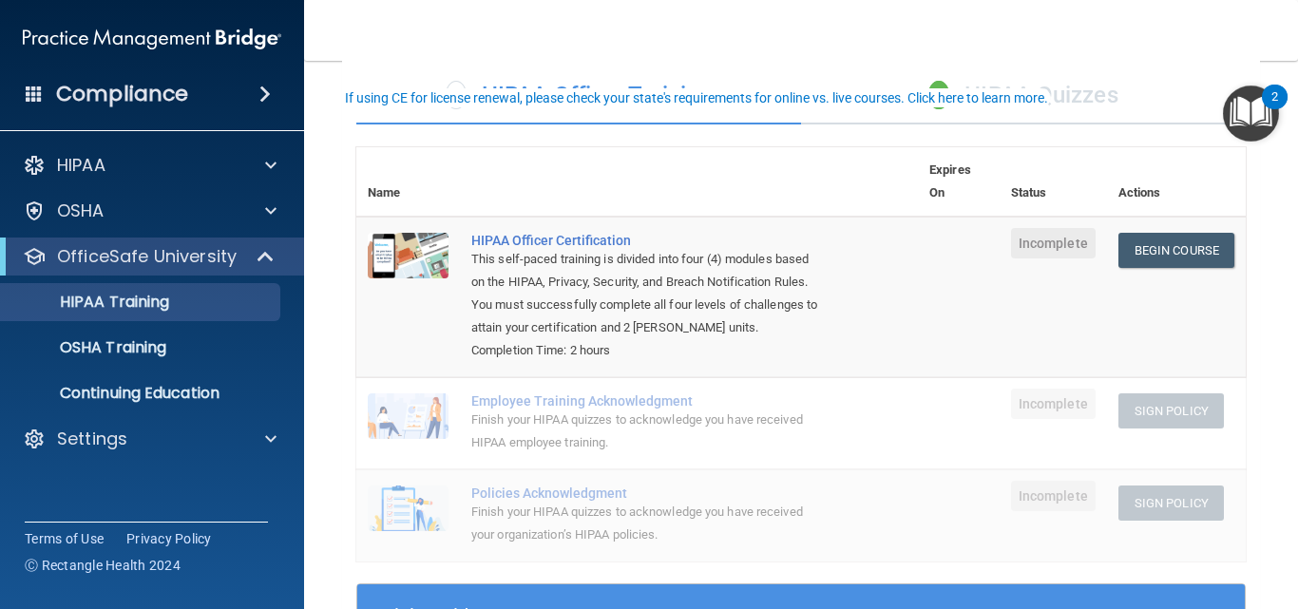
scroll to position [95, 0]
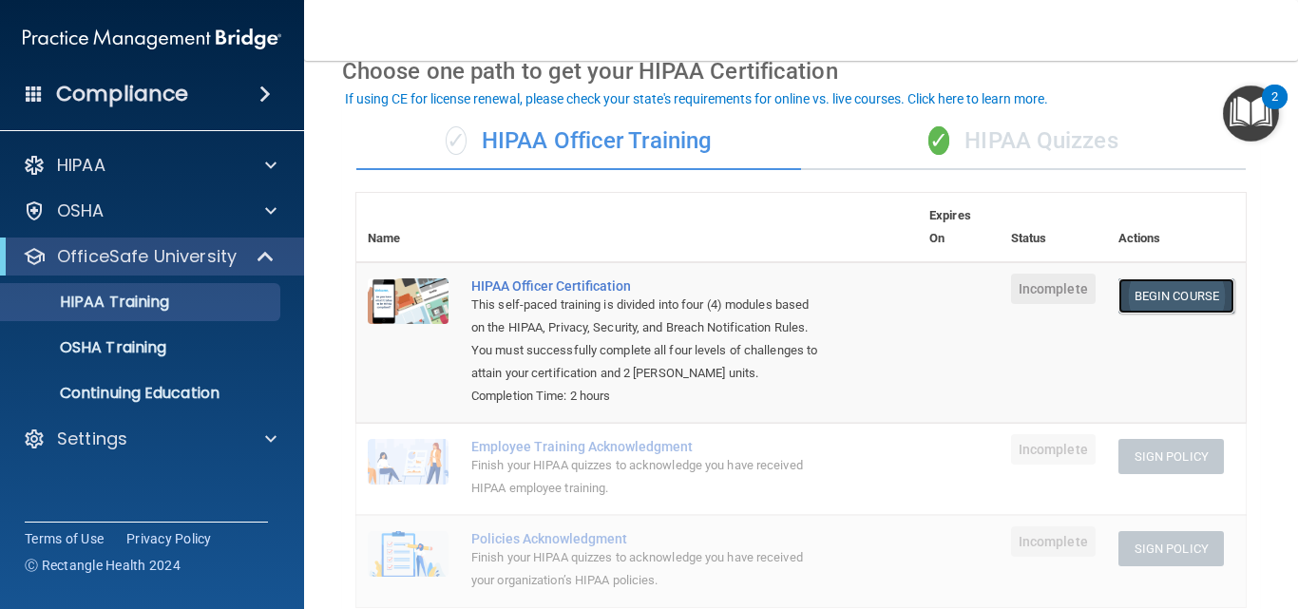
click at [1180, 299] on link "Begin Course" at bounding box center [1176, 295] width 116 height 35
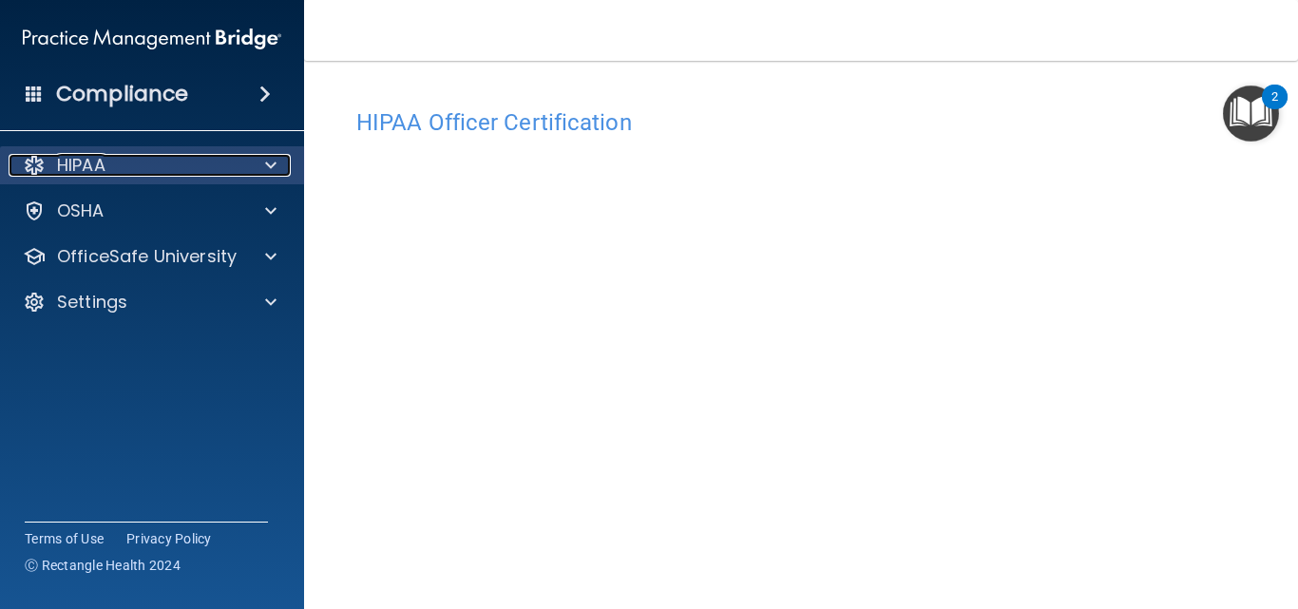
click at [264, 159] on div at bounding box center [267, 165] width 47 height 23
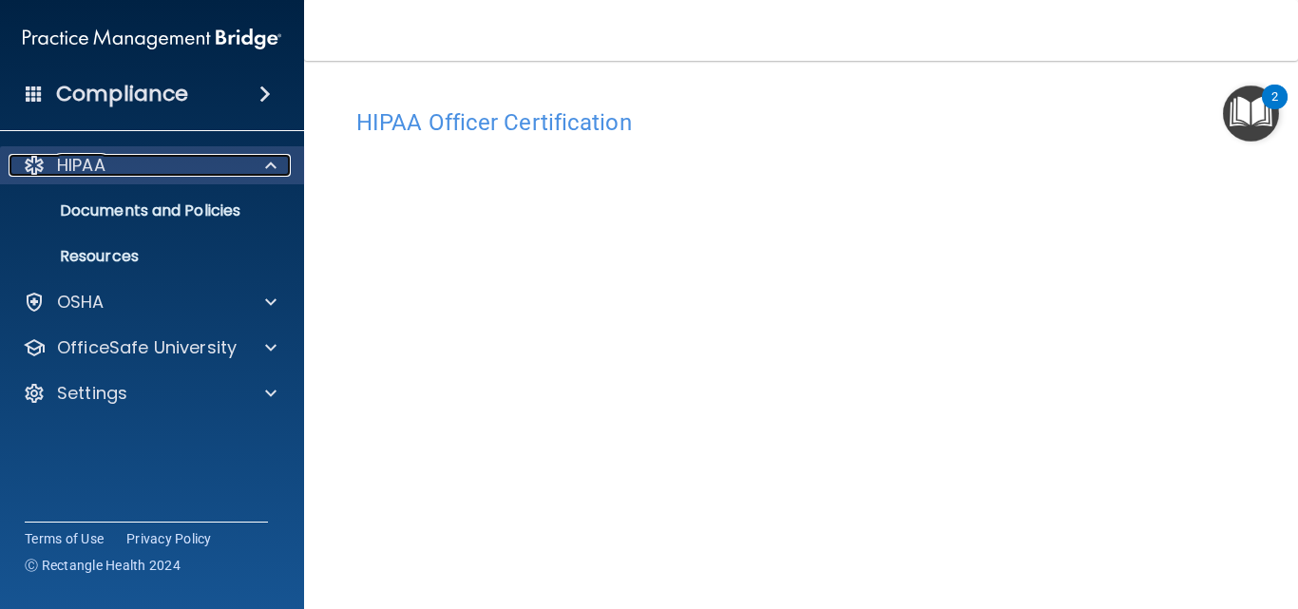
click at [264, 159] on div at bounding box center [267, 165] width 47 height 23
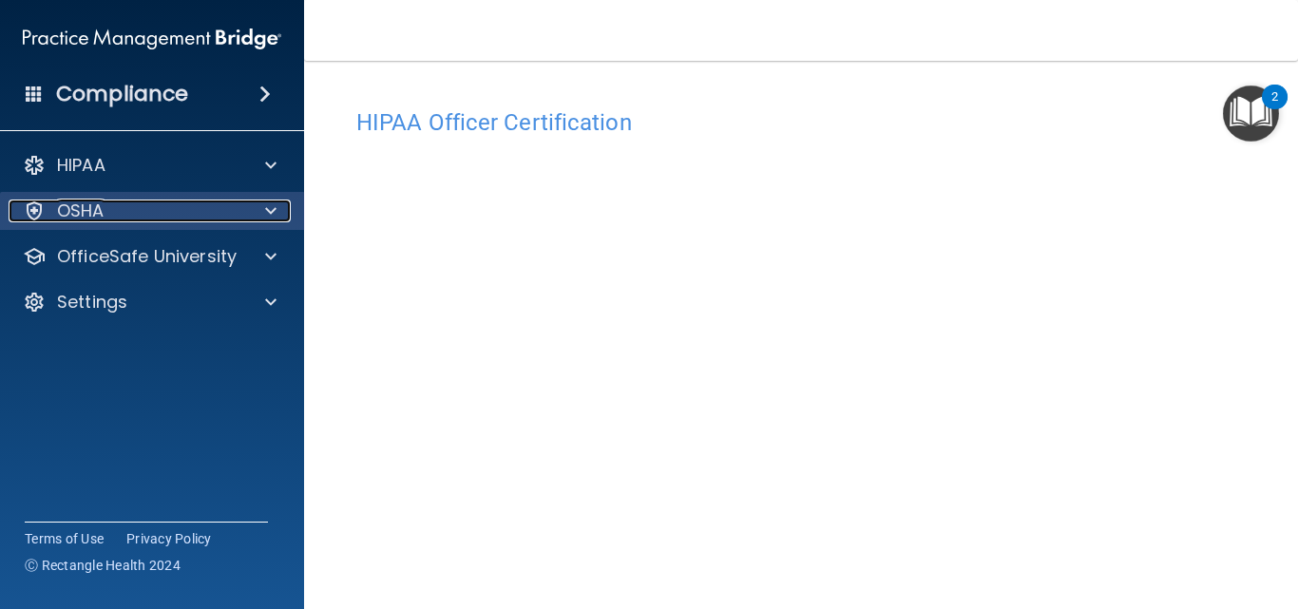
click at [273, 201] on span at bounding box center [270, 210] width 11 height 23
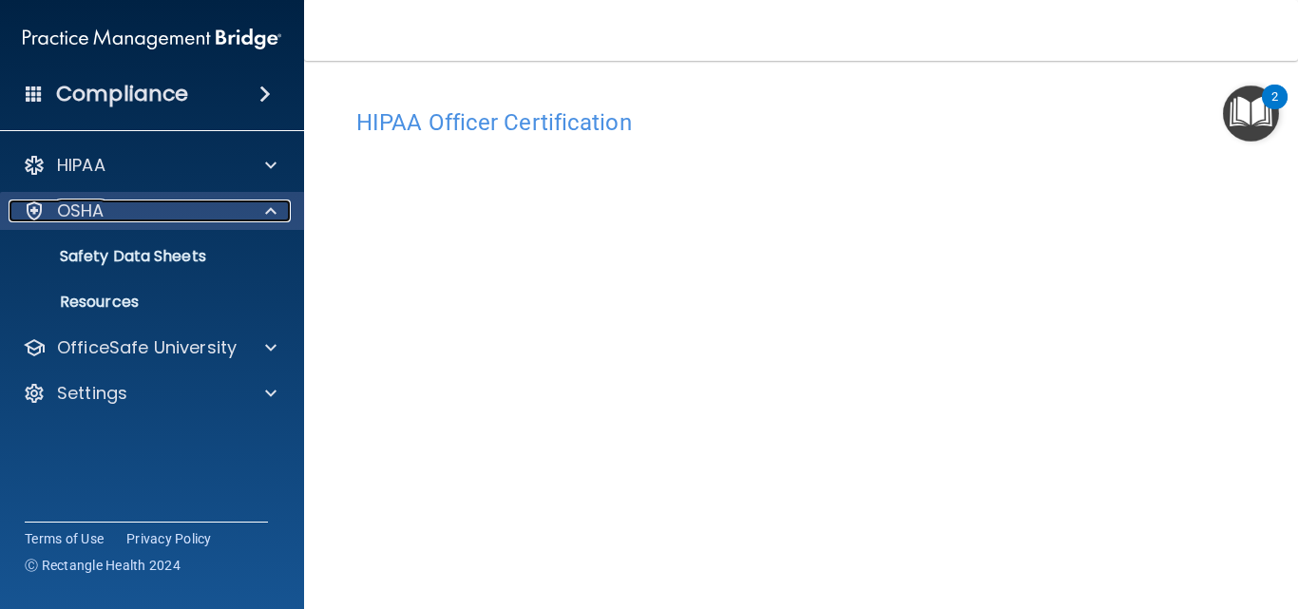
click at [267, 205] on span at bounding box center [270, 210] width 11 height 23
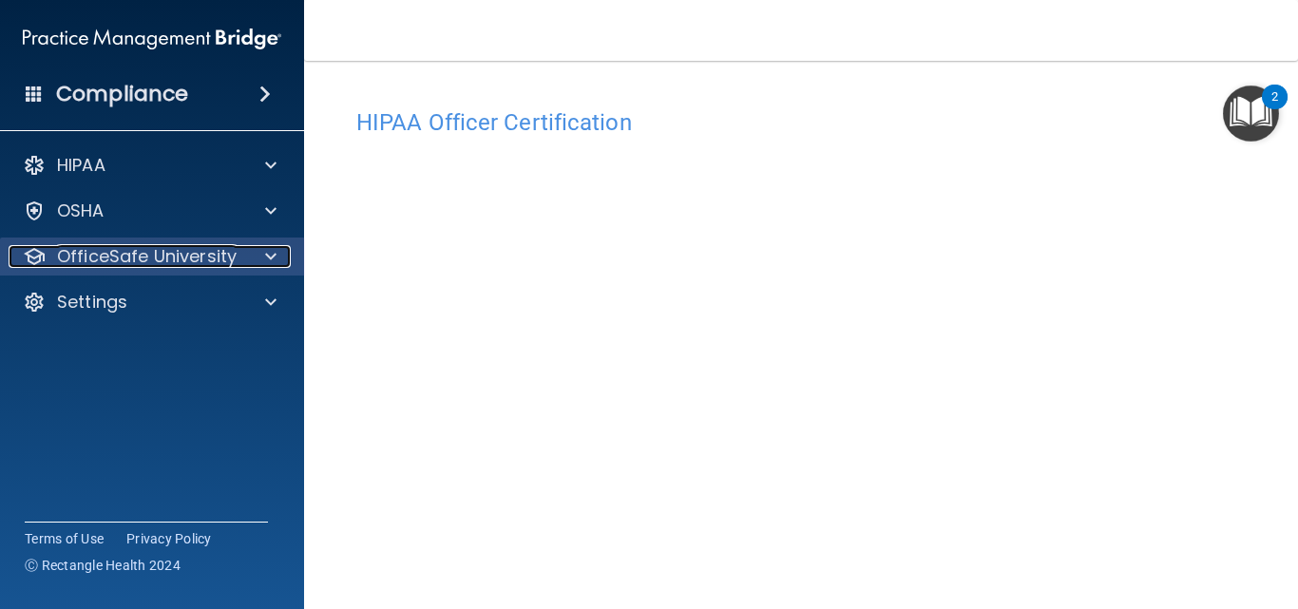
click at [269, 251] on span at bounding box center [270, 256] width 11 height 23
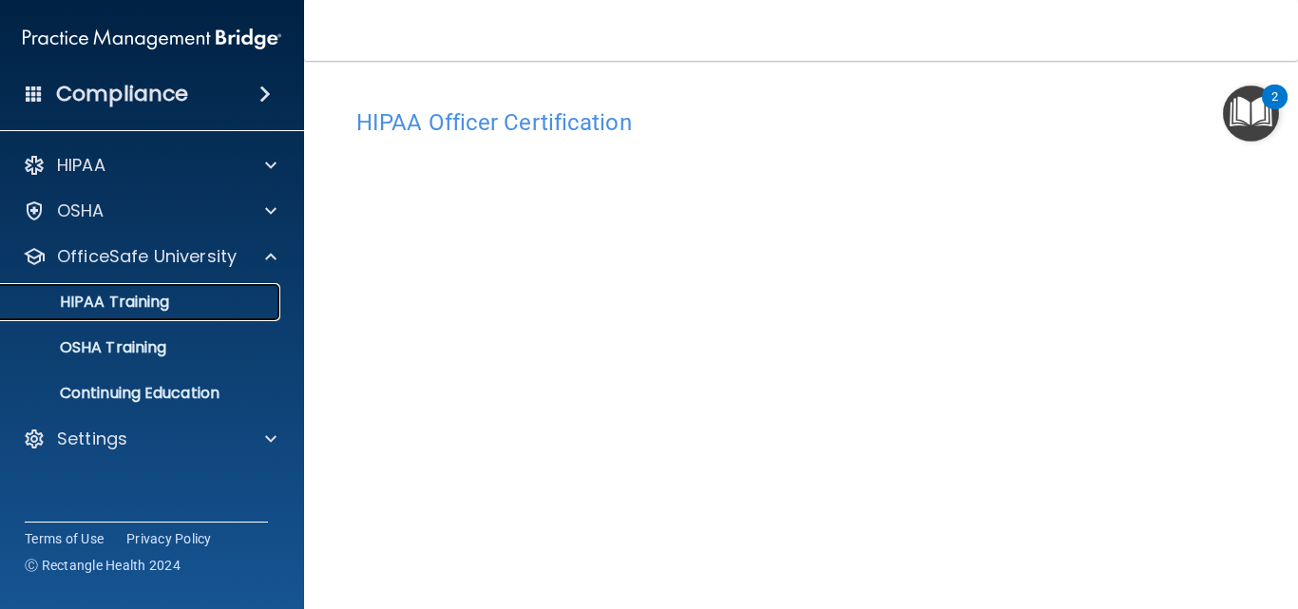
click at [168, 302] on p "HIPAA Training" at bounding box center [90, 302] width 157 height 19
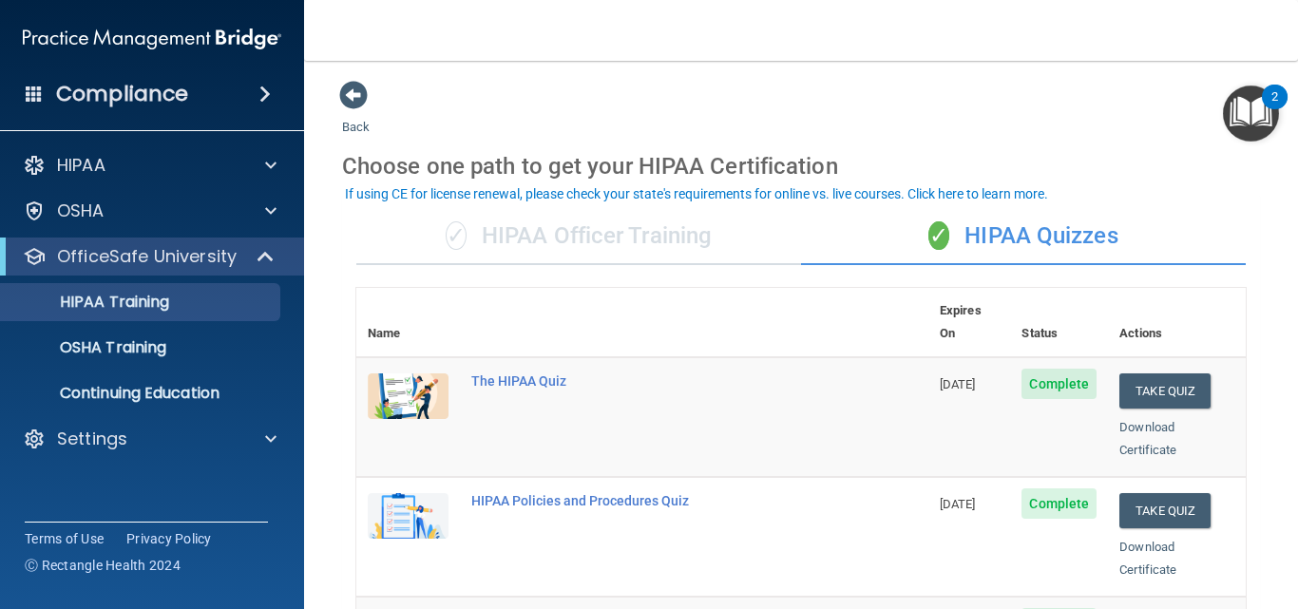
click at [550, 233] on div "✓ HIPAA Officer Training" at bounding box center [578, 236] width 445 height 57
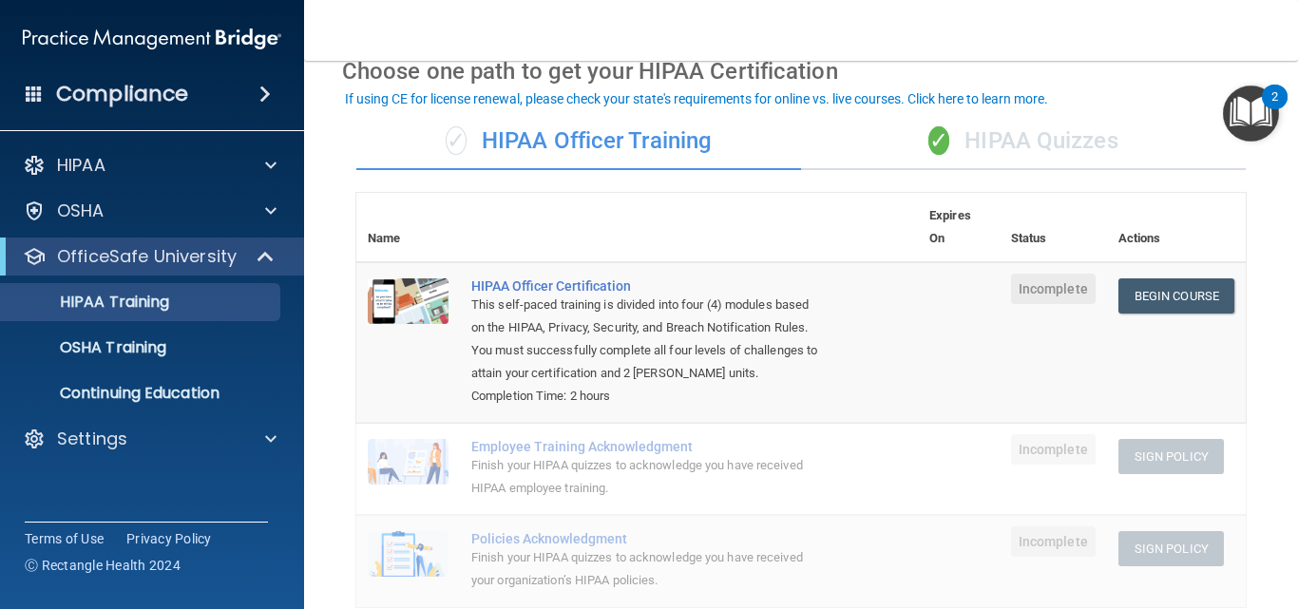
scroll to position [190, 0]
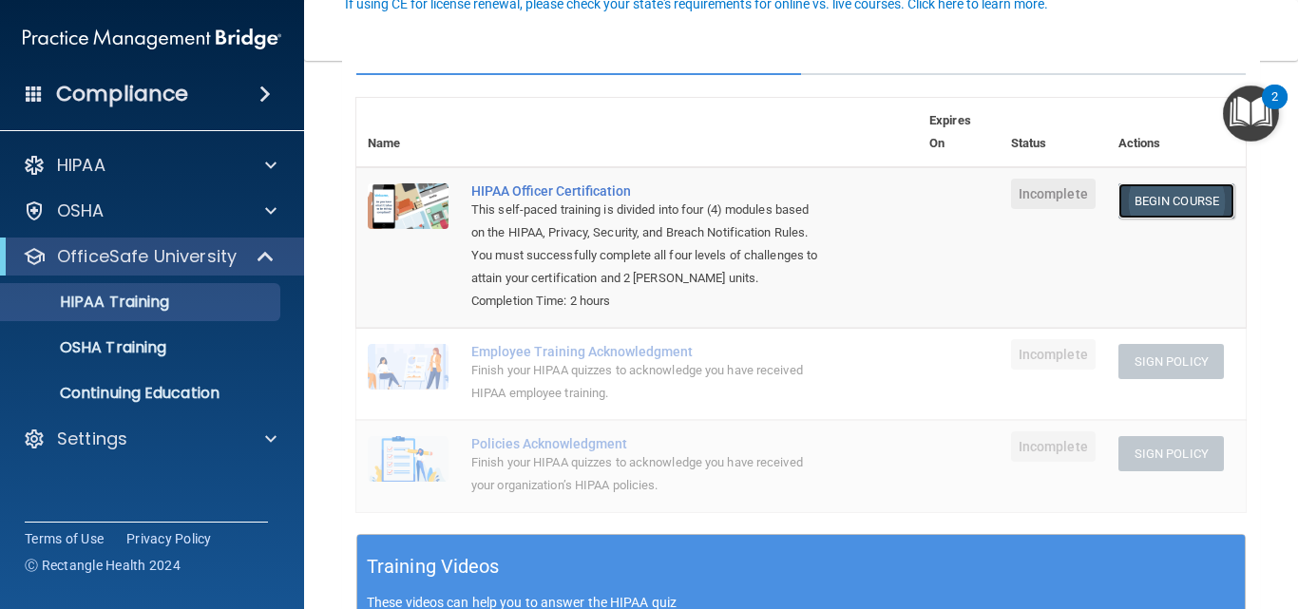
click at [1118, 198] on link "Begin Course" at bounding box center [1176, 200] width 116 height 35
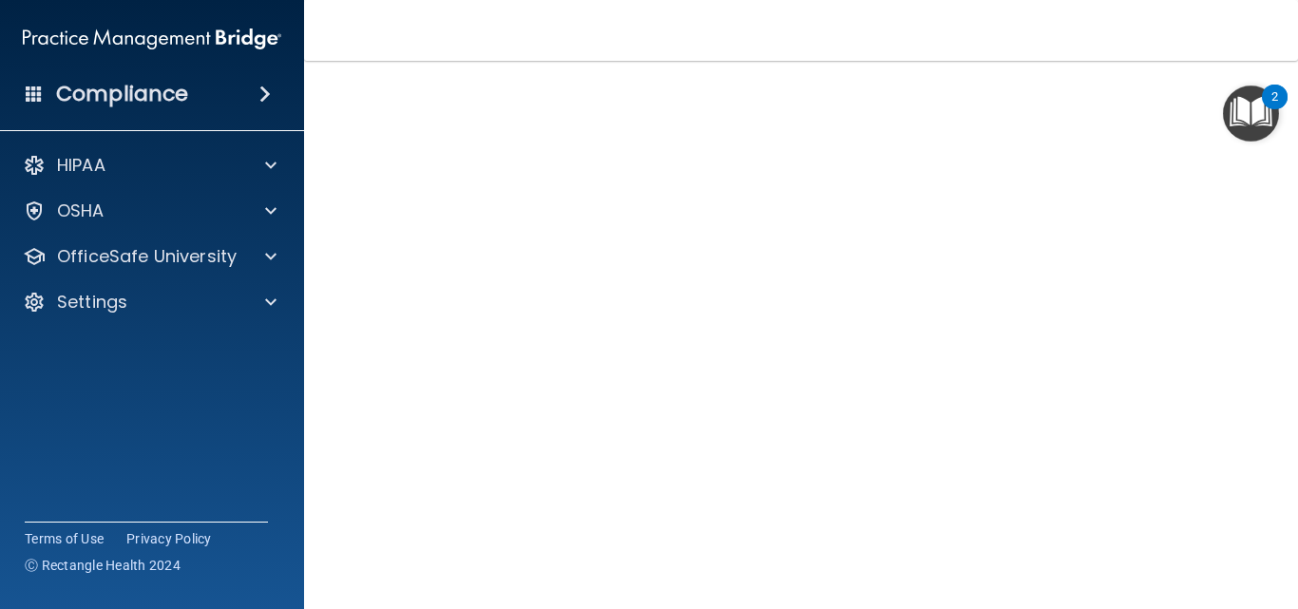
scroll to position [47, 0]
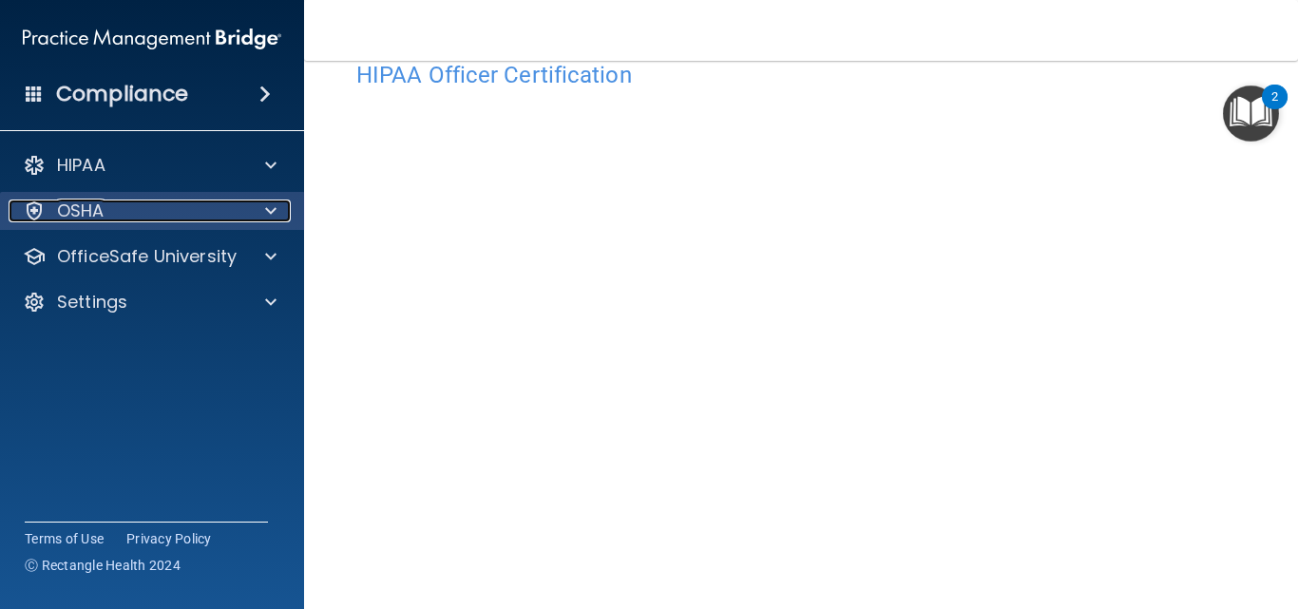
click at [276, 210] on div at bounding box center [267, 210] width 47 height 23
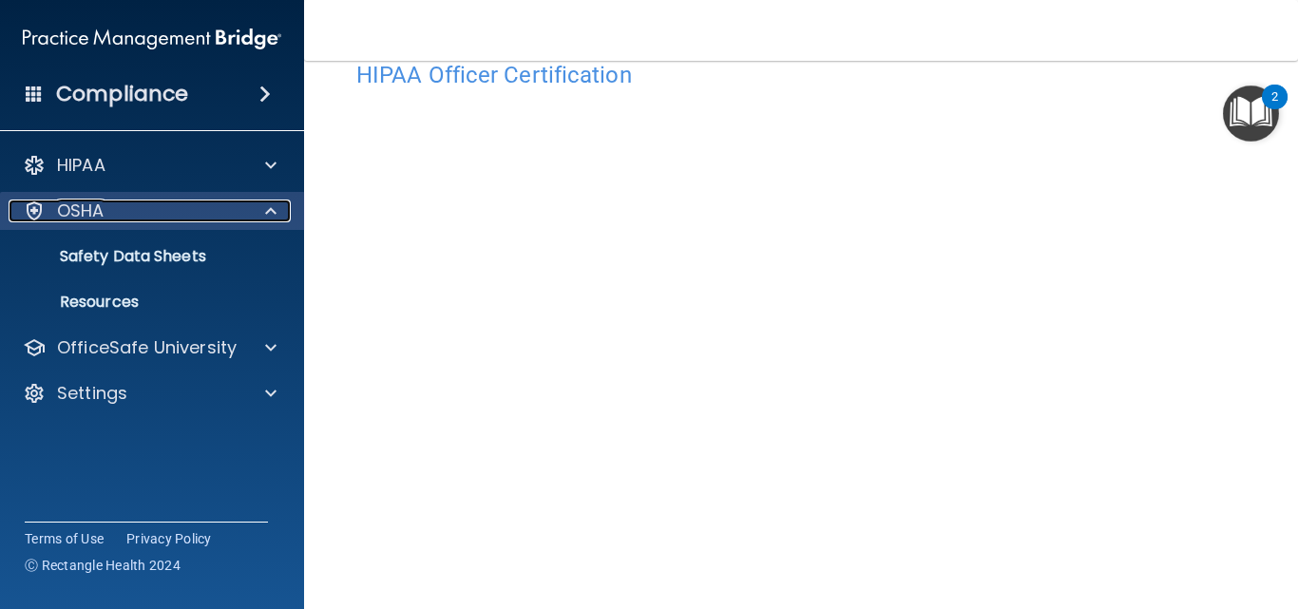
click at [276, 210] on div at bounding box center [267, 210] width 47 height 23
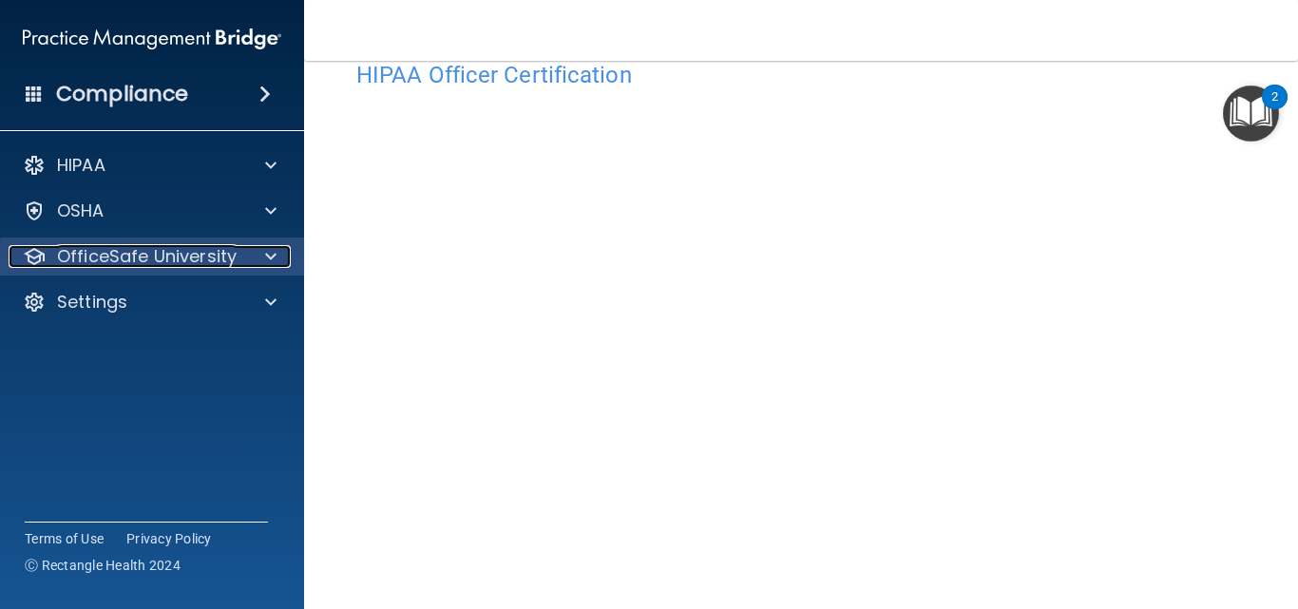
click at [270, 257] on span at bounding box center [270, 256] width 11 height 23
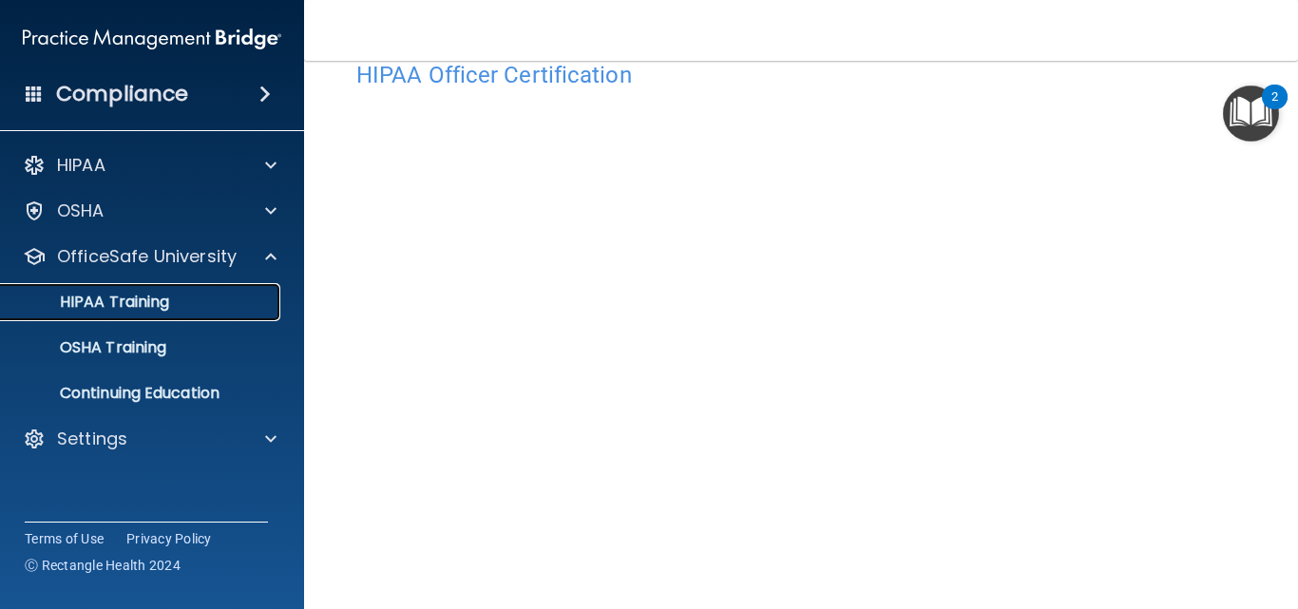
click at [169, 297] on p "HIPAA Training" at bounding box center [90, 302] width 157 height 19
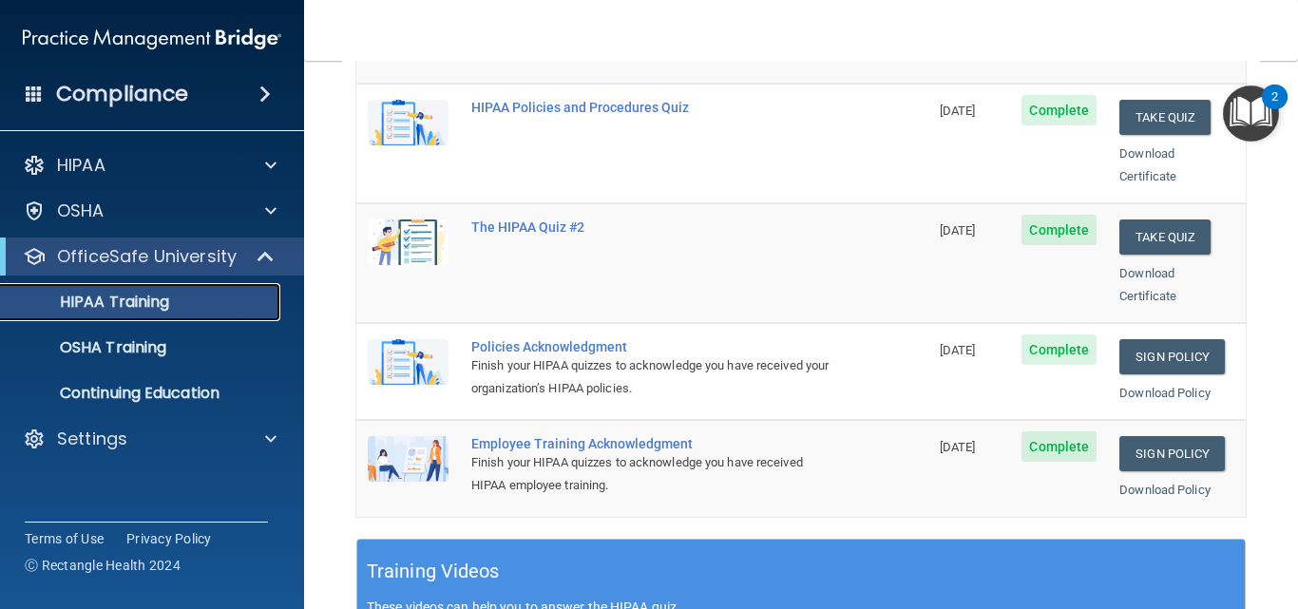
scroll to position [427, 0]
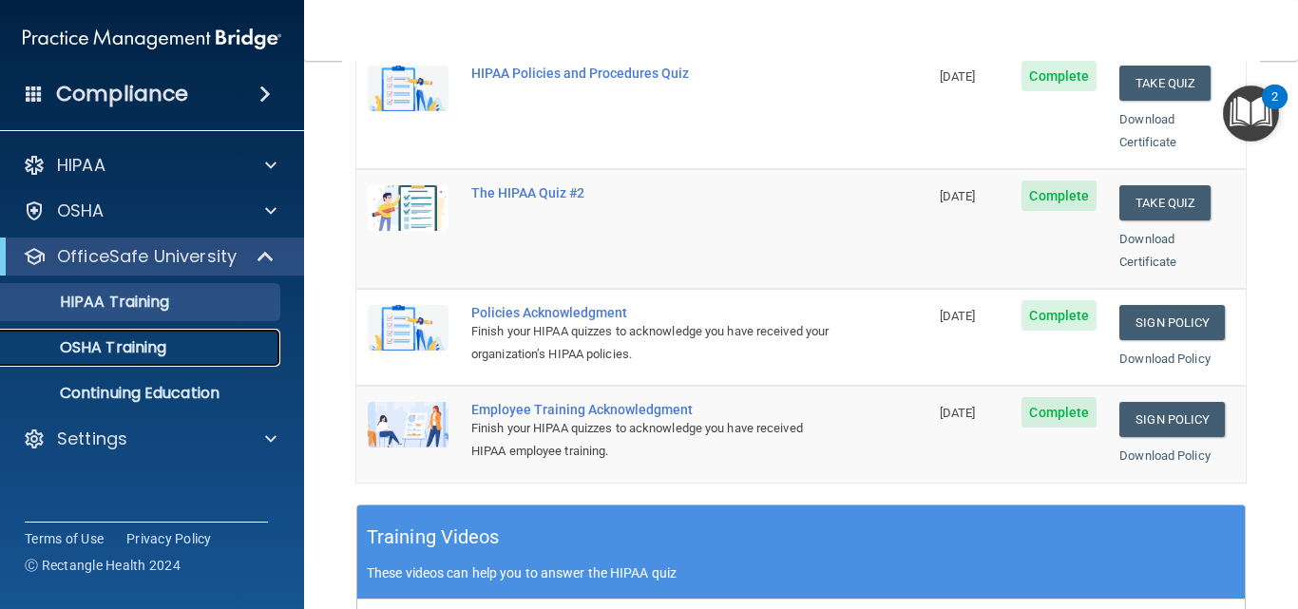
click at [117, 346] on p "OSHA Training" at bounding box center [89, 347] width 154 height 19
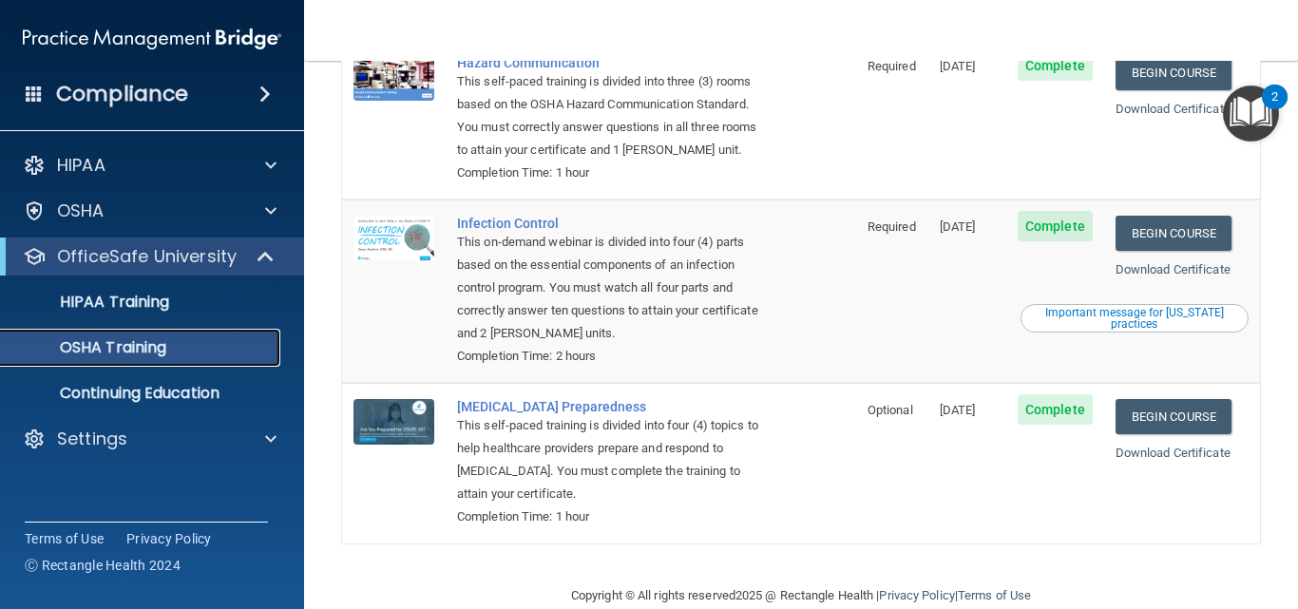
scroll to position [417, 0]
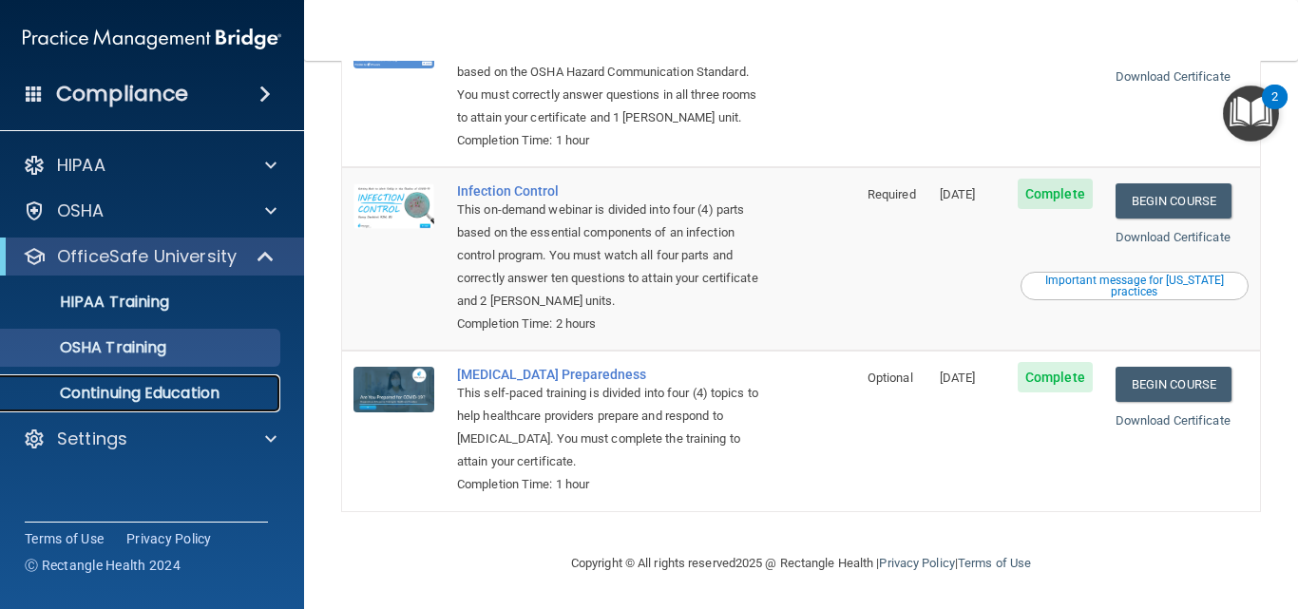
click at [127, 401] on p "Continuing Education" at bounding box center [141, 393] width 259 height 19
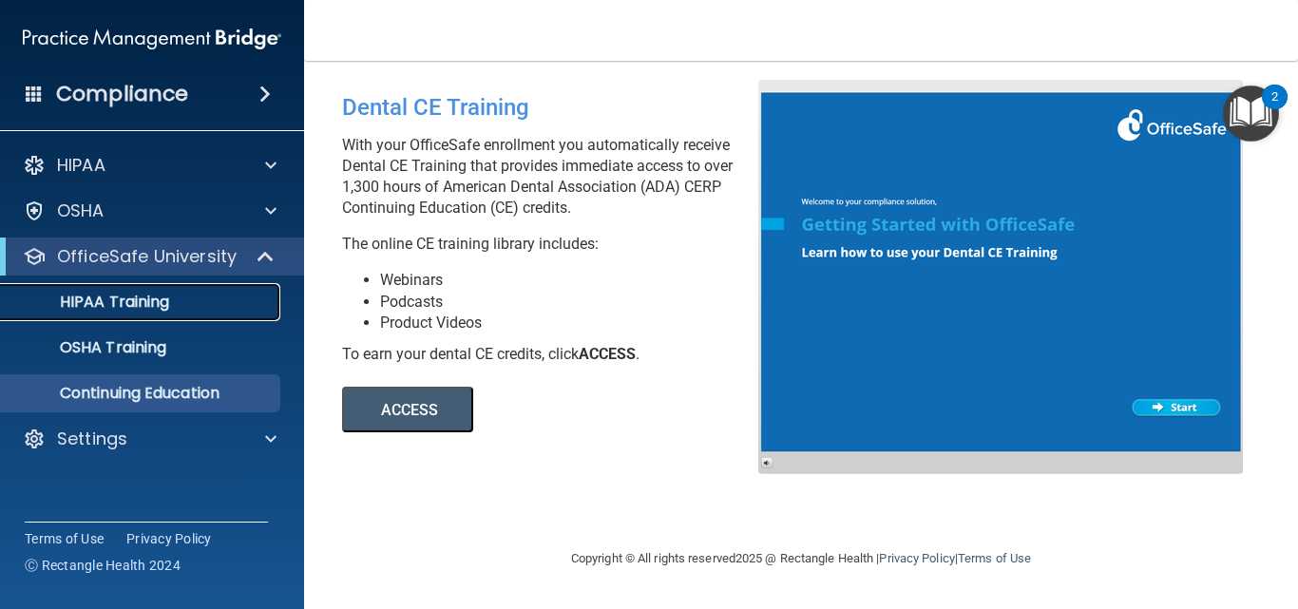
click at [131, 299] on p "HIPAA Training" at bounding box center [90, 302] width 157 height 19
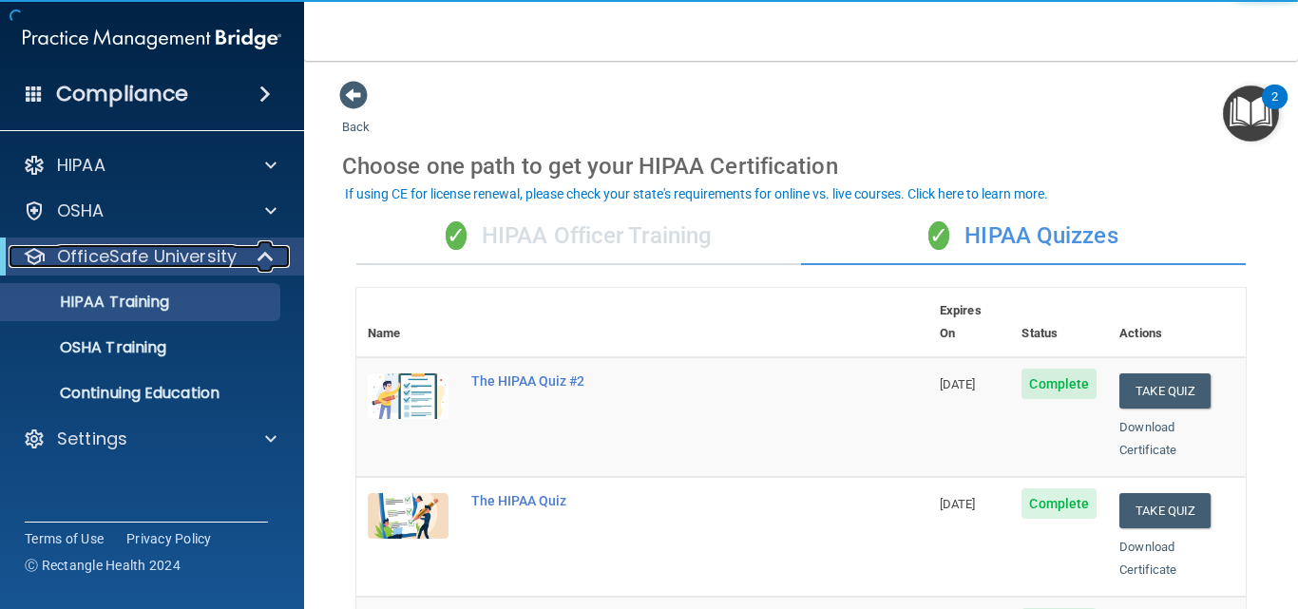
click at [260, 258] on span at bounding box center [267, 256] width 16 height 23
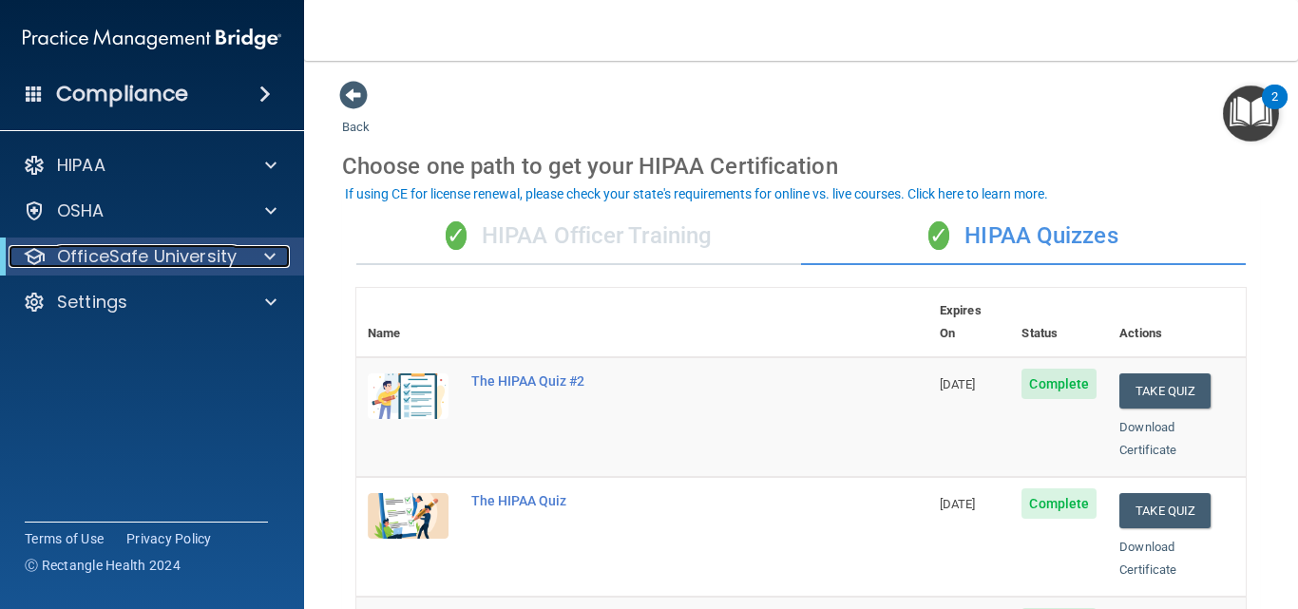
click at [273, 245] on span at bounding box center [269, 256] width 11 height 23
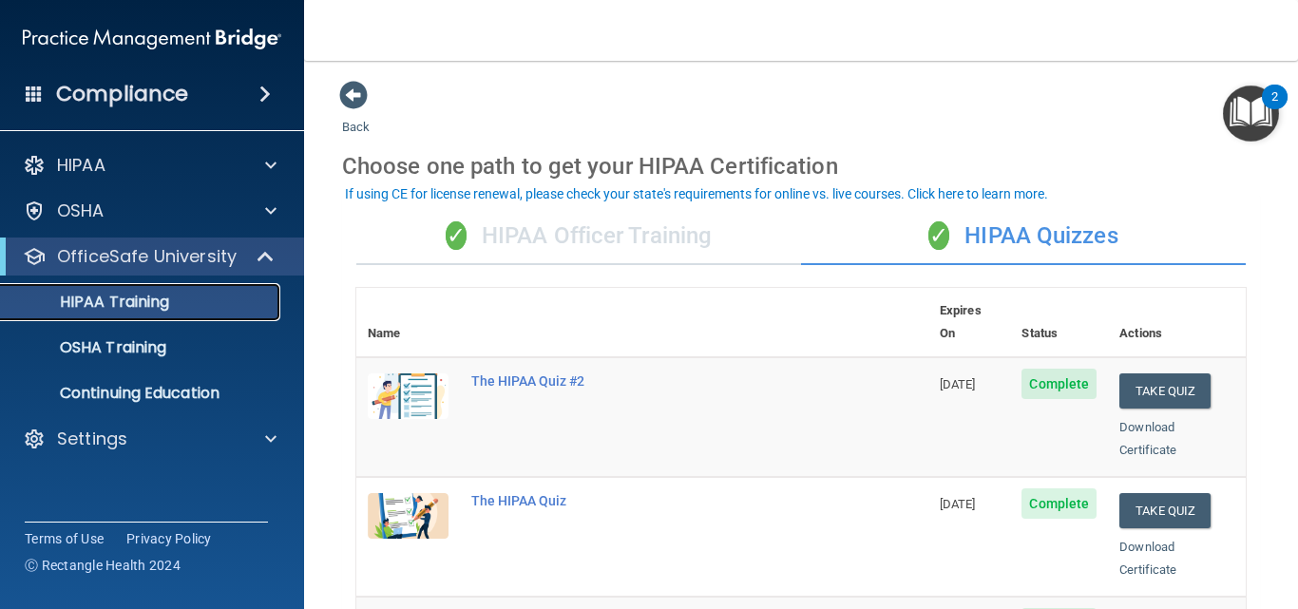
click at [242, 294] on link "HIPAA Training" at bounding box center [130, 302] width 299 height 38
click at [601, 247] on div "✓ HIPAA Officer Training" at bounding box center [578, 236] width 445 height 57
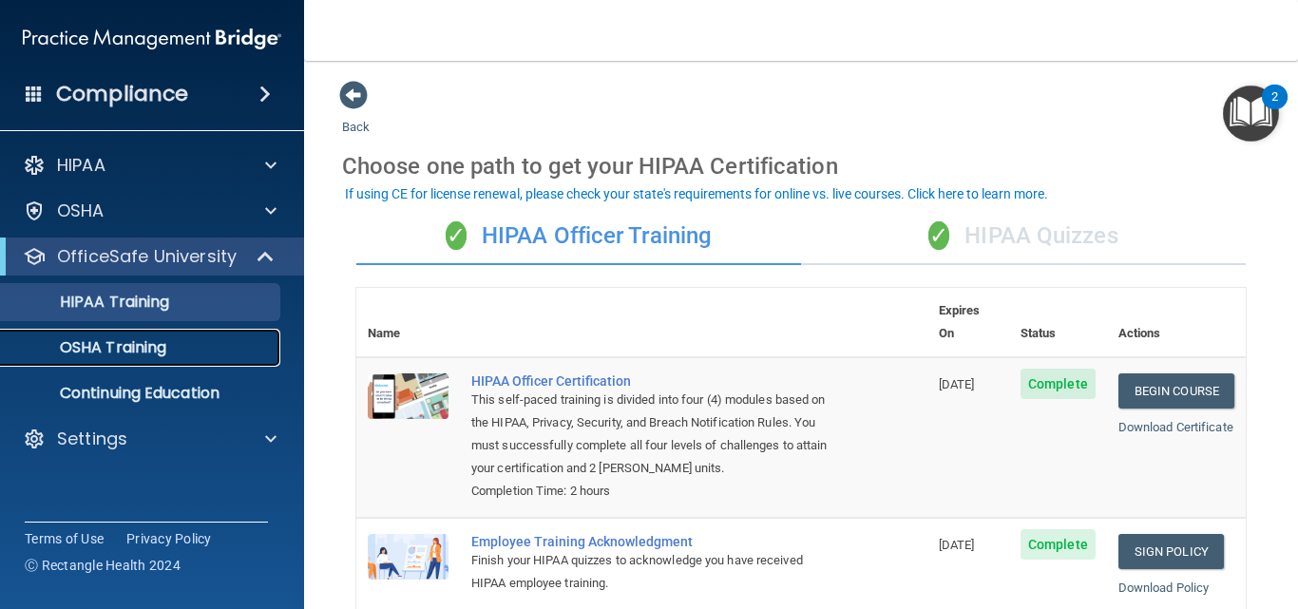
click at [157, 338] on p "OSHA Training" at bounding box center [89, 347] width 154 height 19
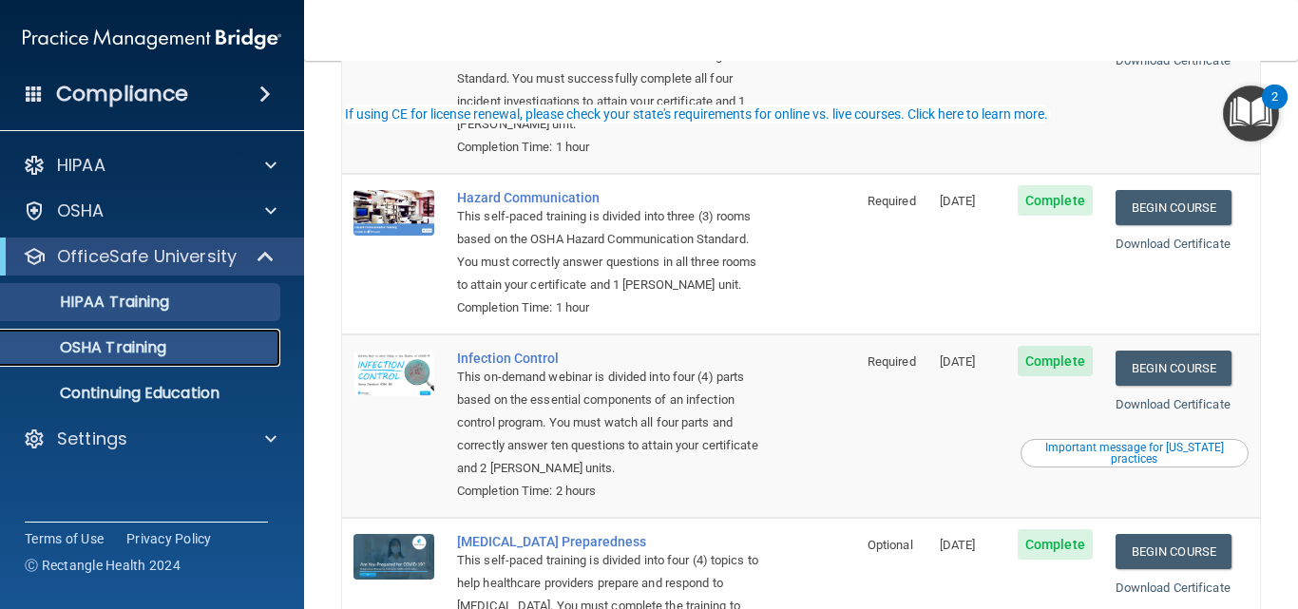
scroll to position [37, 0]
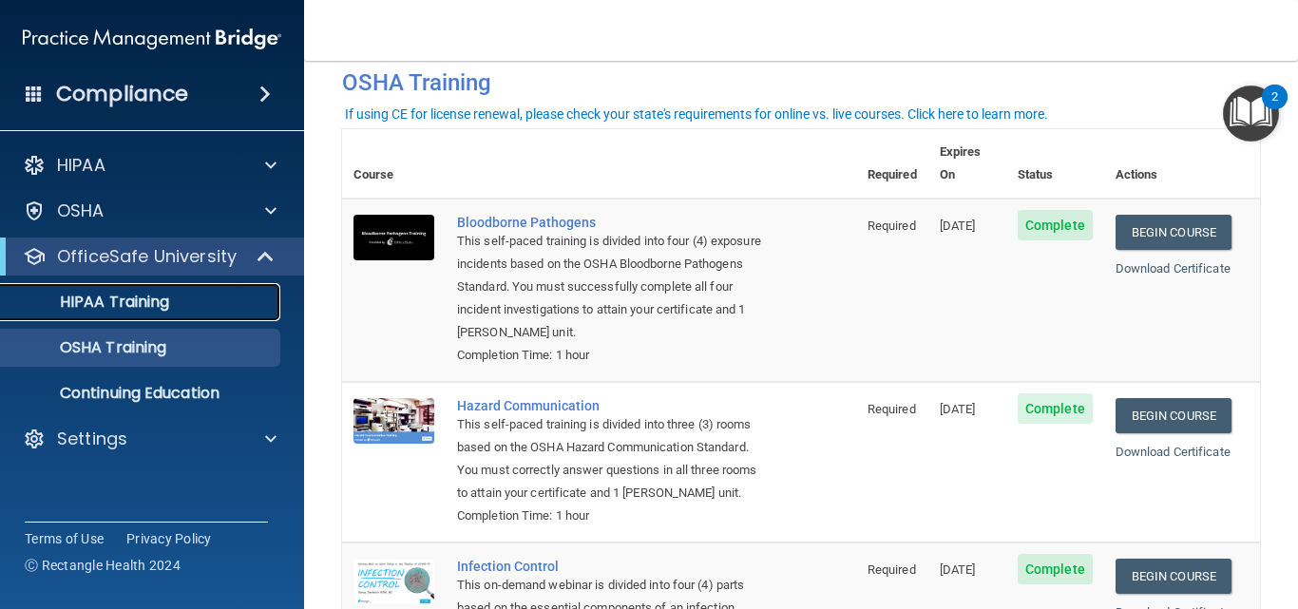
click at [94, 297] on p "HIPAA Training" at bounding box center [90, 302] width 157 height 19
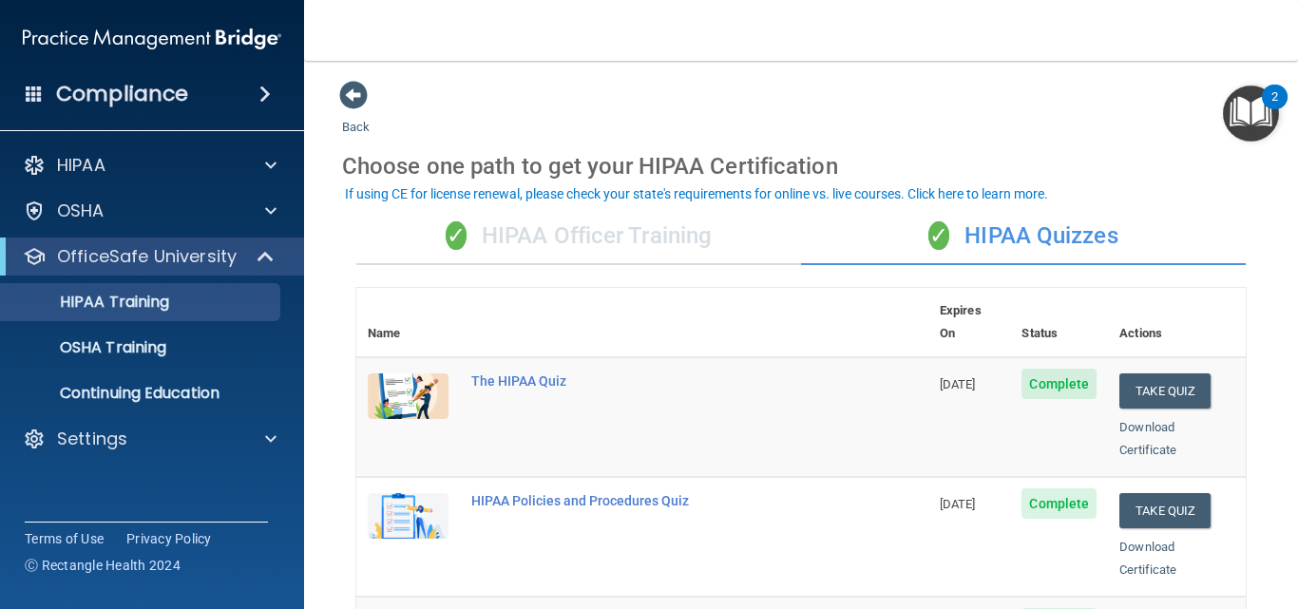
click at [605, 219] on div "✓ HIPAA Officer Training" at bounding box center [578, 236] width 445 height 57
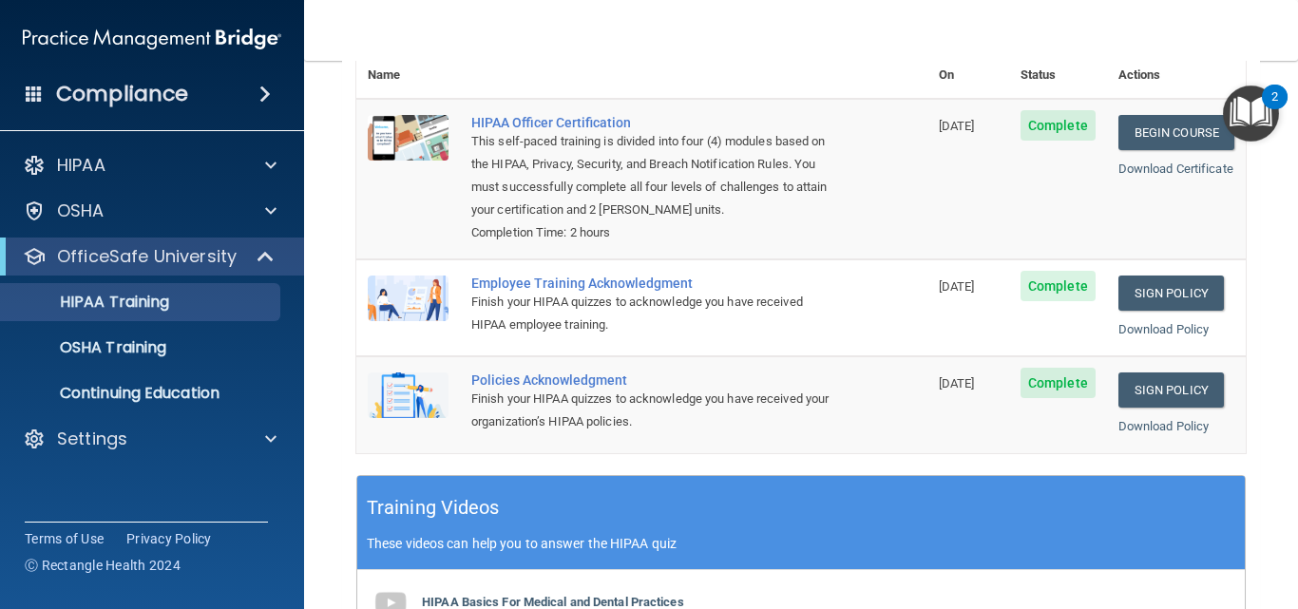
scroll to position [475, 0]
